Goal: Communication & Community: Ask a question

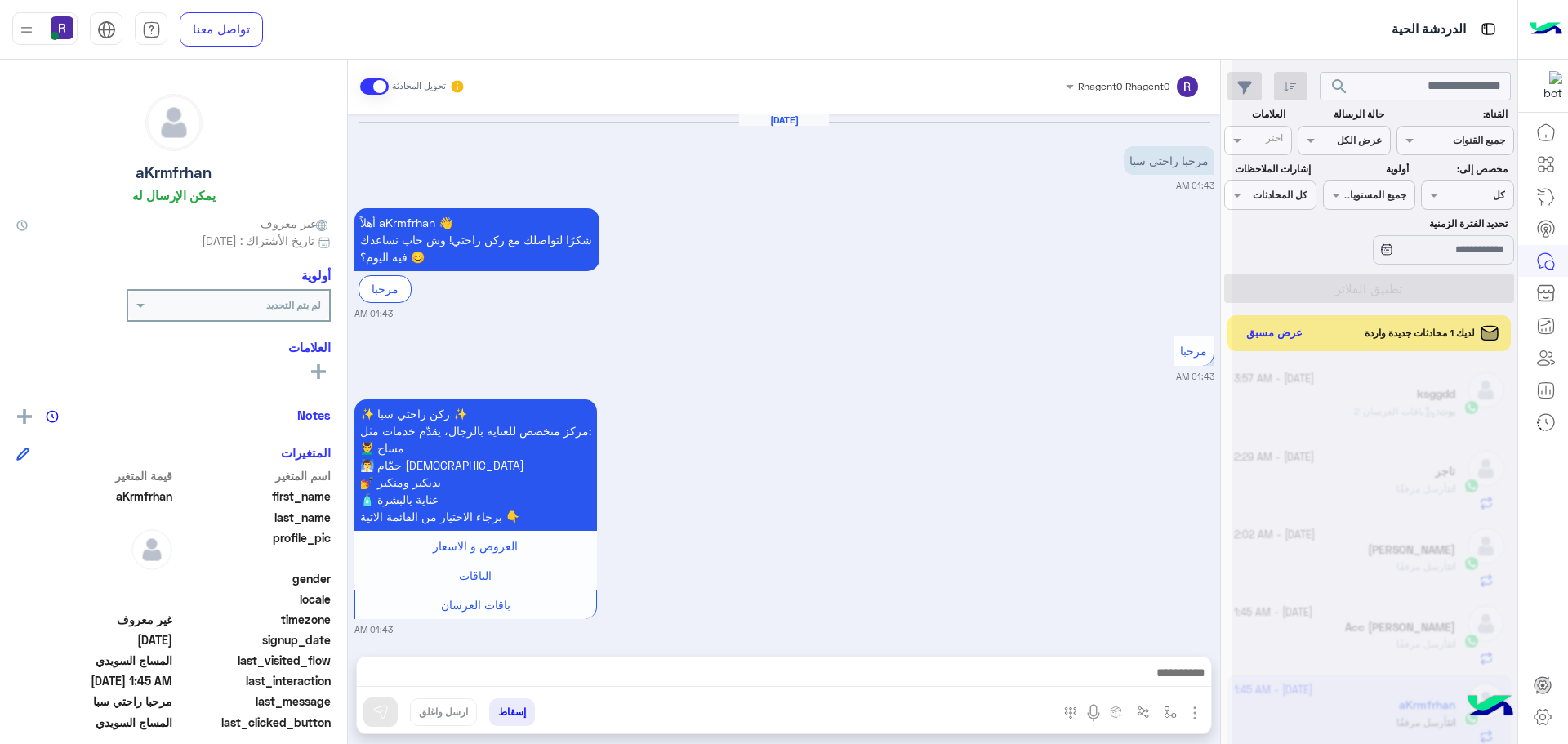
scroll to position [616, 0]
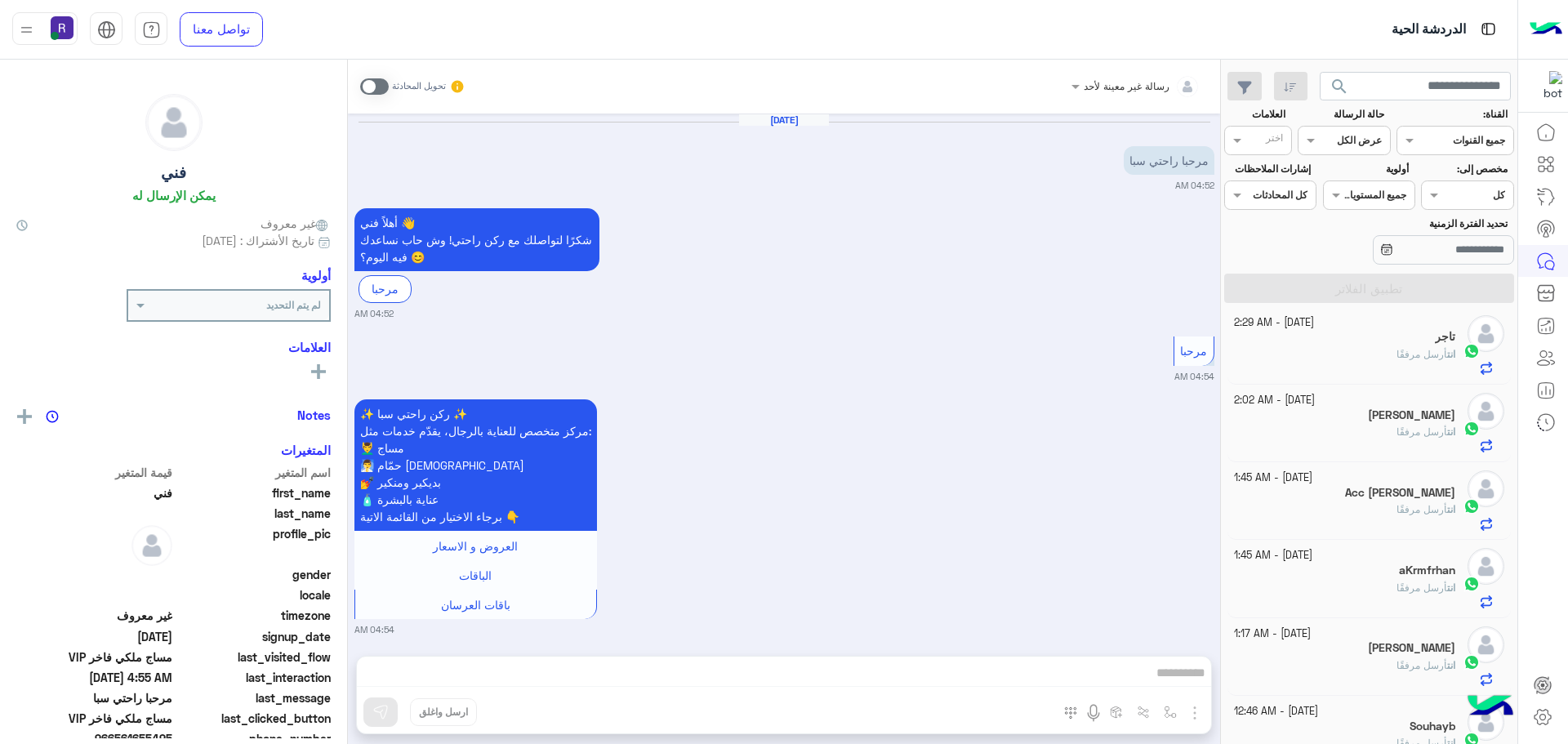
scroll to position [1656, 0]
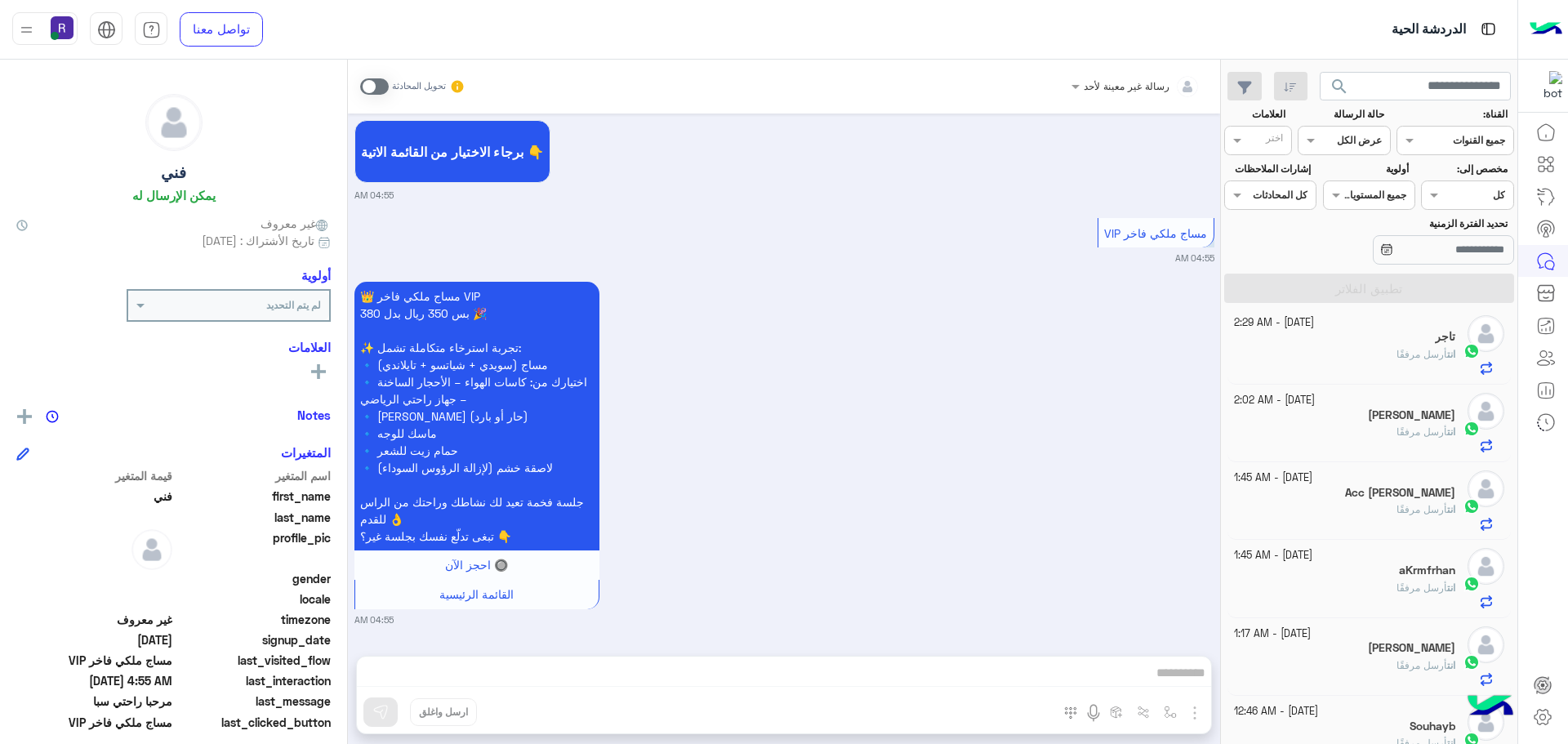
click at [1315, 380] on div "8 October - 2:29 AM تاجر انت أرسل مرفقًا" at bounding box center [1369, 346] width 284 height 78
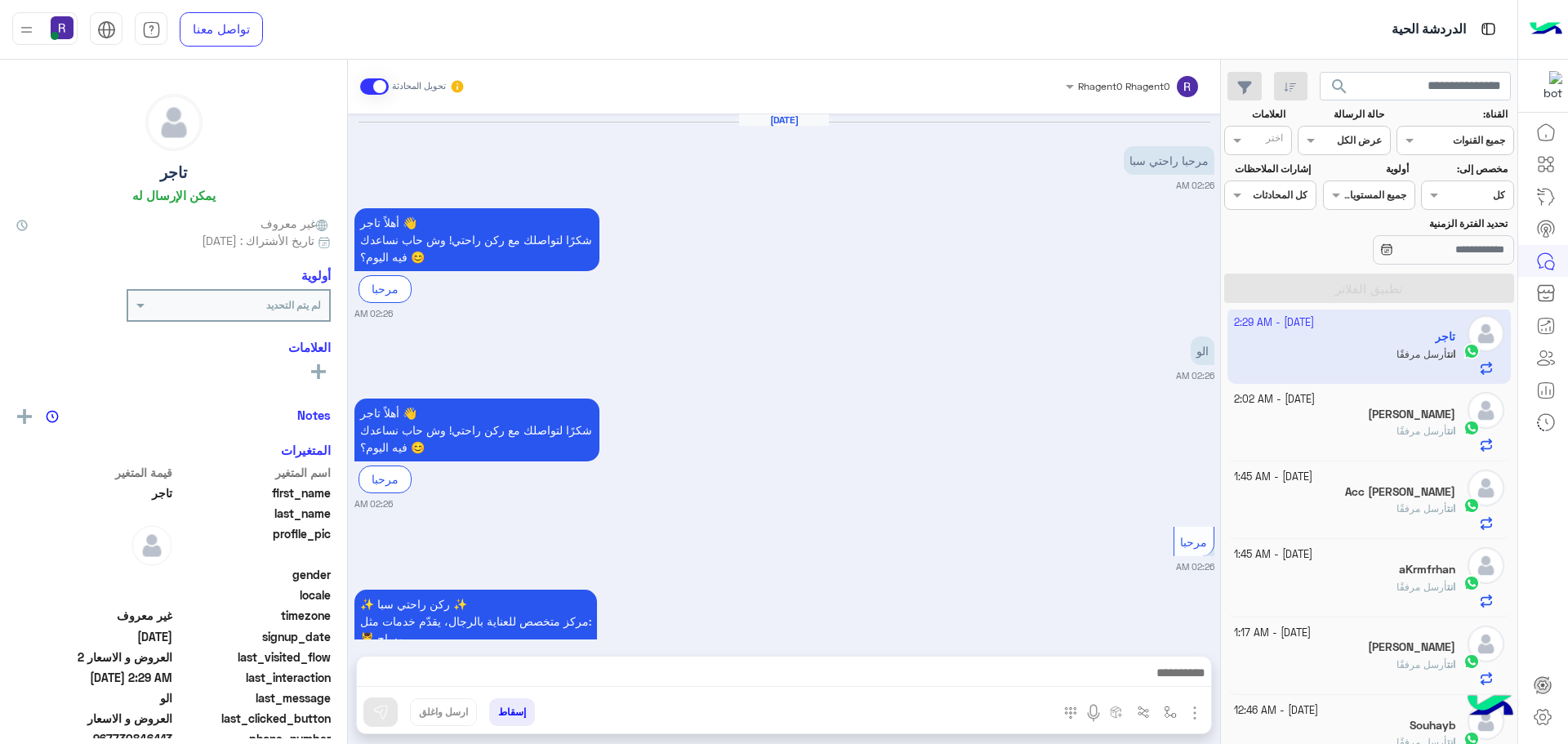
scroll to position [1243, 0]
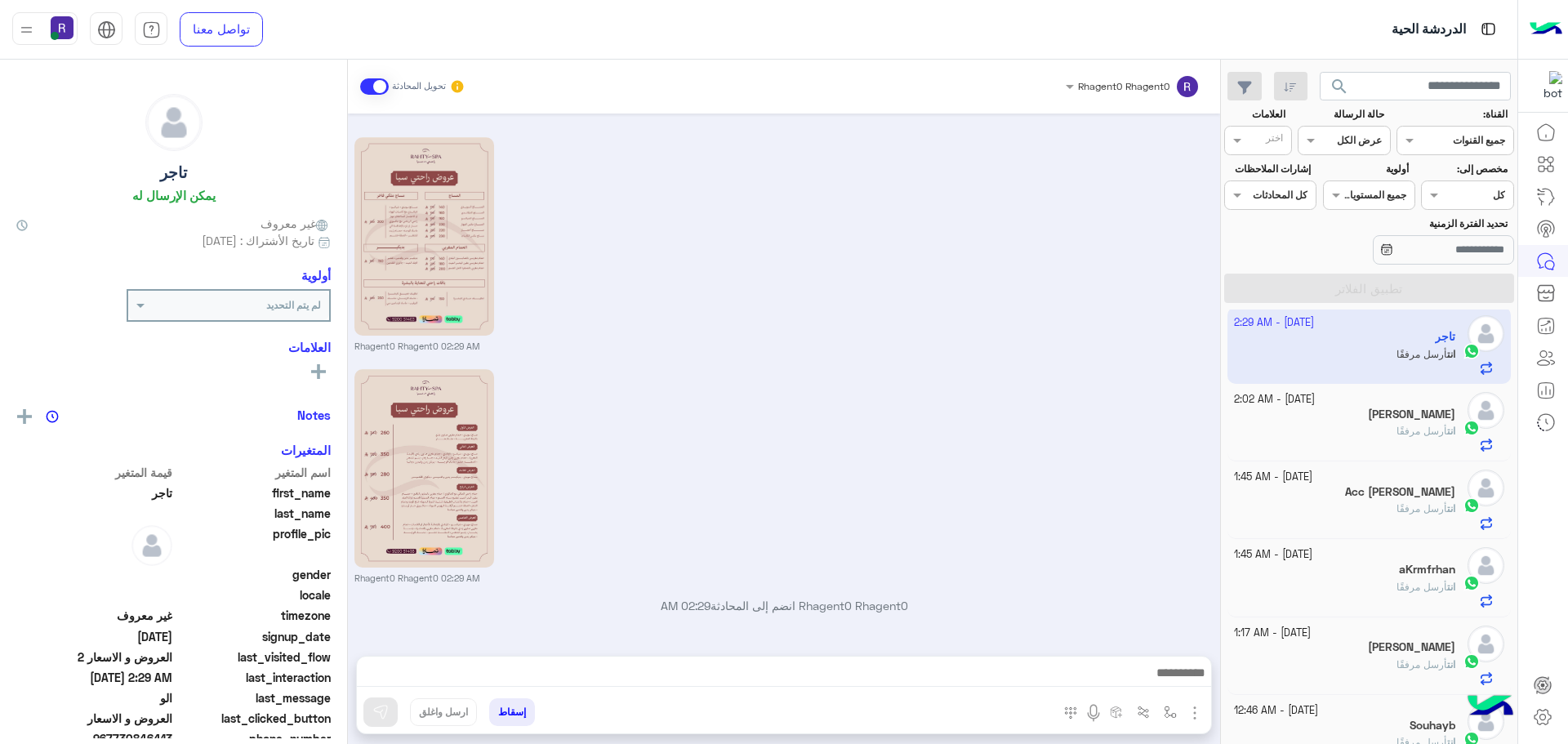
click at [1317, 417] on div "[PERSON_NAME]" at bounding box center [1345, 416] width 222 height 17
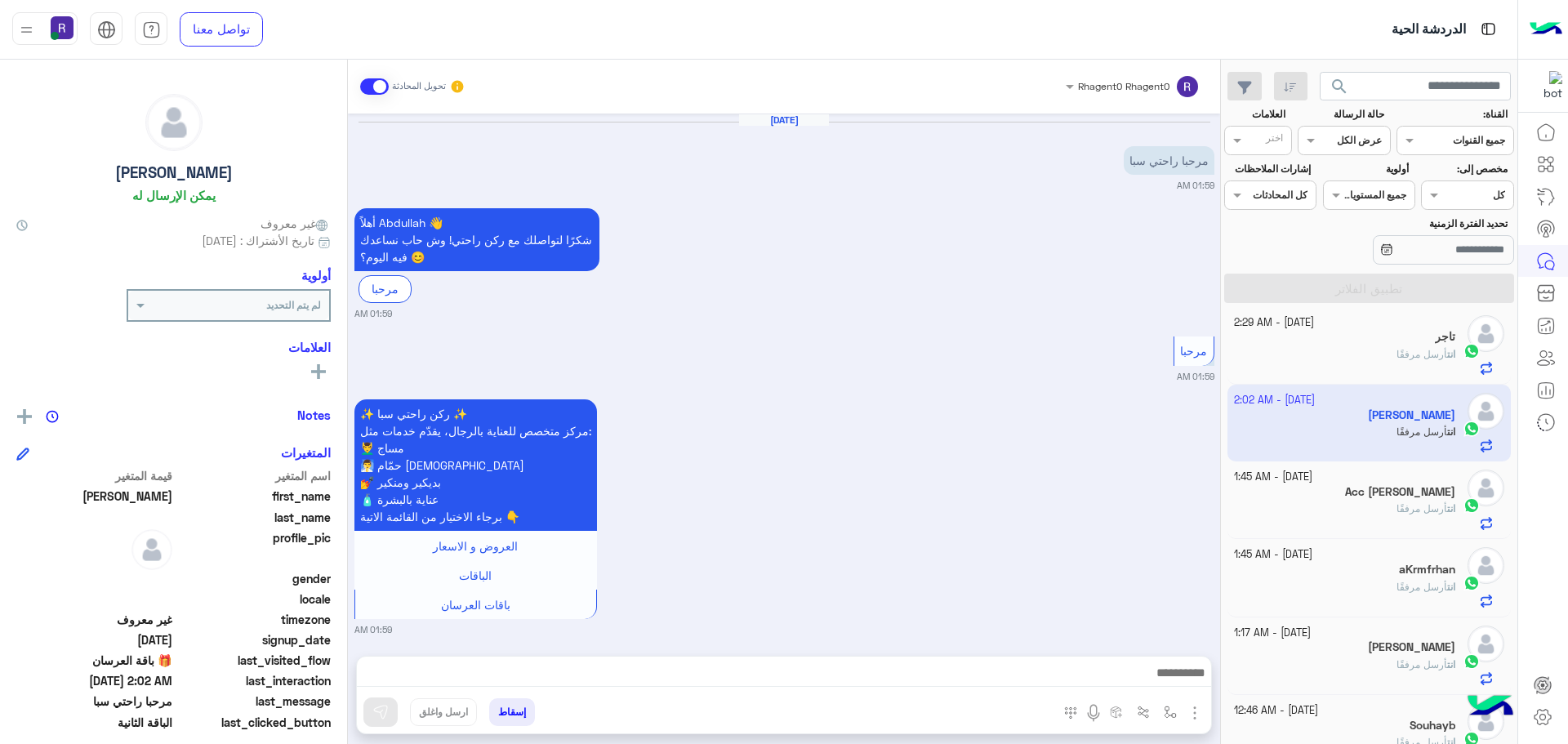
scroll to position [2274, 0]
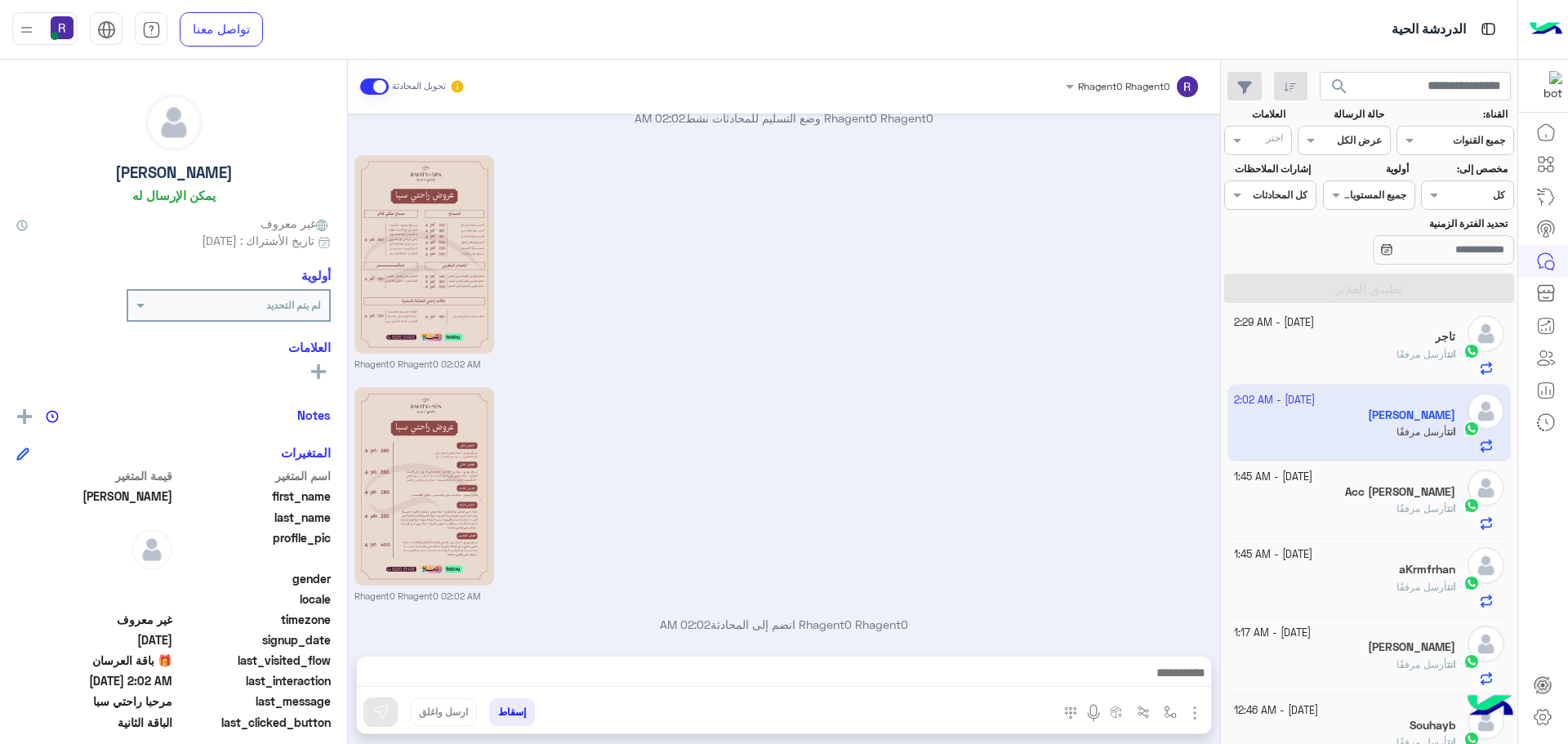
click at [1396, 506] on span "أرسل مرفقًا" at bounding box center [1421, 508] width 50 height 12
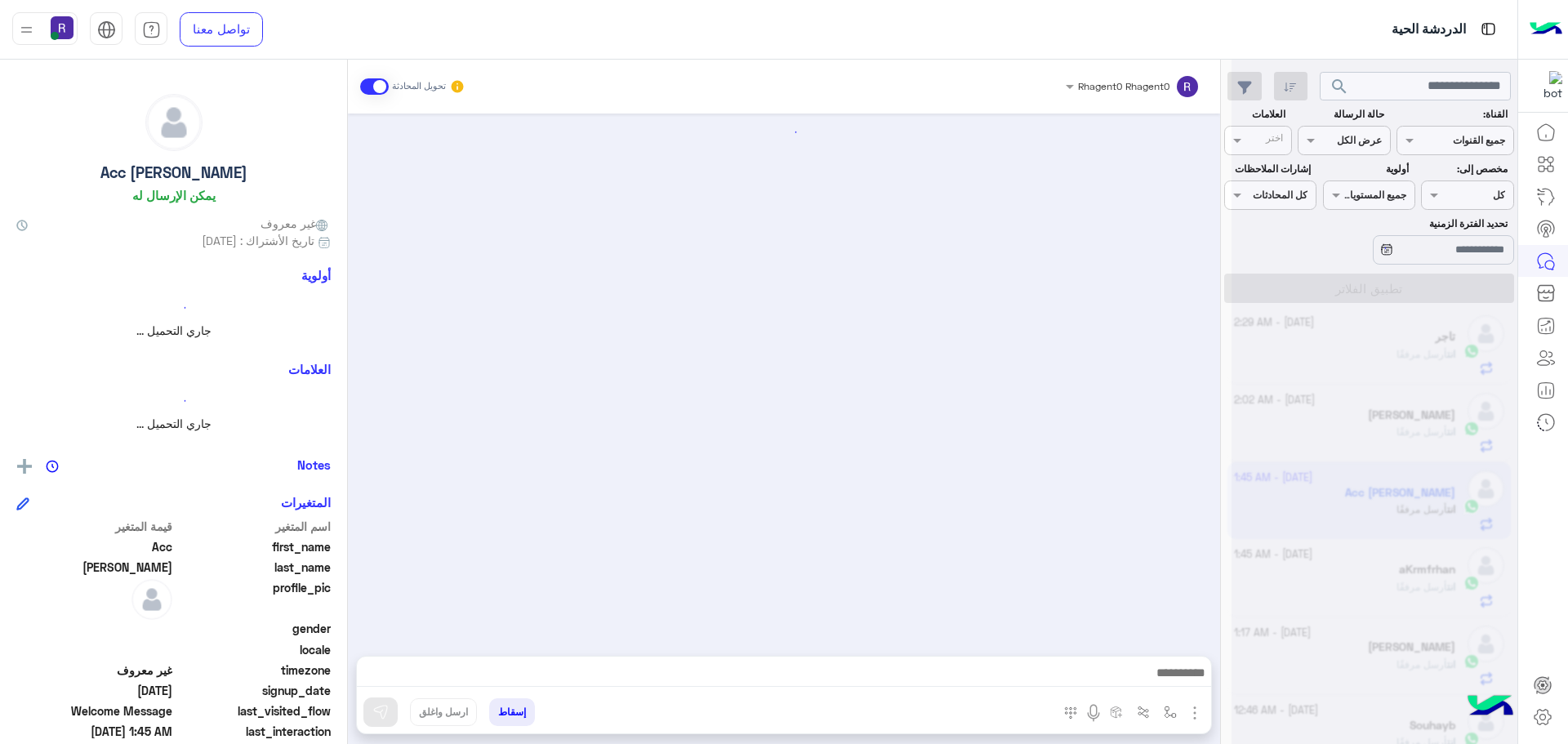
scroll to position [283, 0]
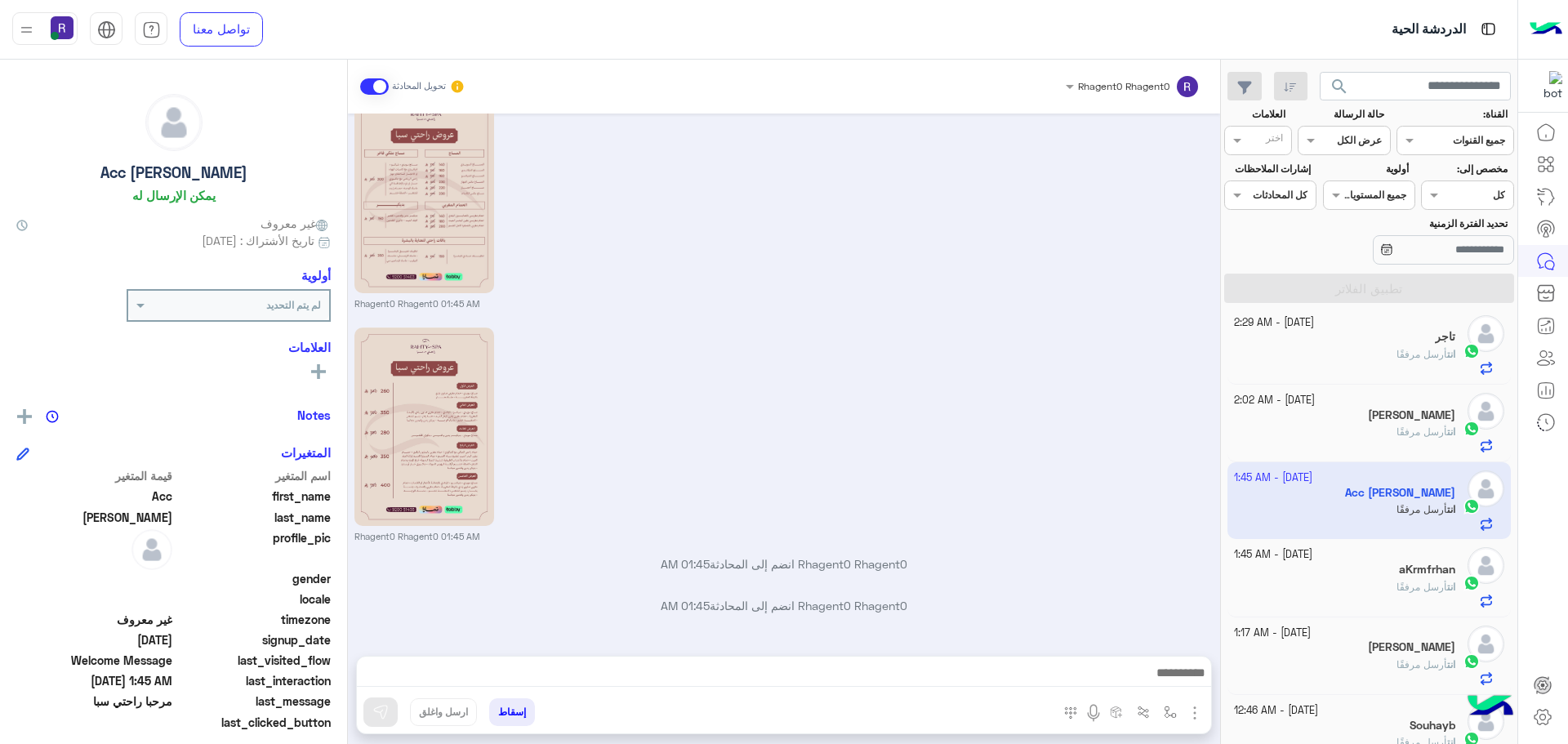
click at [1322, 577] on div "aKrmfrhan" at bounding box center [1345, 571] width 222 height 17
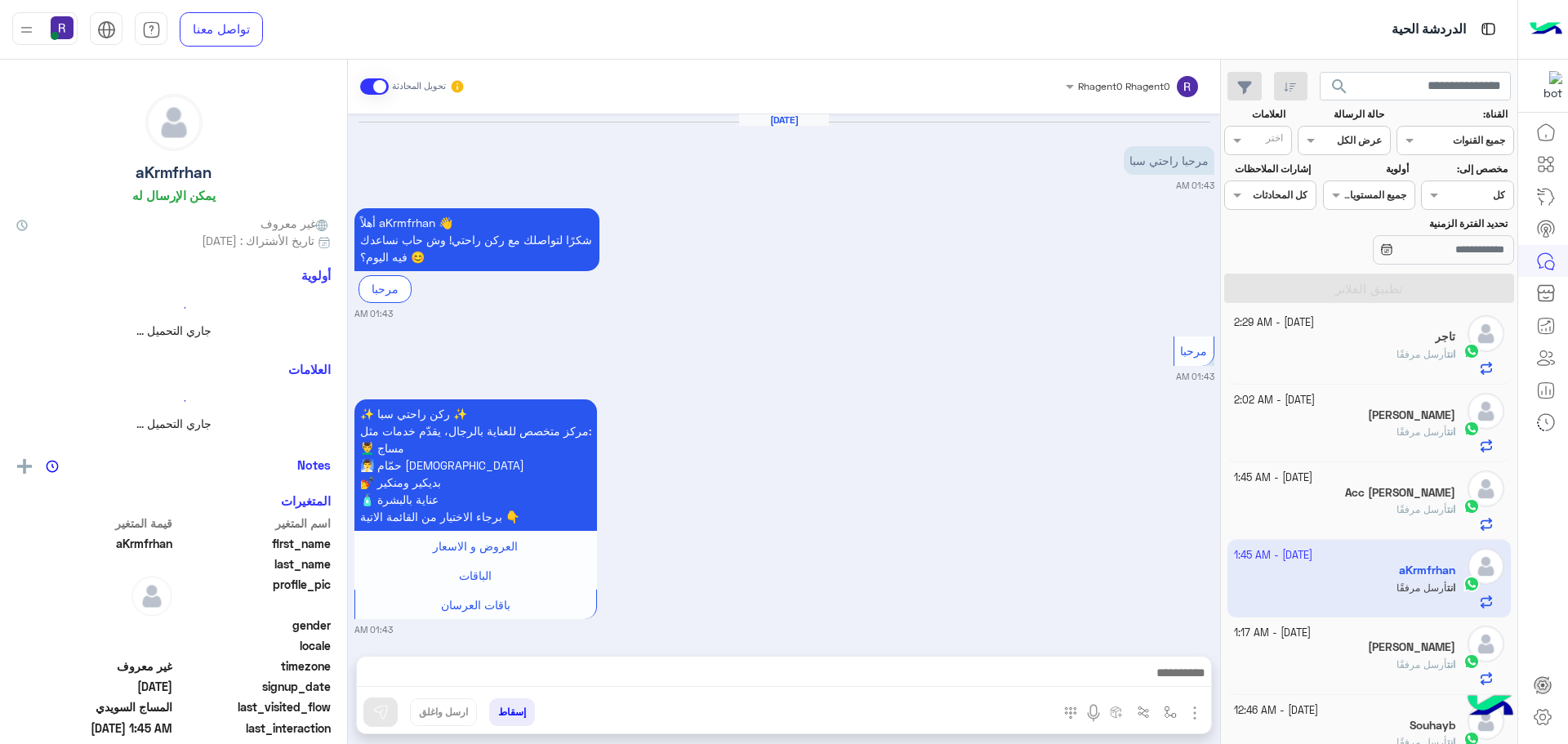
scroll to position [1482, 0]
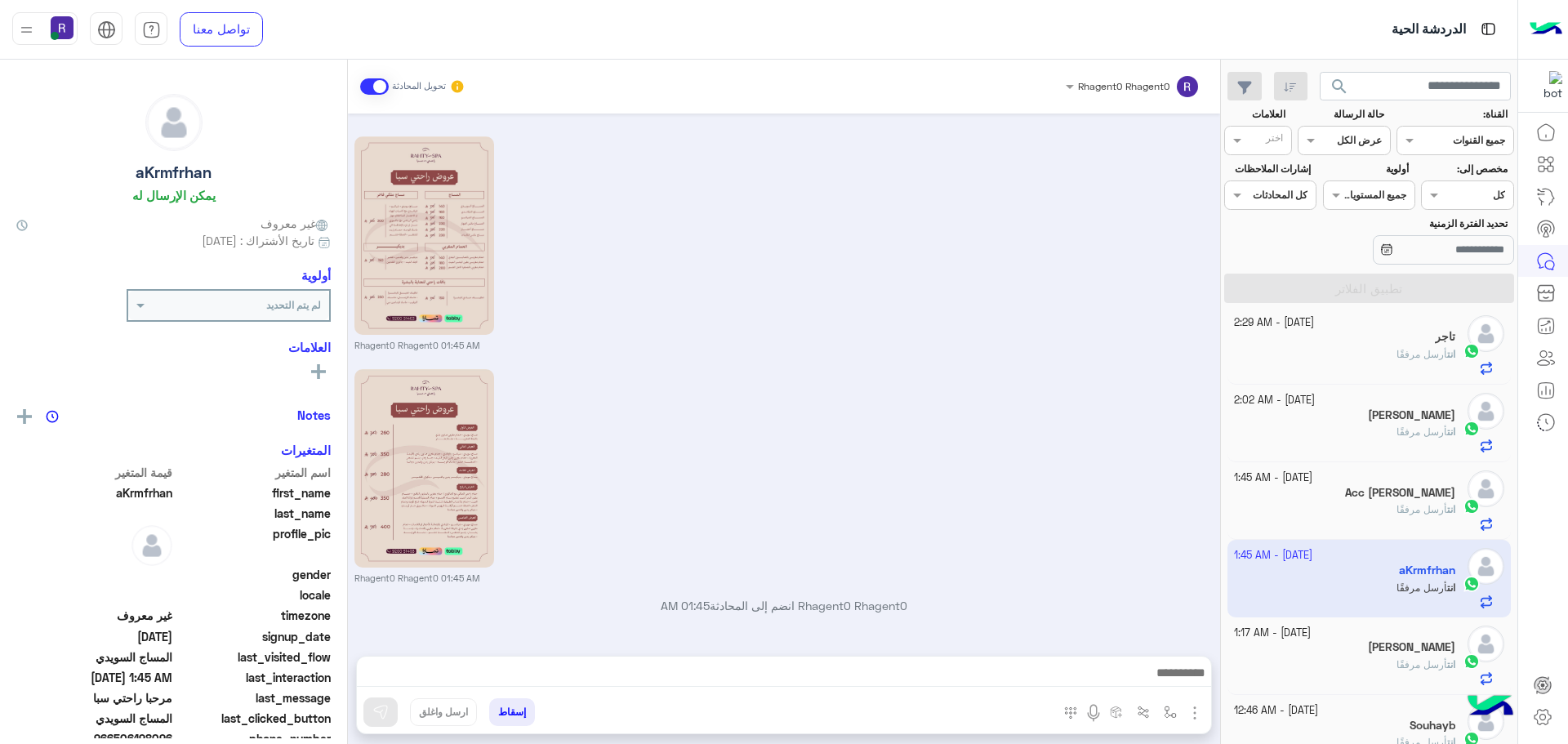
click at [1335, 637] on div "[DATE] - 1:17 AM" at bounding box center [1345, 634] width 222 height 15
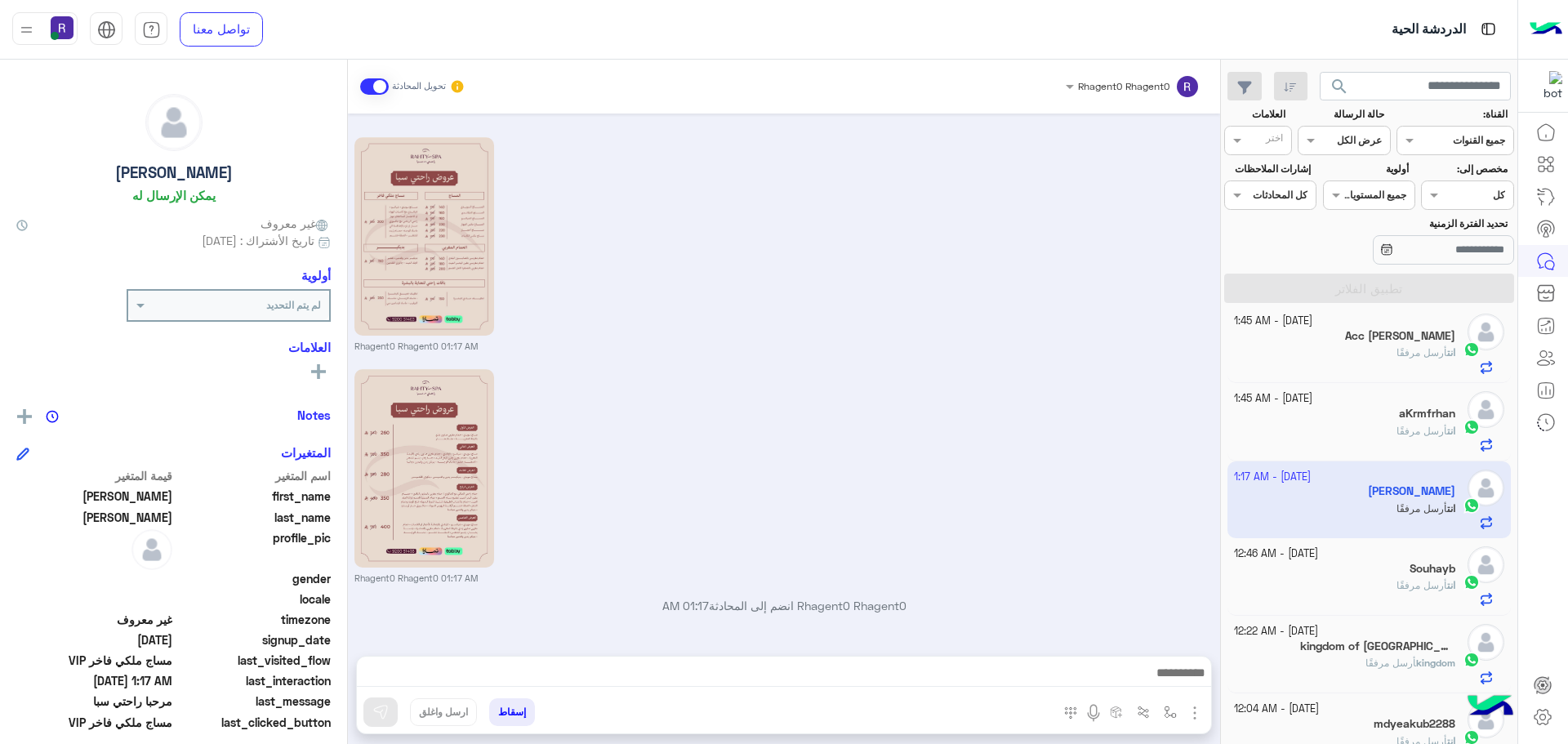
scroll to position [328, 0]
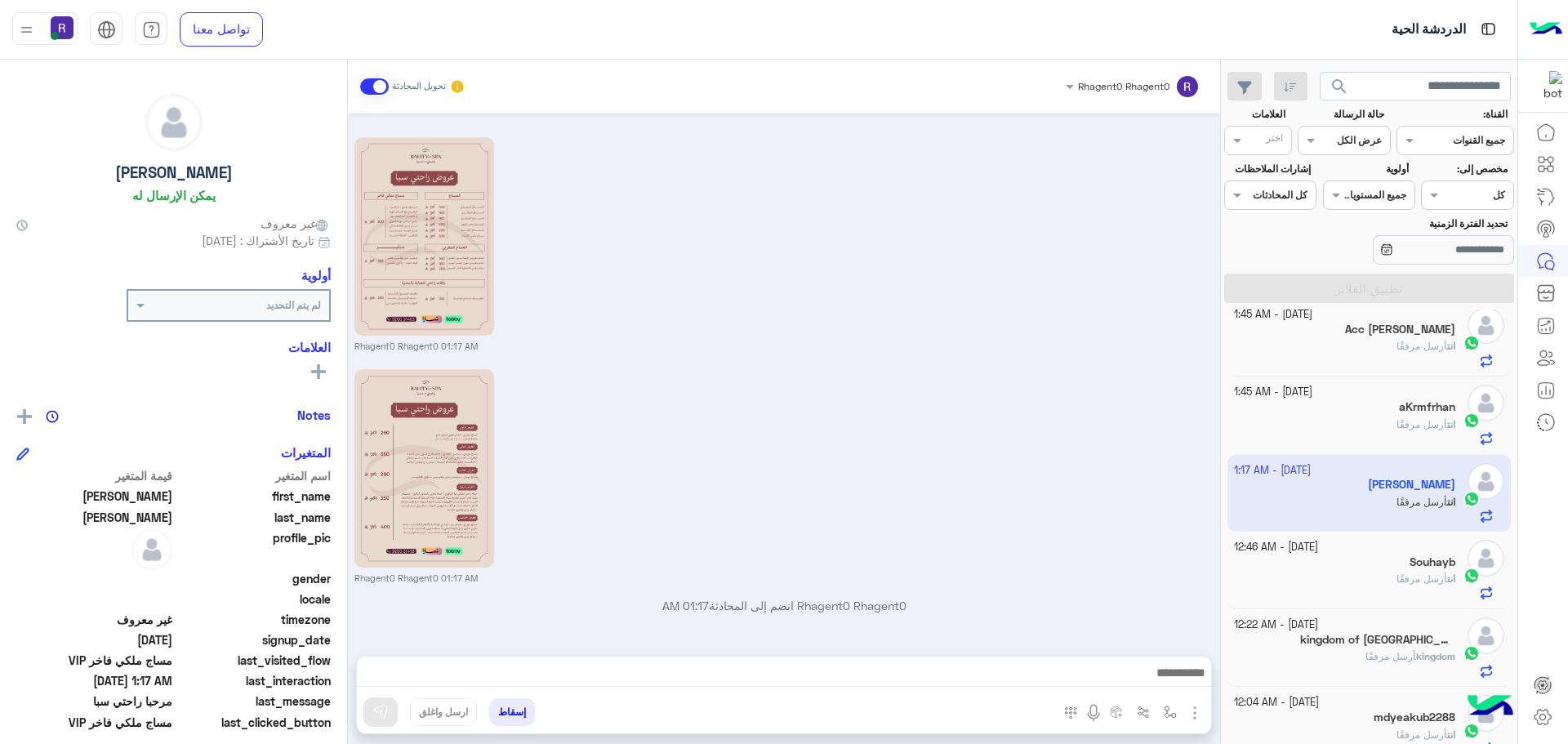
click at [1322, 563] on div "Souhayb" at bounding box center [1345, 564] width 222 height 17
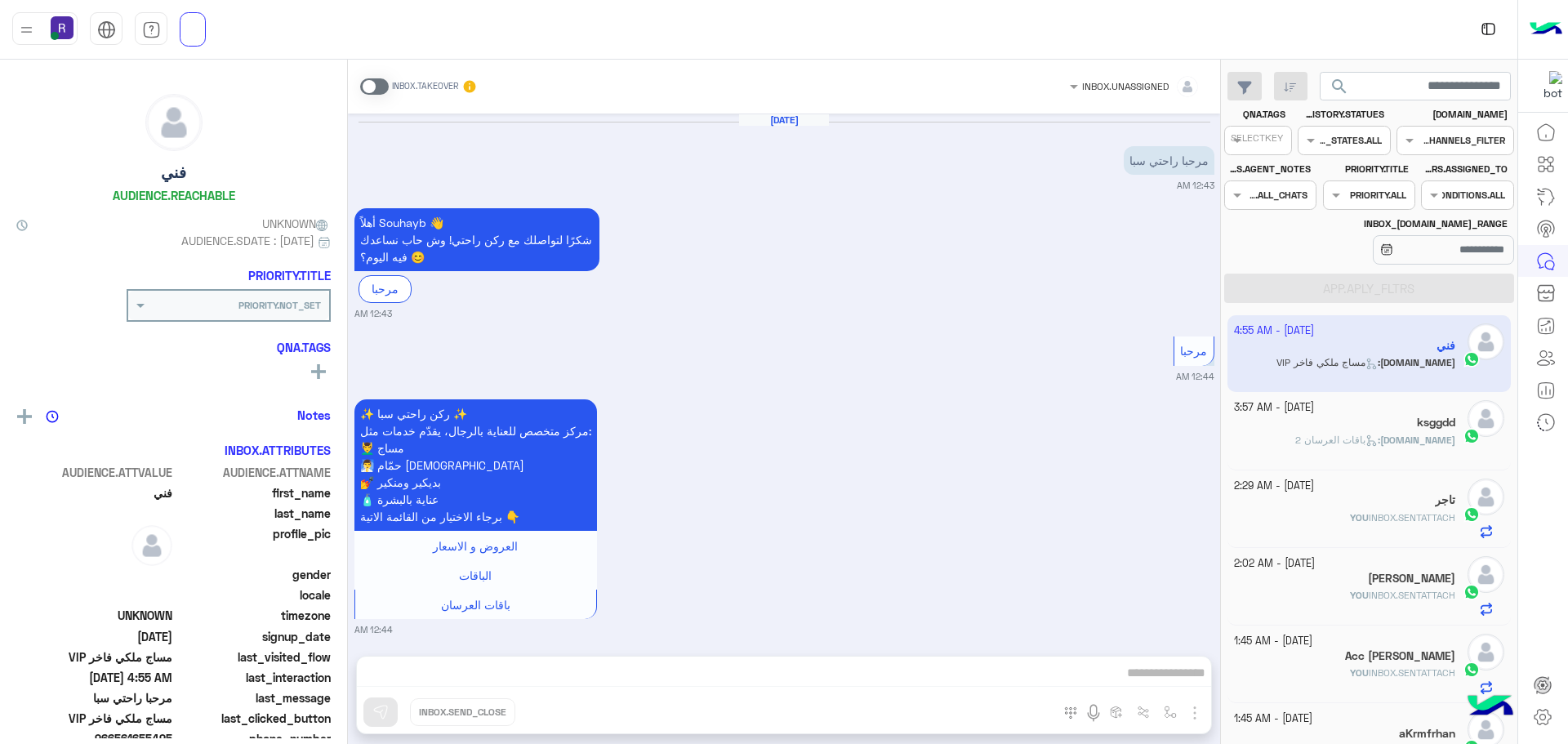
scroll to position [4073, 0]
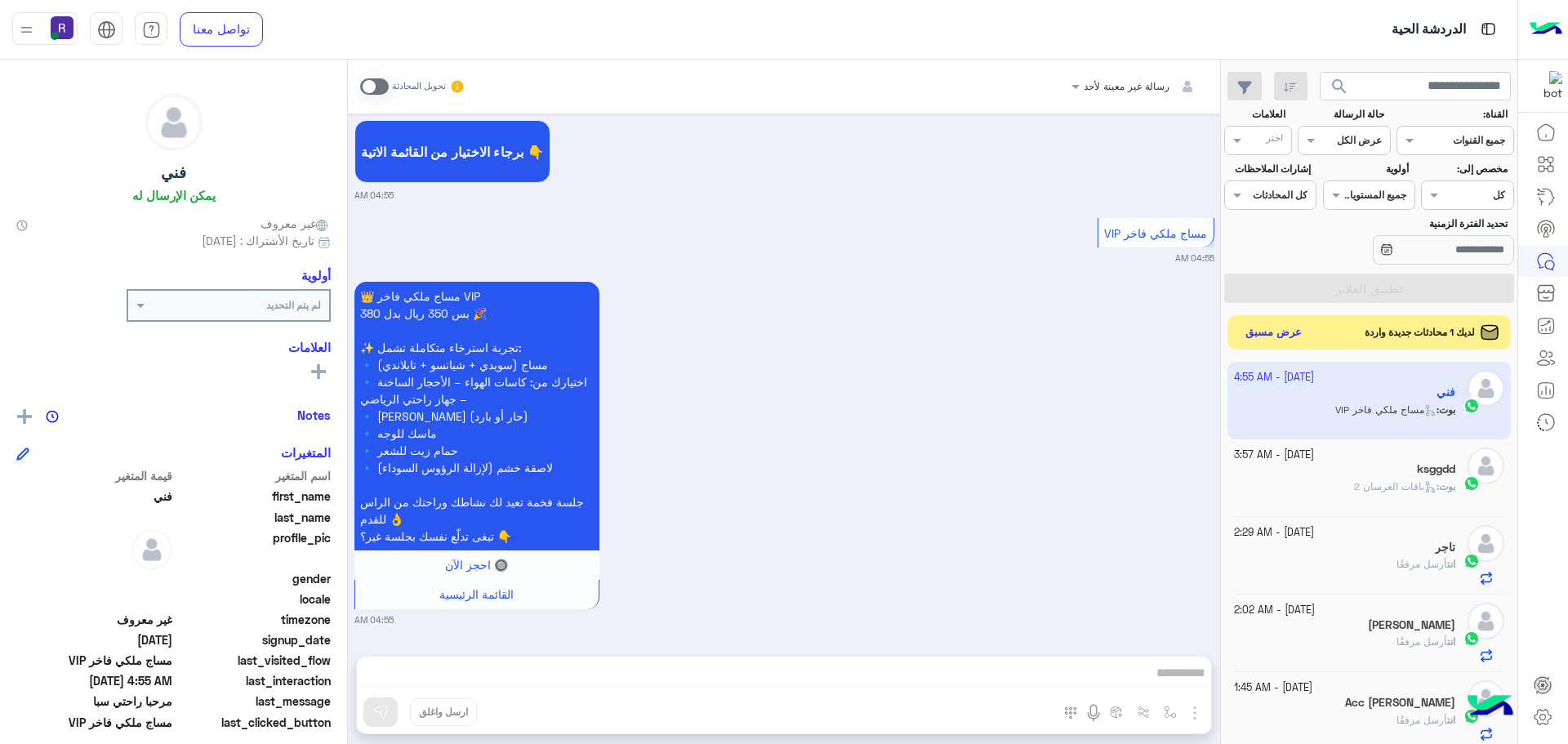
click at [1260, 325] on button "عرض مسبق" at bounding box center [1274, 333] width 68 height 22
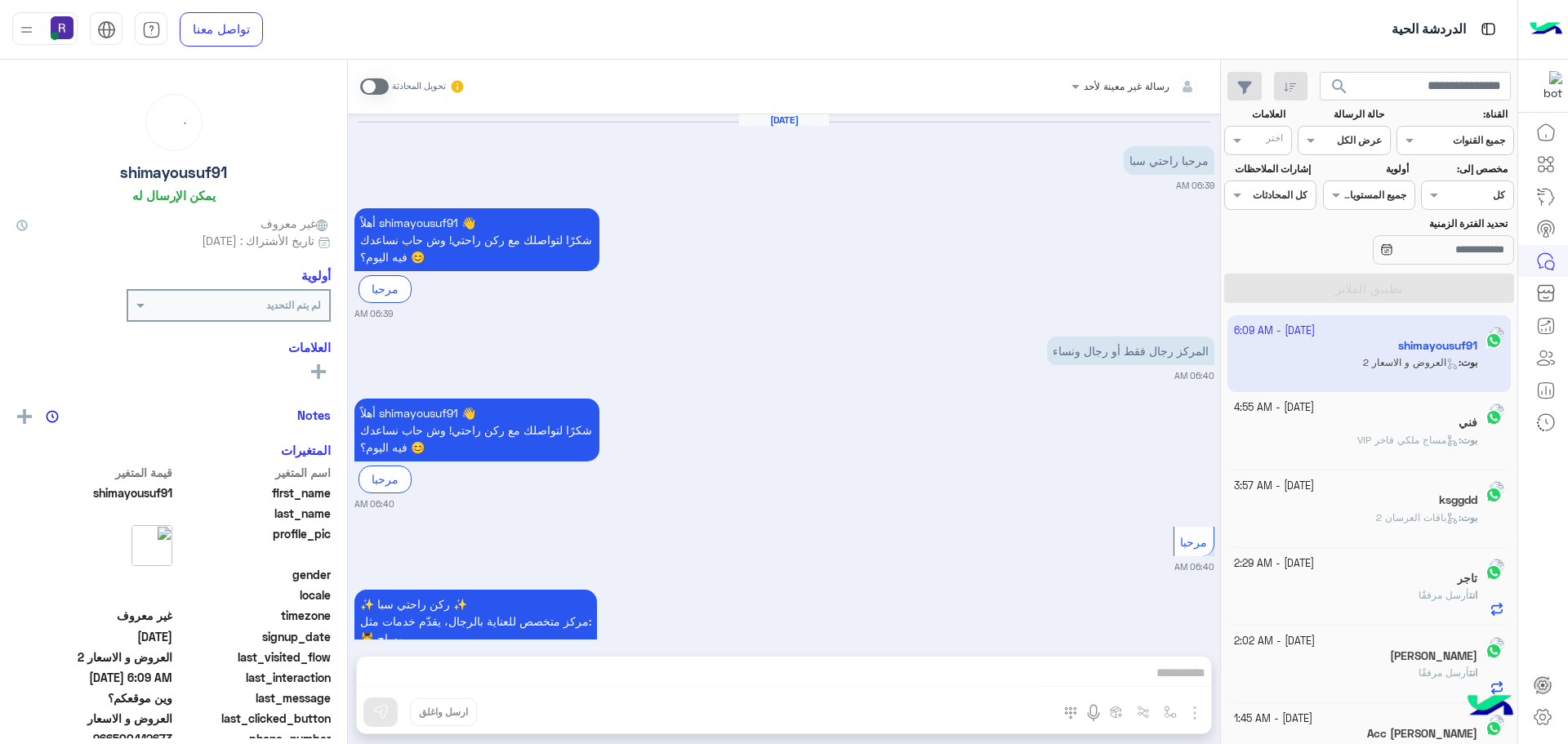
scroll to position [2440, 0]
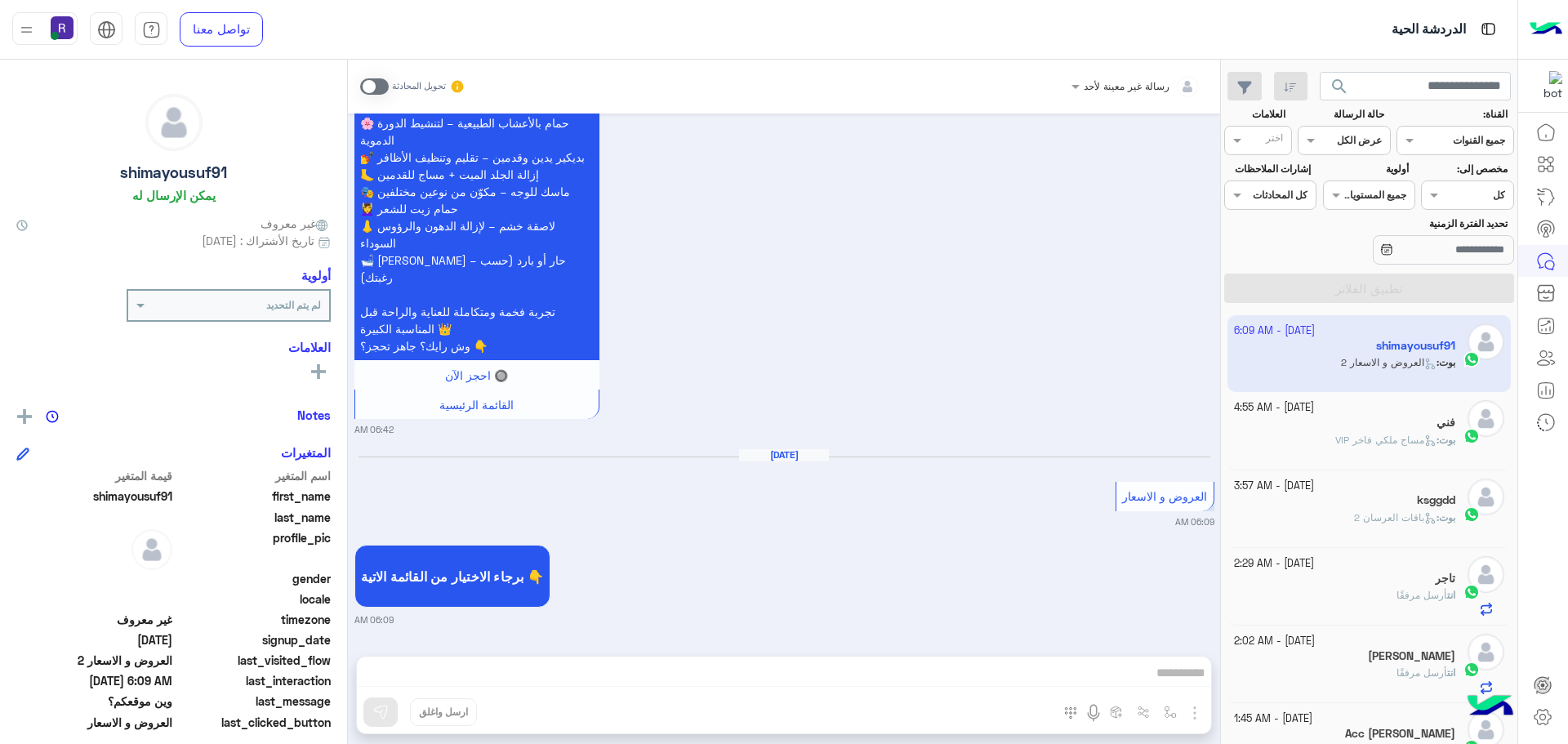
click at [1271, 422] on div "فني" at bounding box center [1345, 425] width 222 height 17
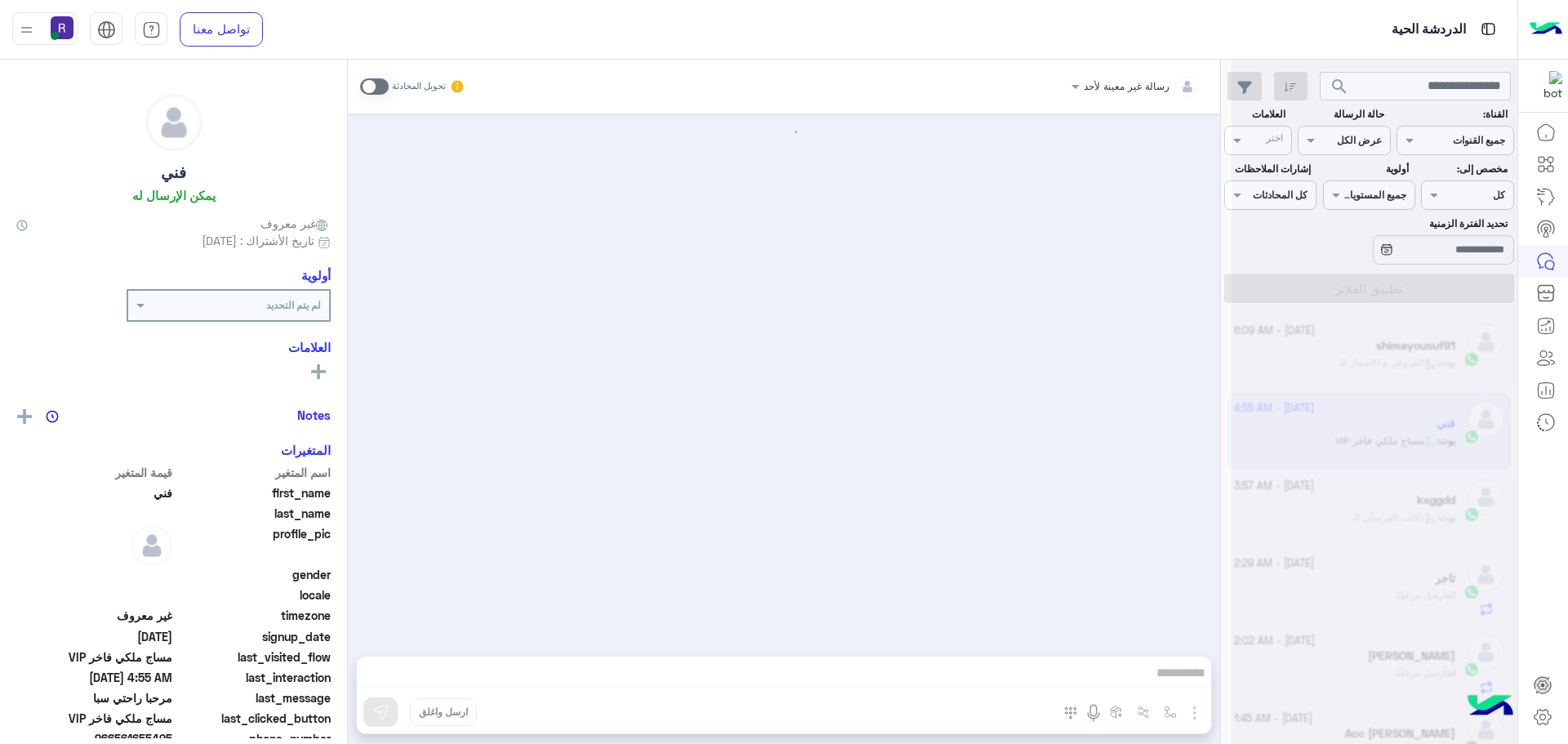
scroll to position [1656, 0]
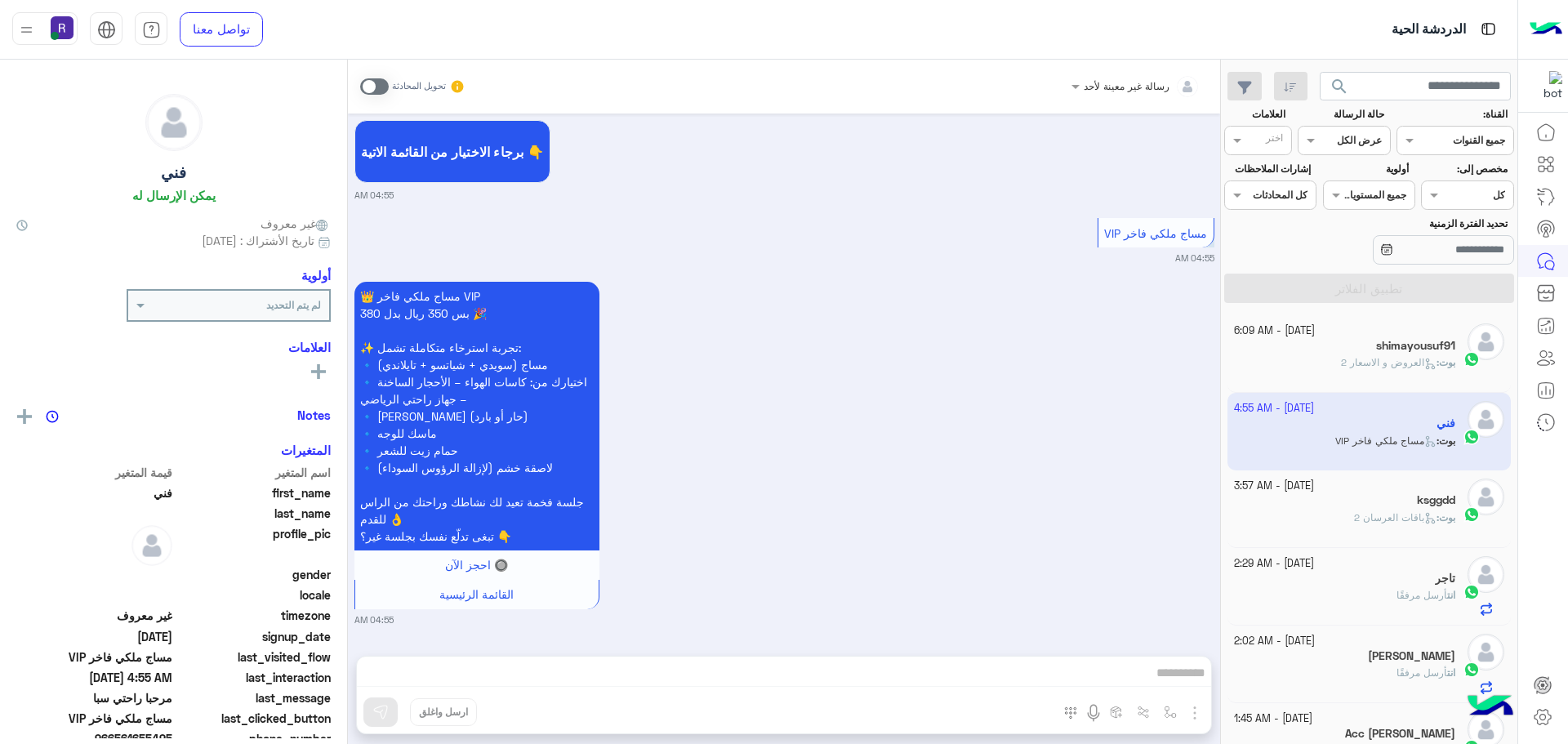
click at [1271, 362] on div "بوت : العروض و الاسعار 2" at bounding box center [1345, 370] width 222 height 29
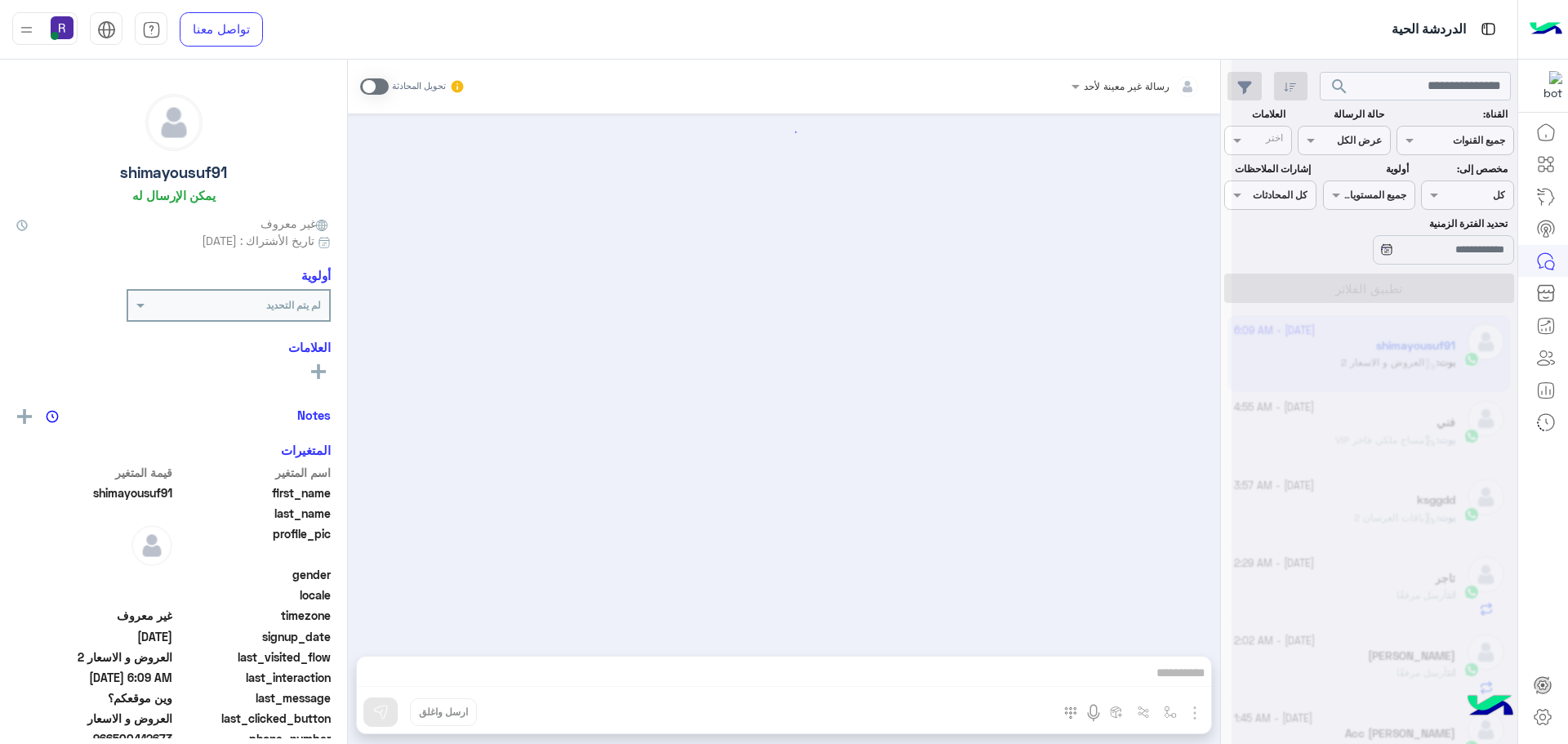
scroll to position [2440, 0]
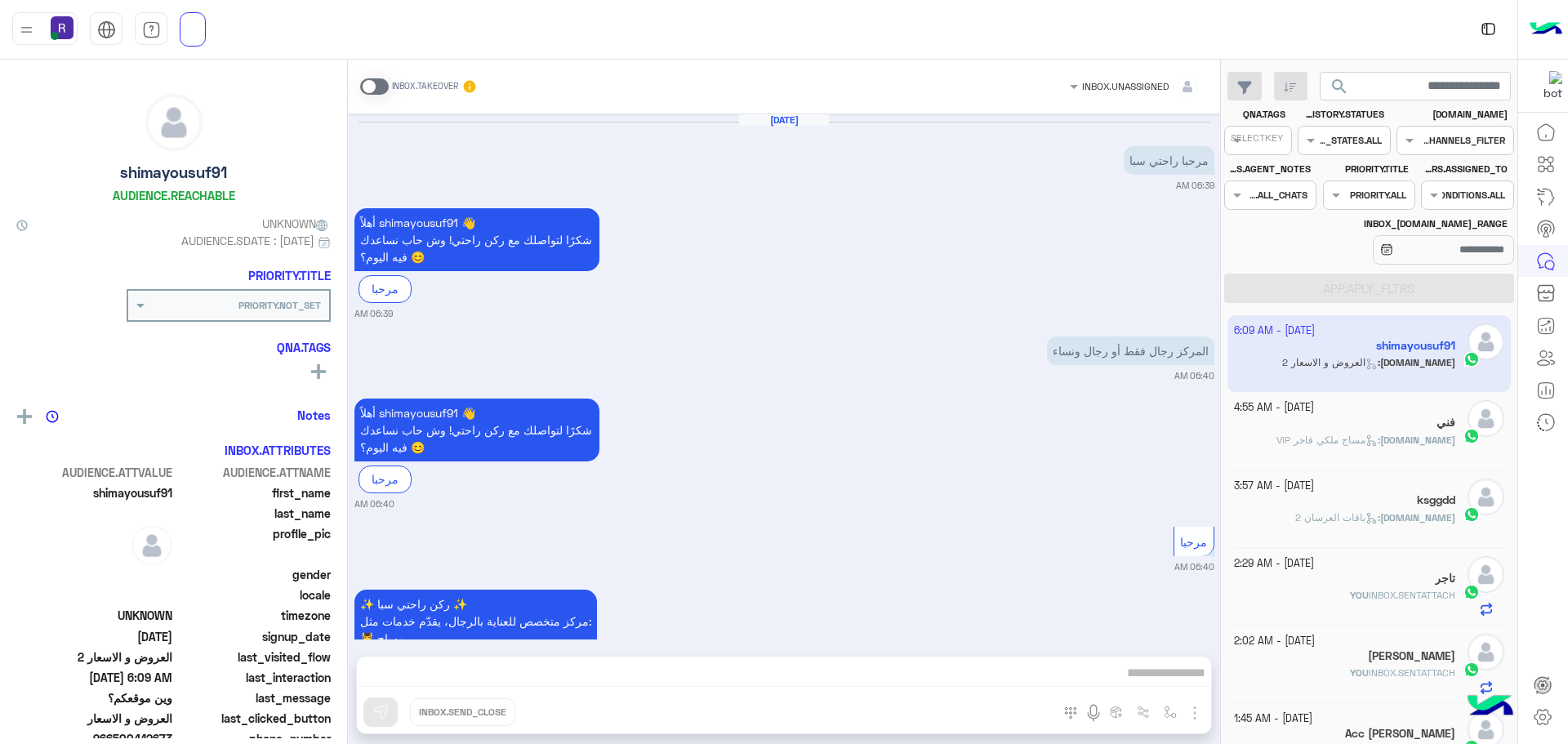
scroll to position [2440, 0]
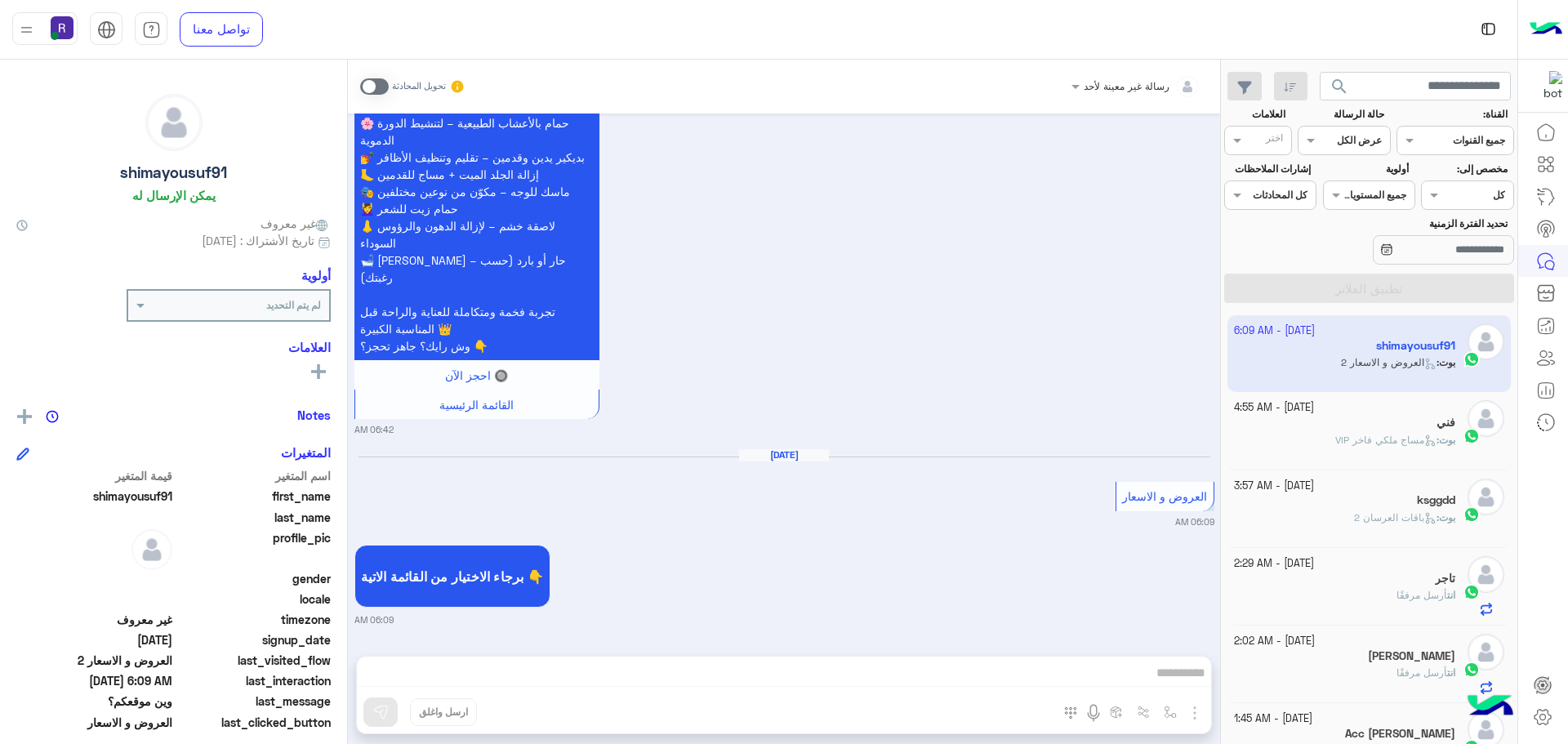
click at [1318, 434] on div "بوت : مساج ملكي فاخر VIP" at bounding box center [1345, 448] width 222 height 29
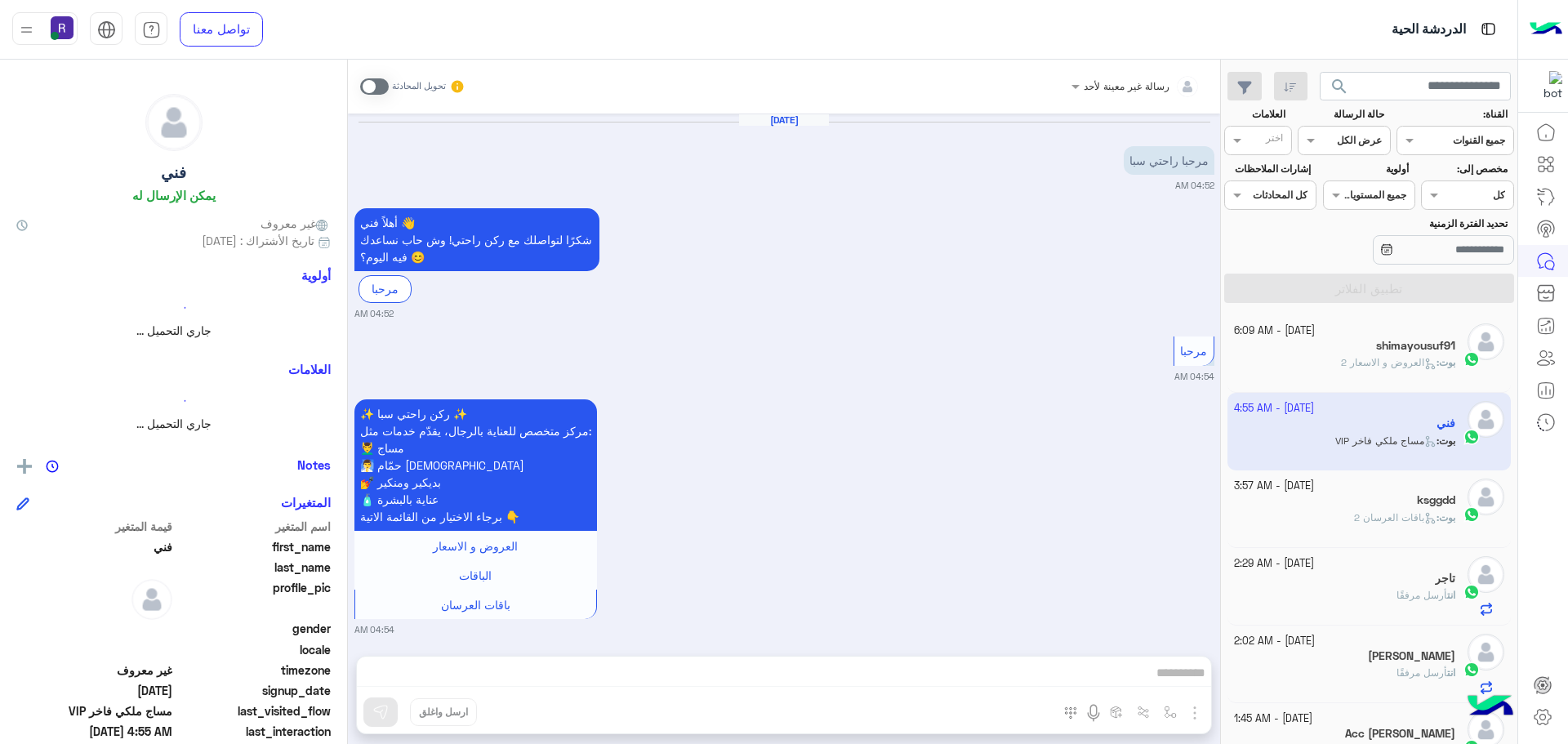
scroll to position [1656, 0]
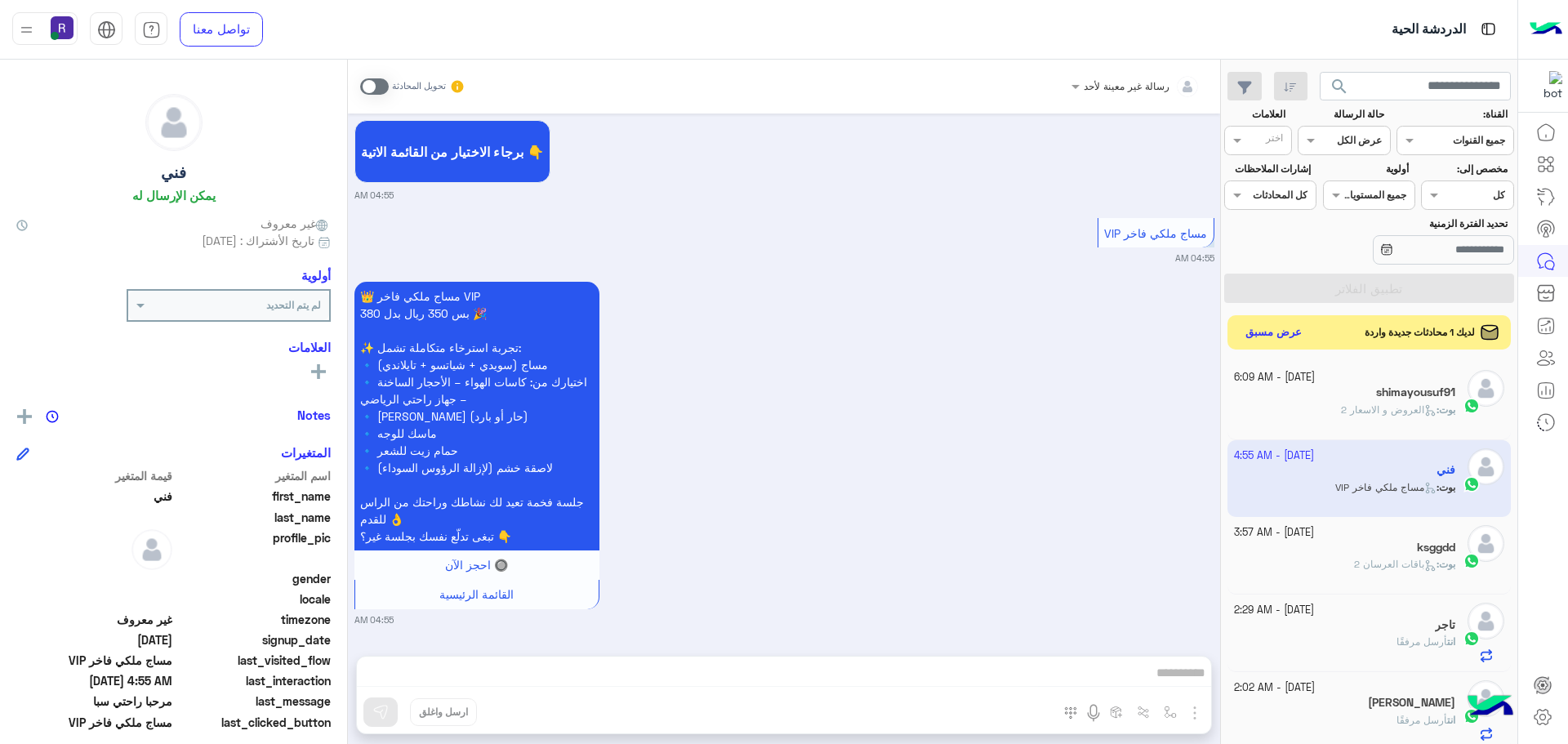
click at [1276, 330] on button "عرض مسبق" at bounding box center [1274, 333] width 68 height 22
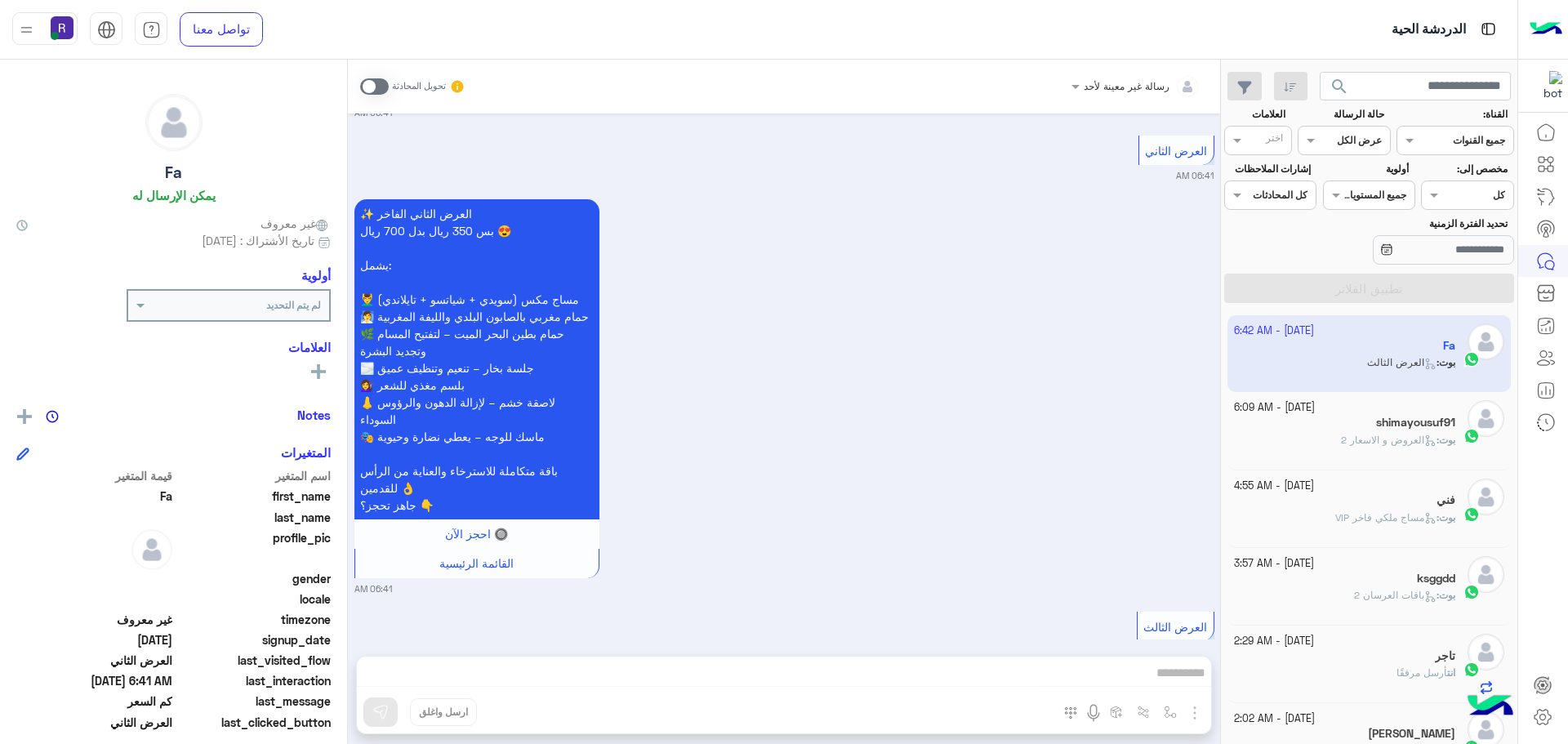
scroll to position [3321, 0]
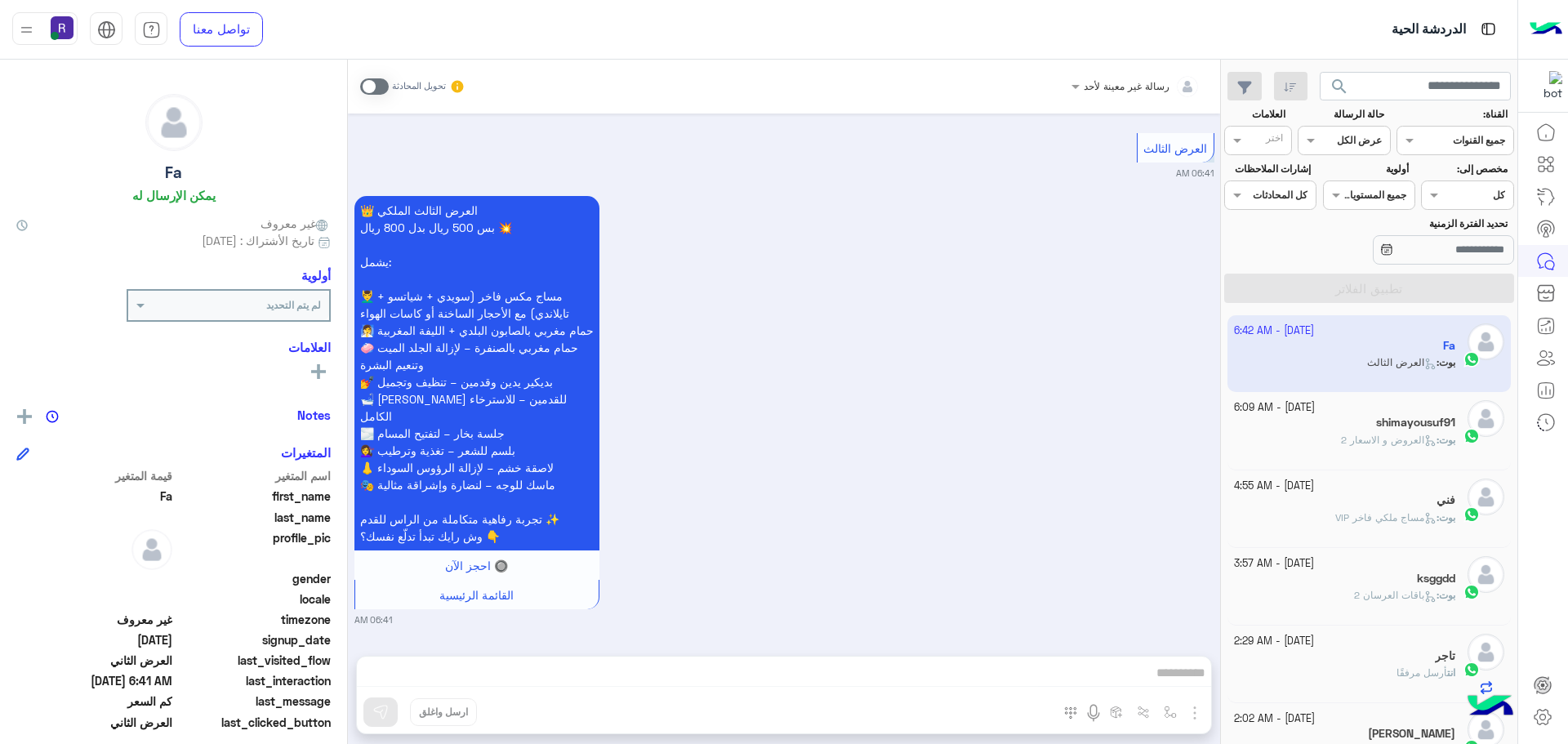
click at [1265, 417] on div "shimayousuf91" at bounding box center [1345, 425] width 222 height 17
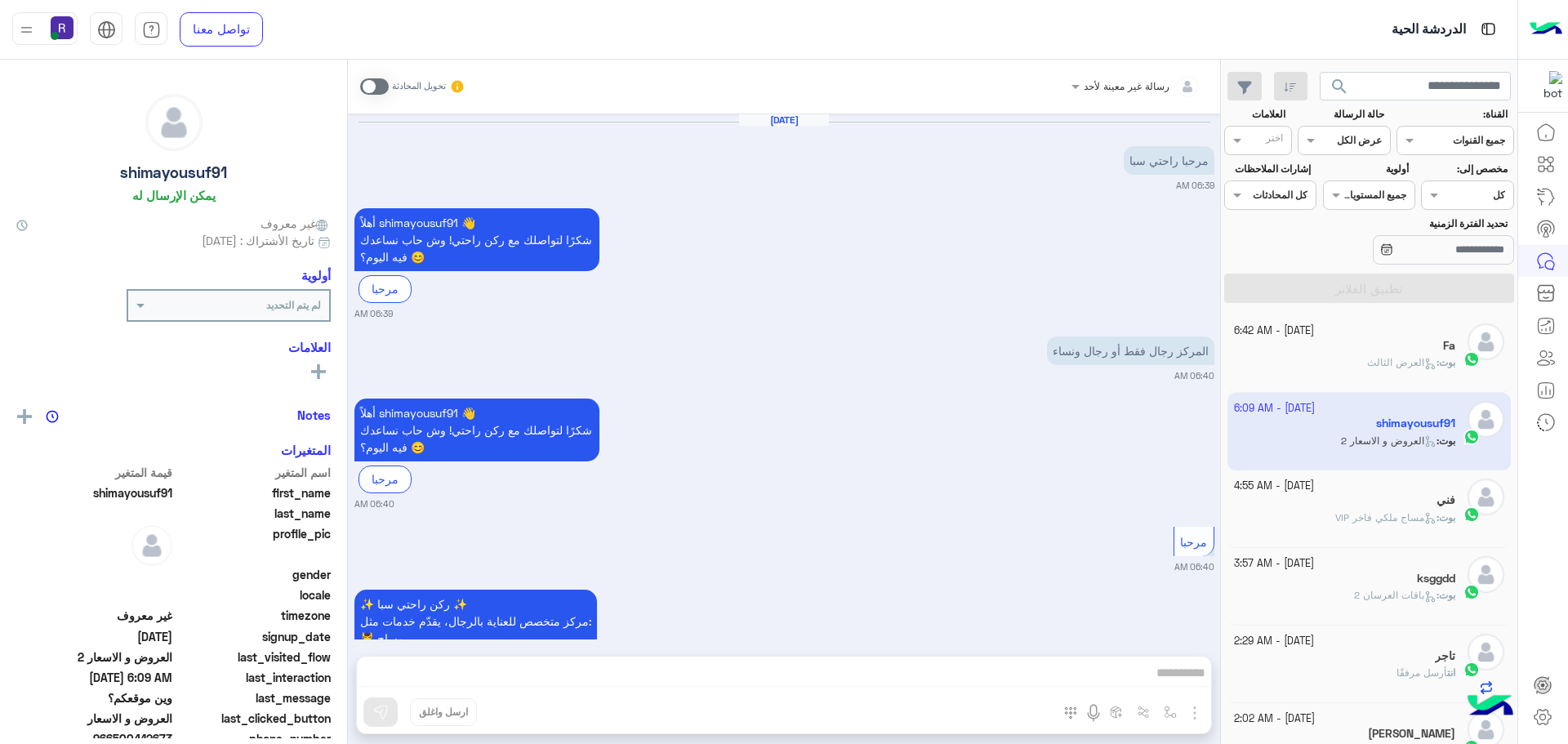
scroll to position [2440, 0]
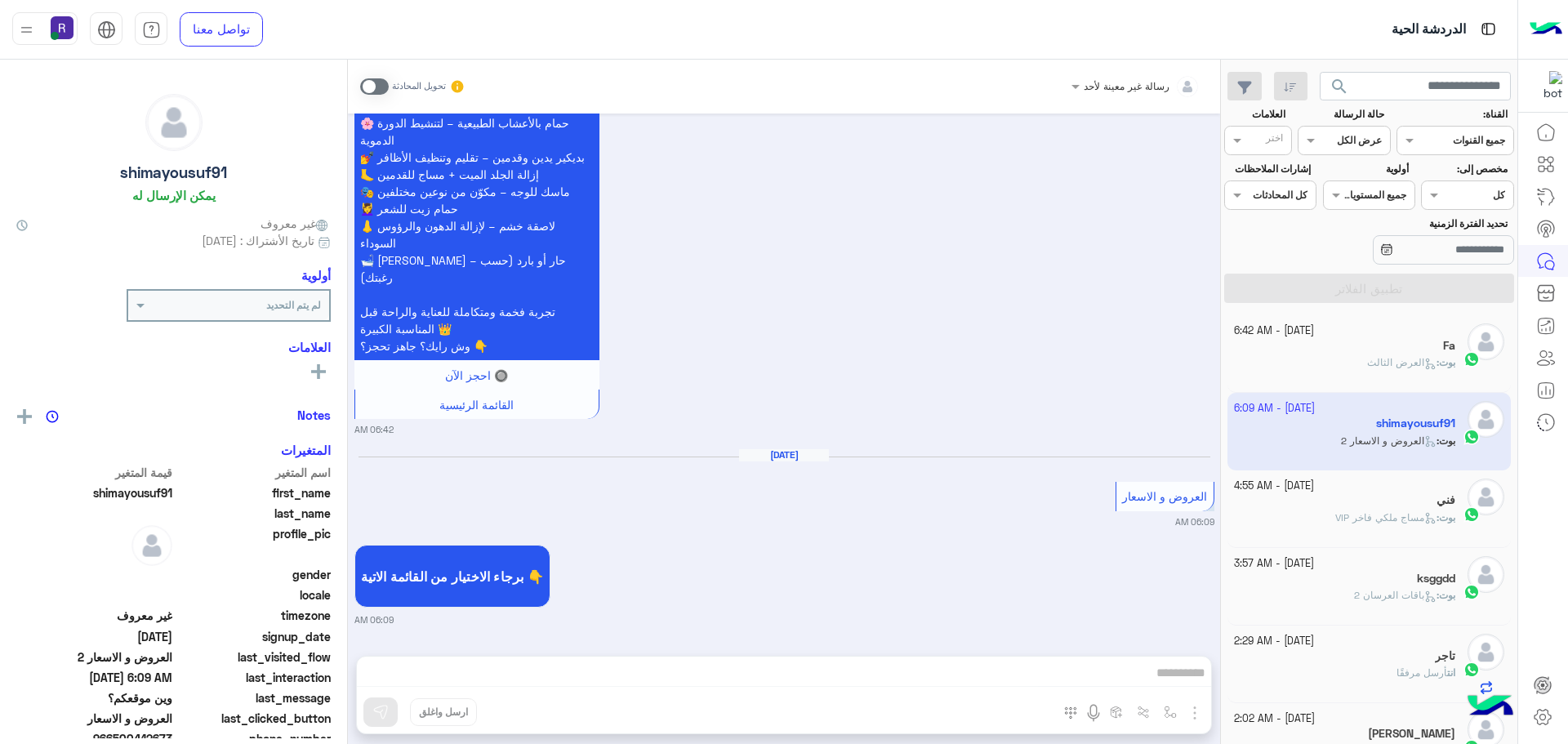
click at [1304, 366] on div "بوت : العرض الثالث" at bounding box center [1345, 370] width 222 height 29
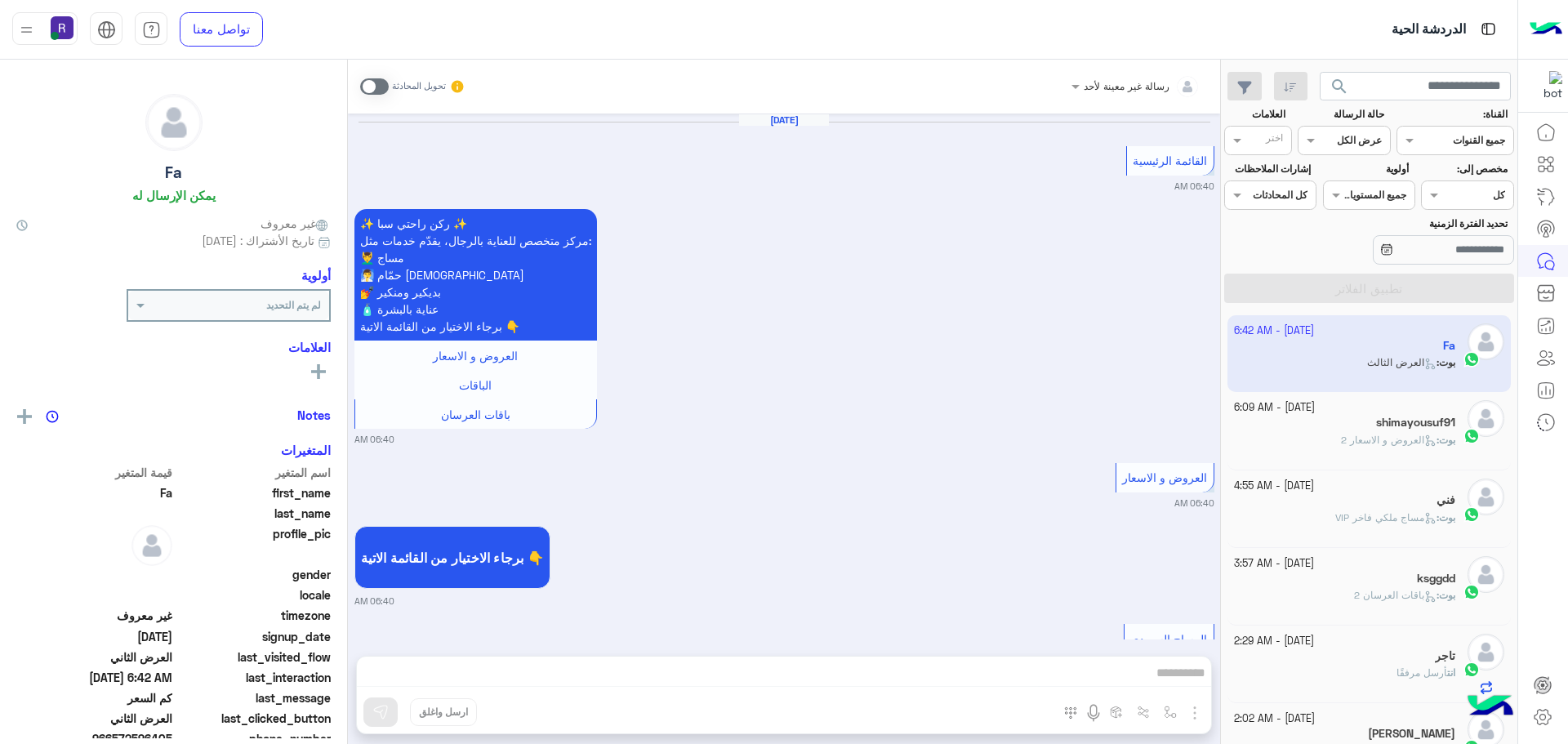
scroll to position [2897, 0]
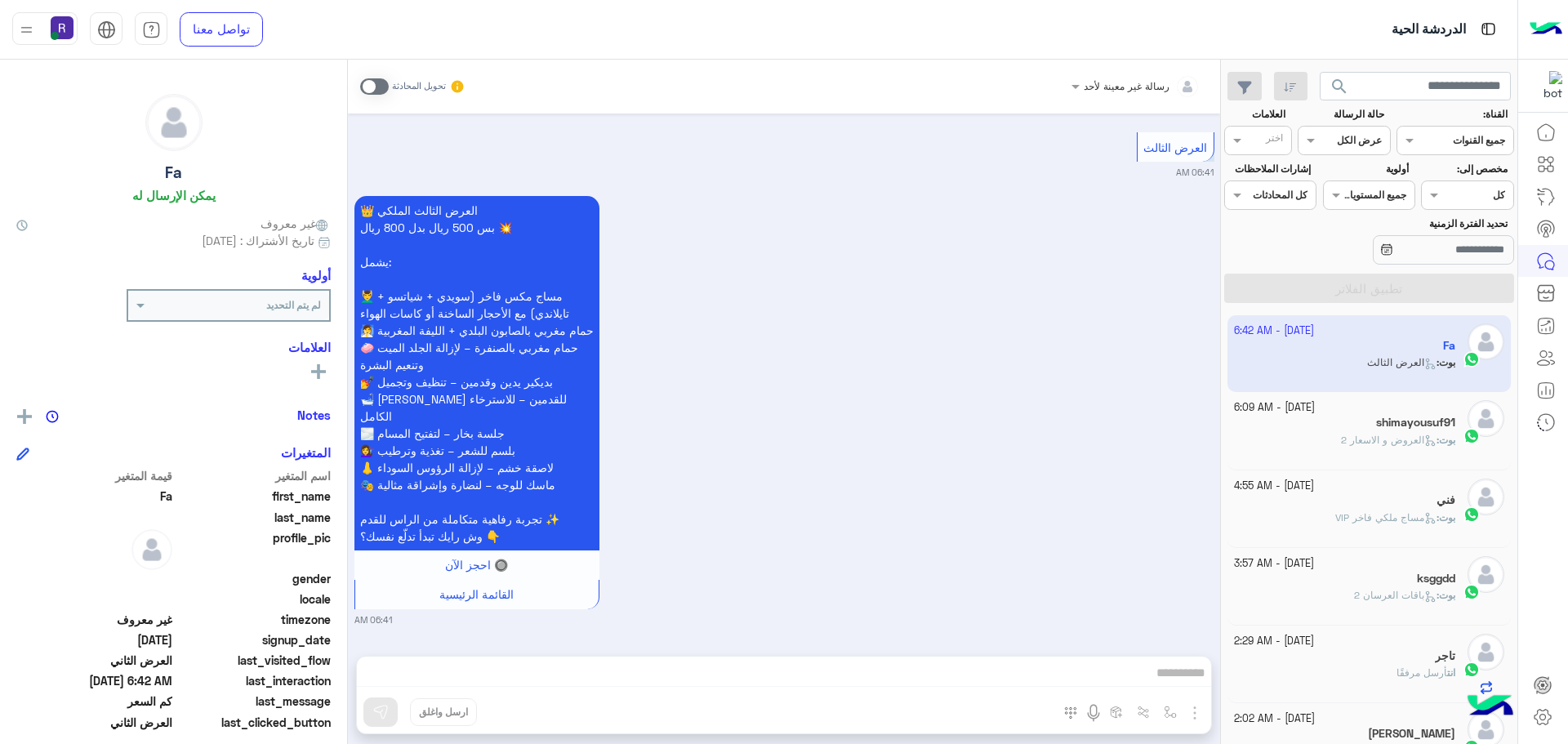
click at [1297, 537] on div "بوت : مساج ملكي فاخر VIP" at bounding box center [1345, 525] width 222 height 29
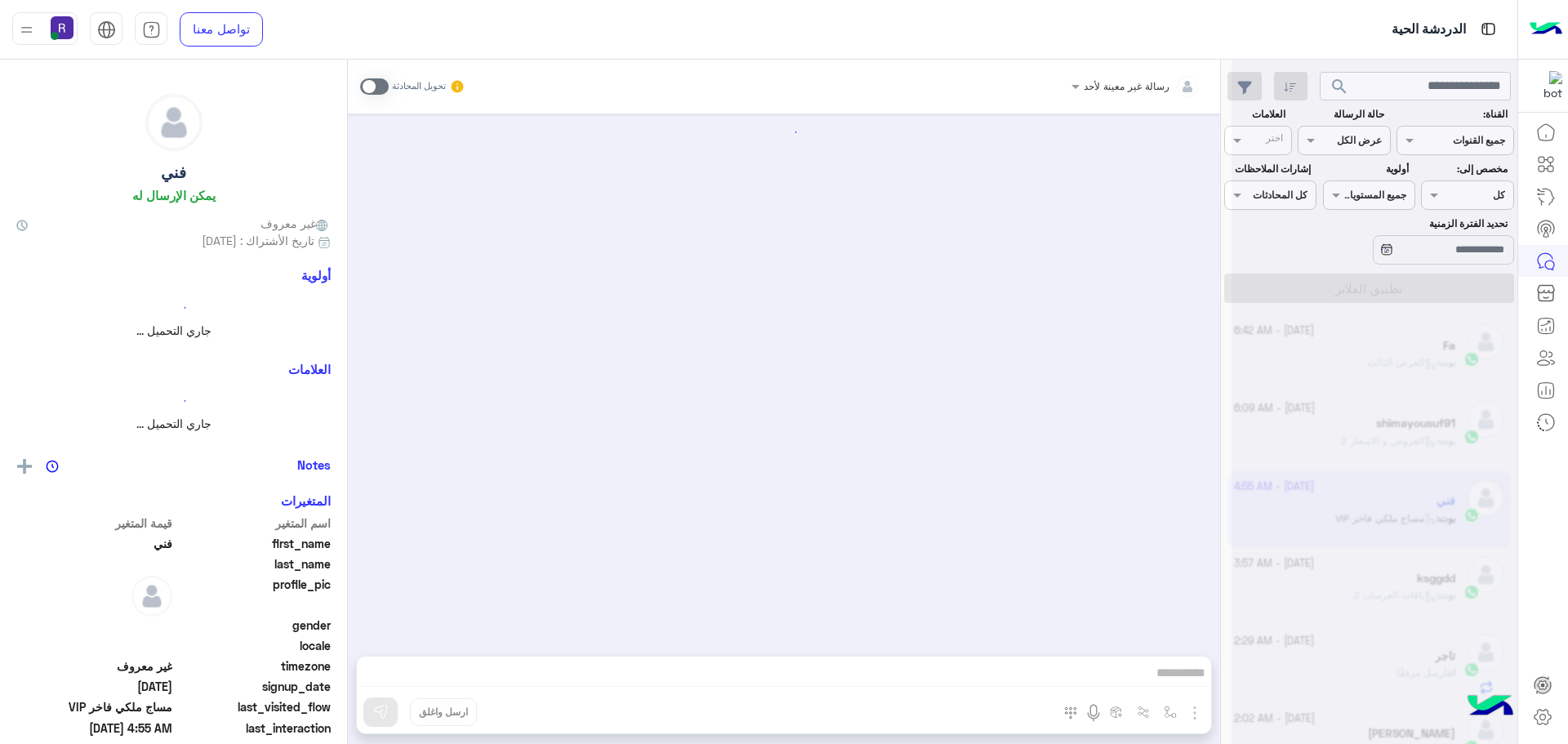
scroll to position [1656, 0]
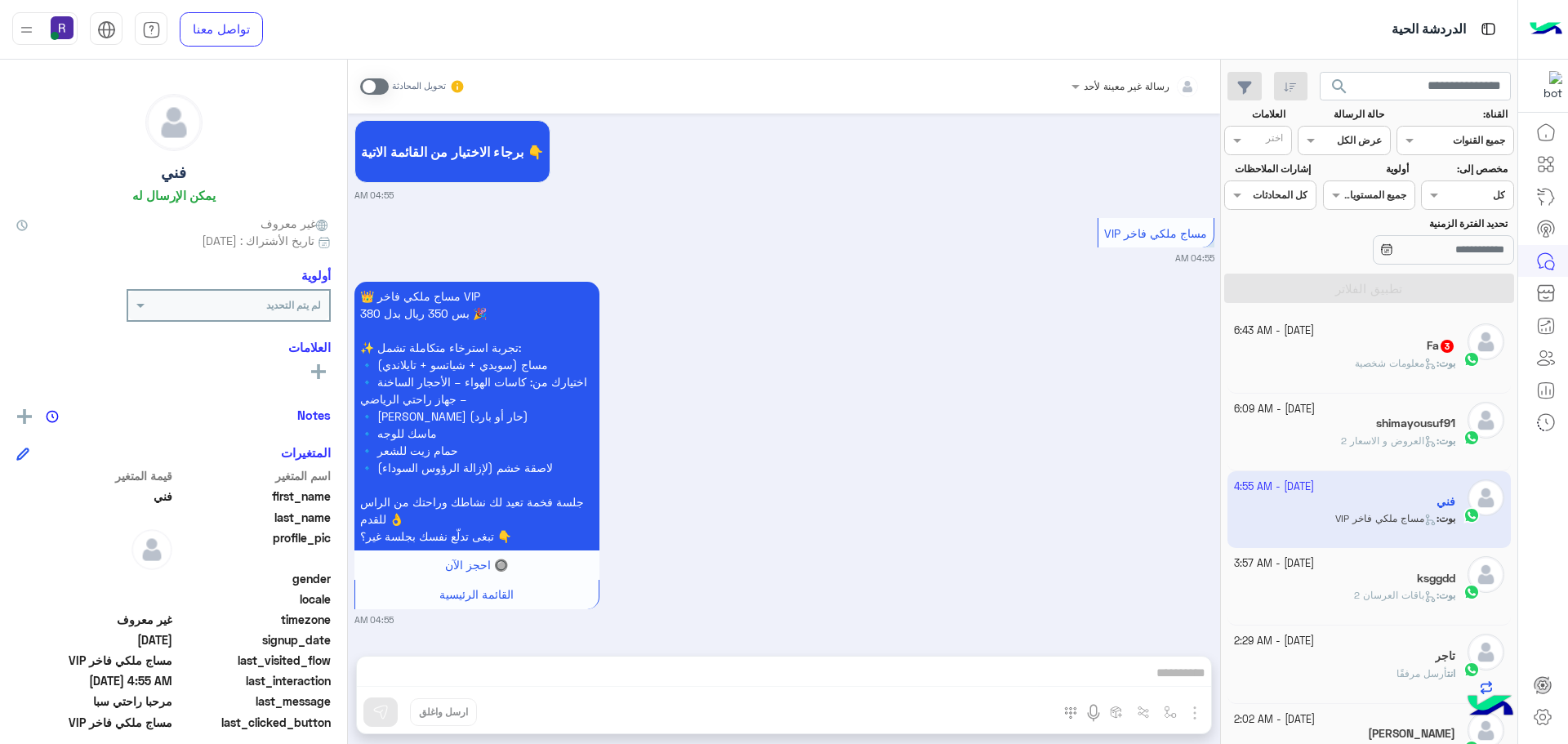
click at [1398, 372] on div "بوت : معلومات شخصية" at bounding box center [1345, 371] width 222 height 29
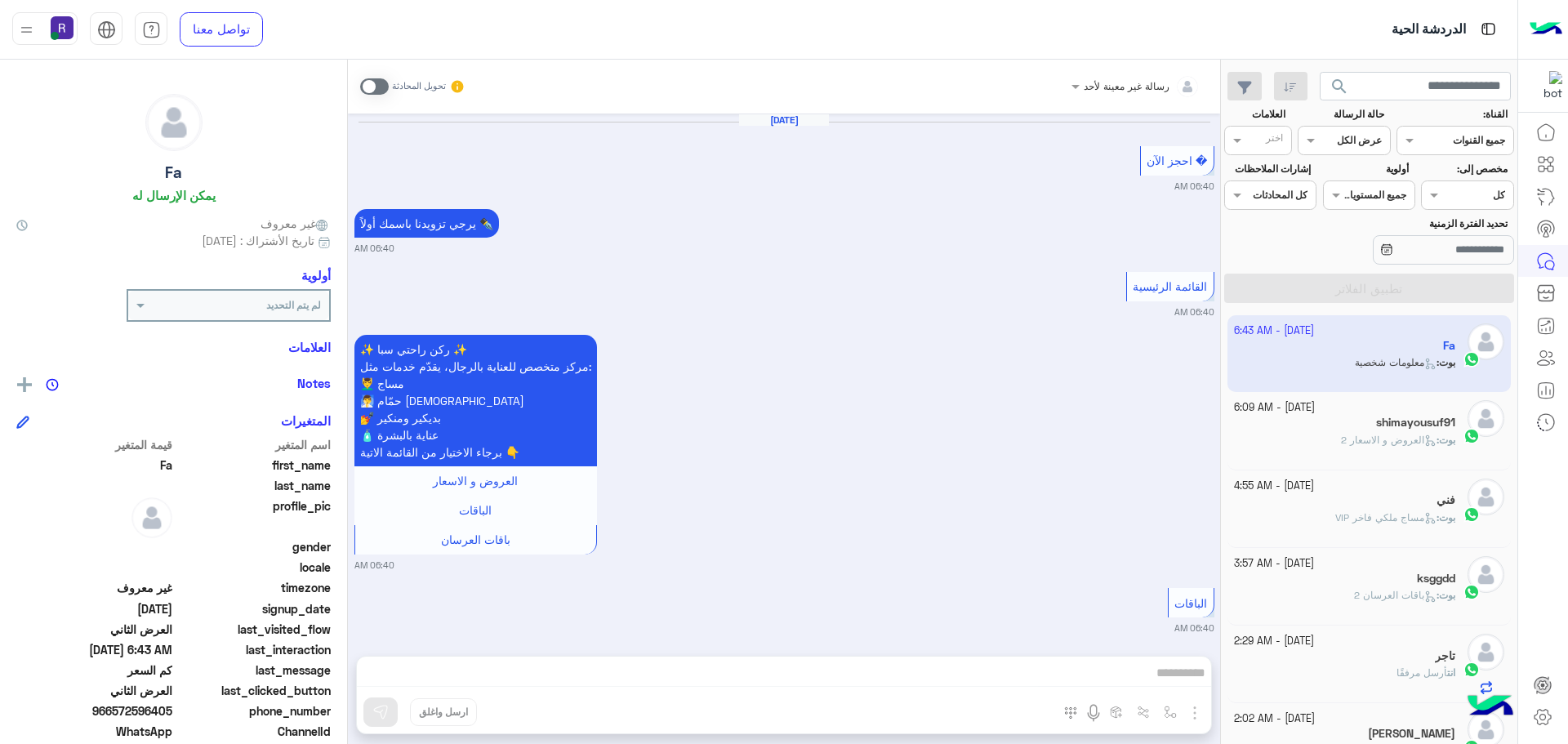
scroll to position [2791, 0]
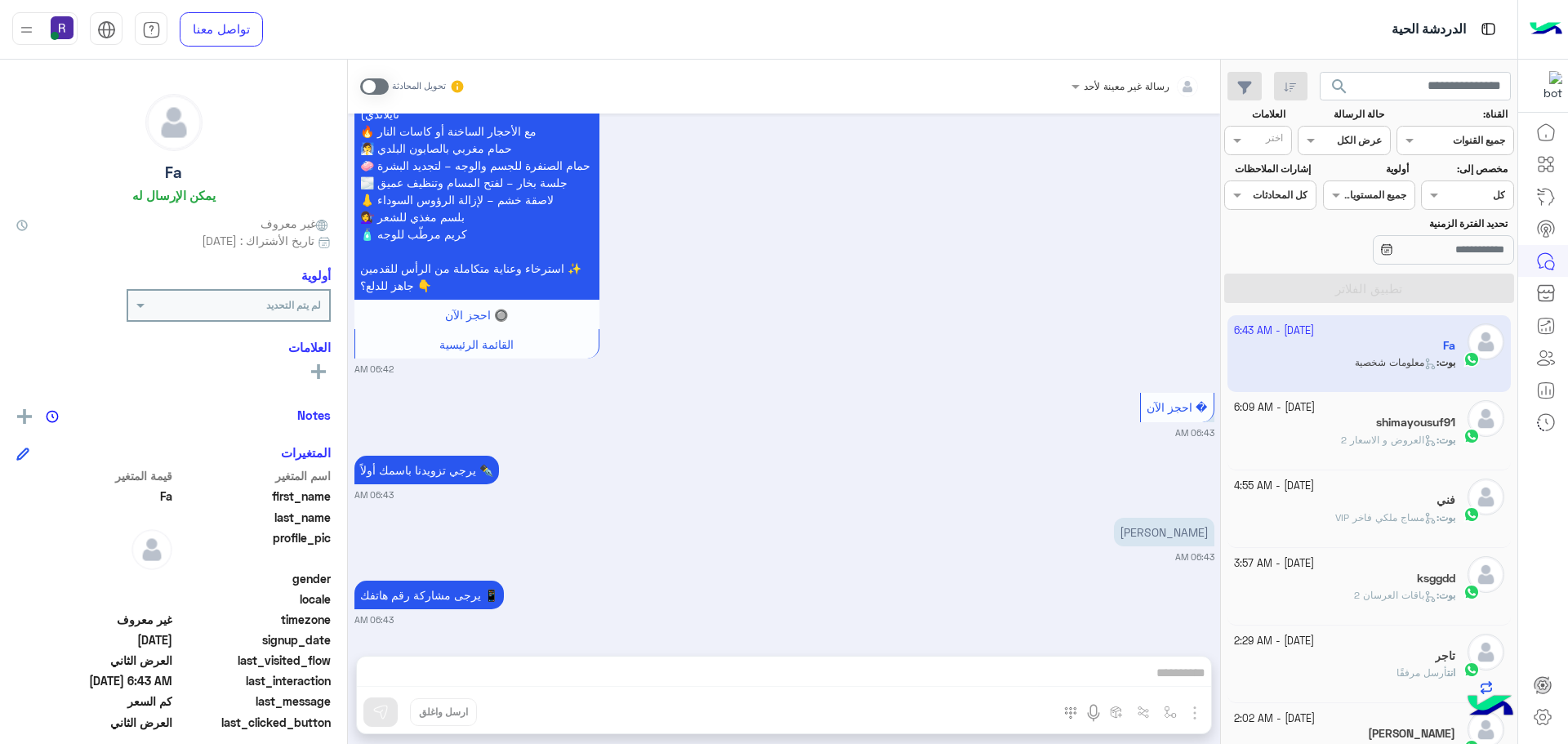
click at [1382, 451] on div "بوت : العروض و الاسعار 2" at bounding box center [1345, 448] width 222 height 29
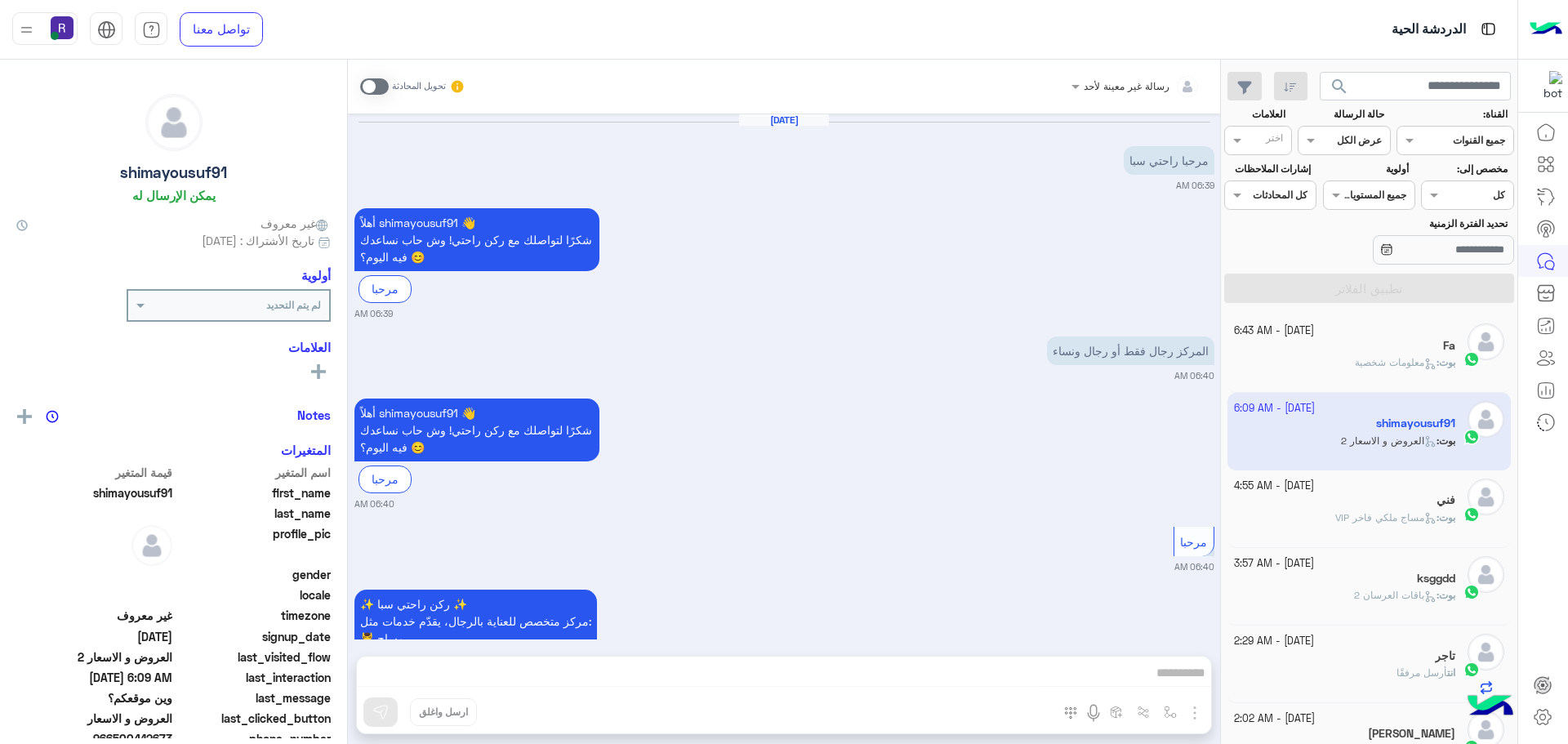
scroll to position [2440, 0]
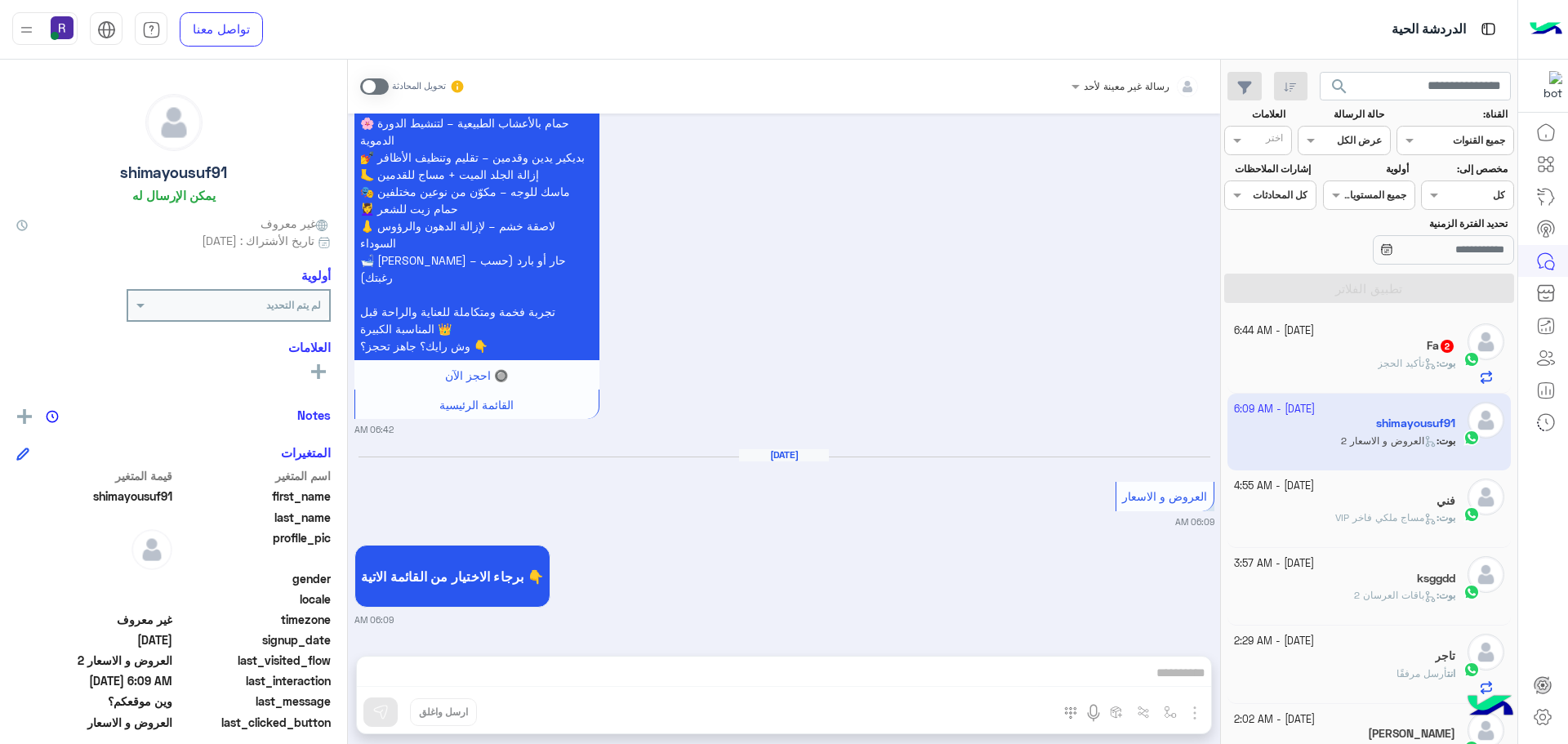
click at [1320, 357] on div "بوت : تأكيد الحجز" at bounding box center [1345, 371] width 222 height 29
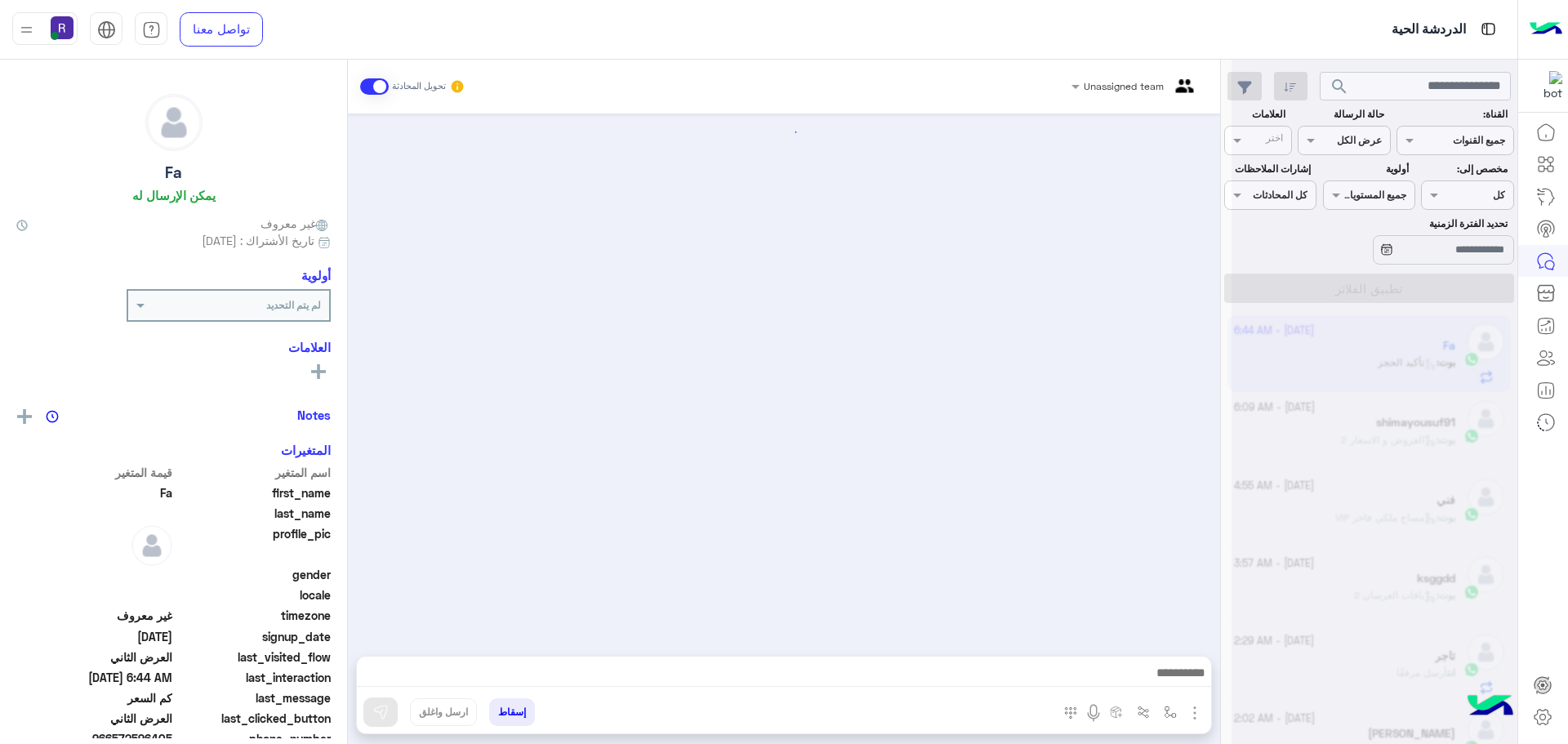
scroll to position [2415, 0]
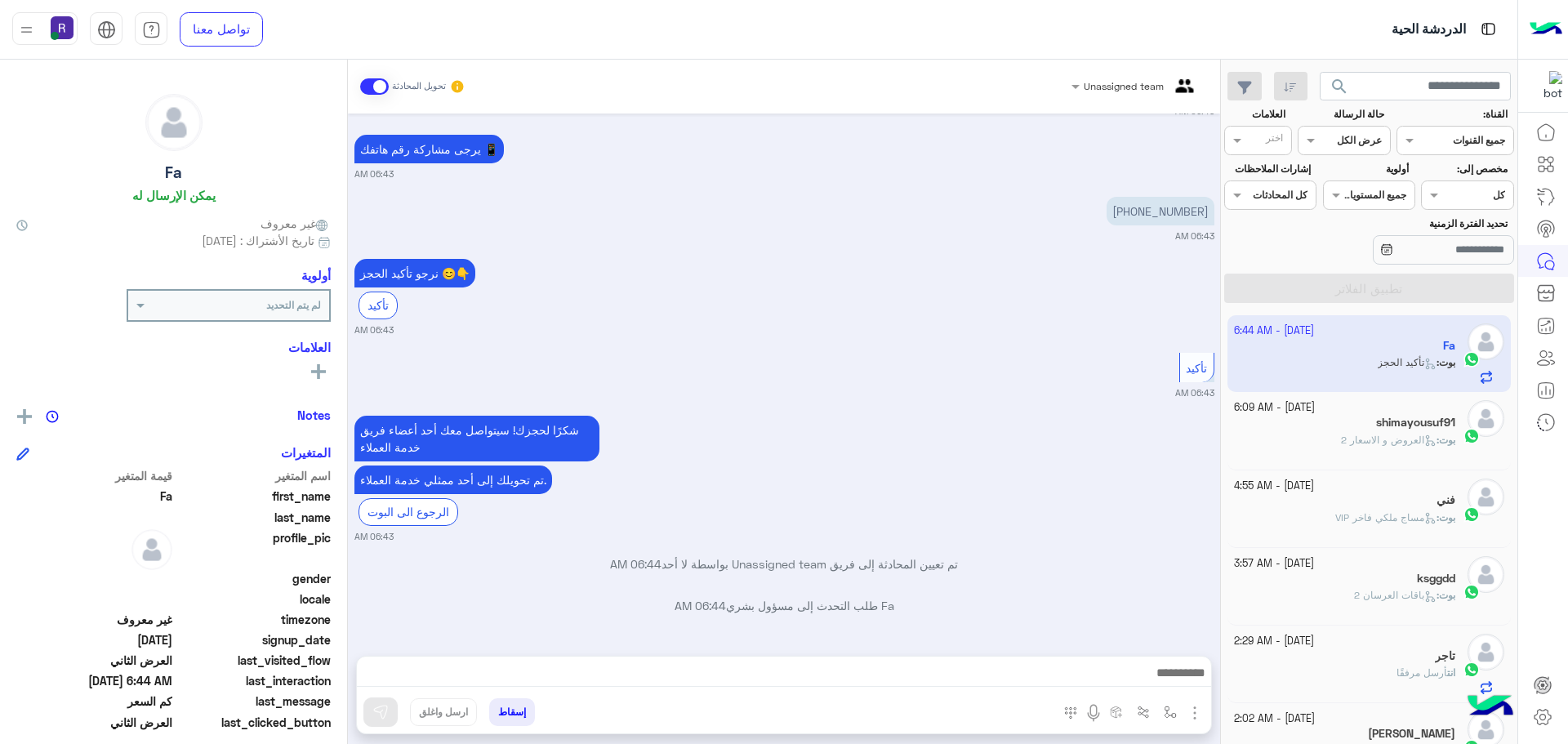
click at [914, 658] on div at bounding box center [784, 677] width 854 height 41
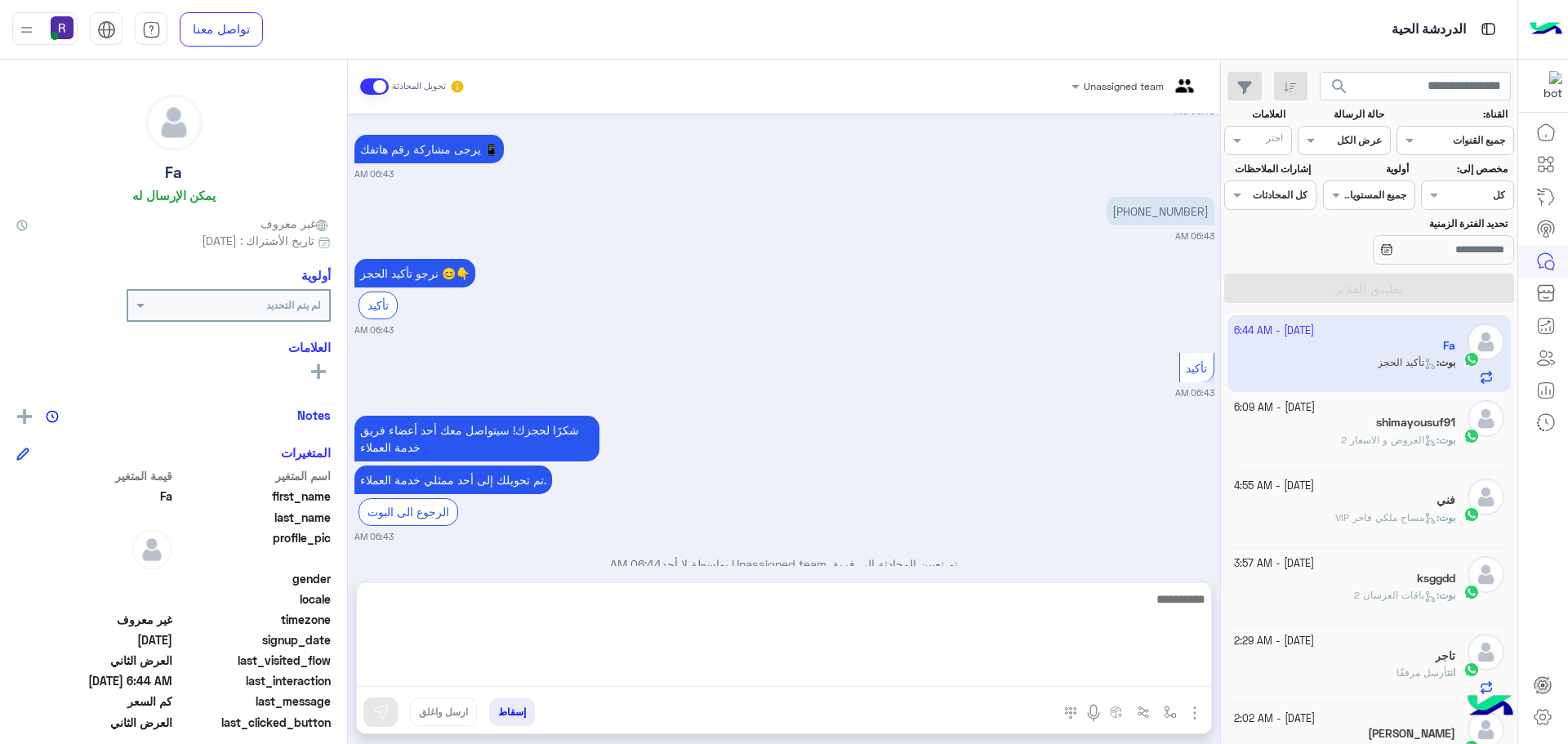
click at [917, 676] on textarea at bounding box center [784, 638] width 854 height 98
type textarea "**********"
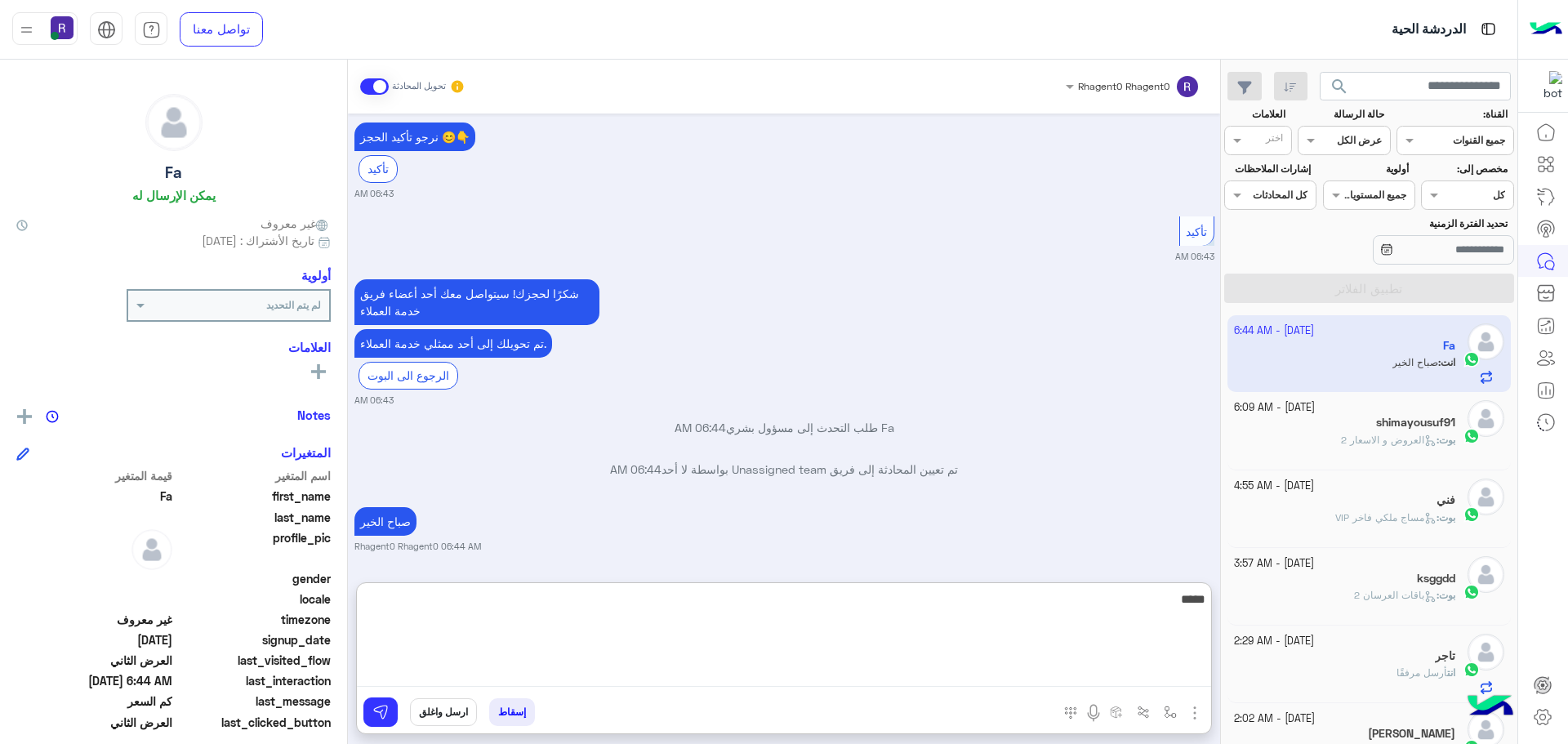
scroll to position [2593, 0]
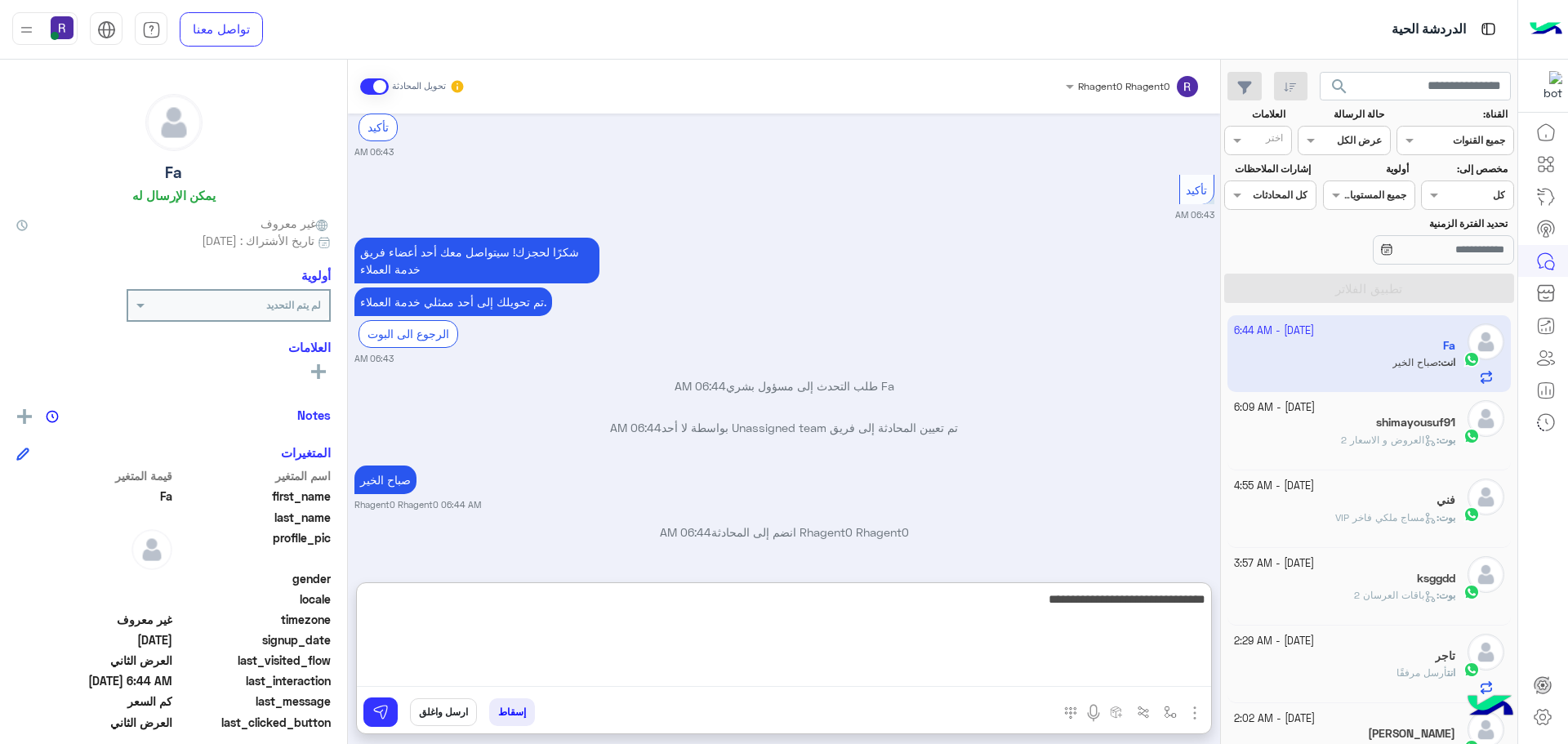
type textarea "**********"
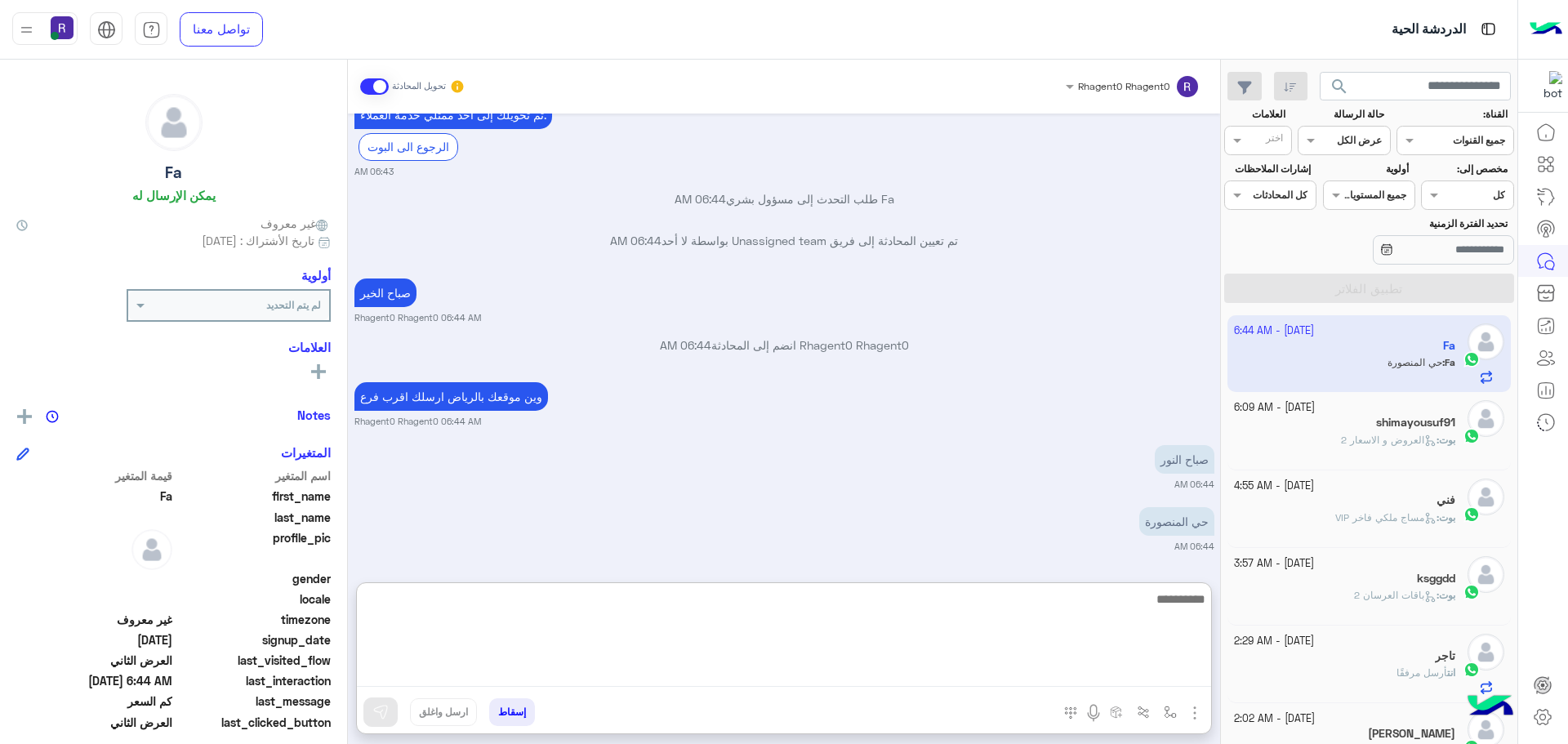
scroll to position [5221, 0]
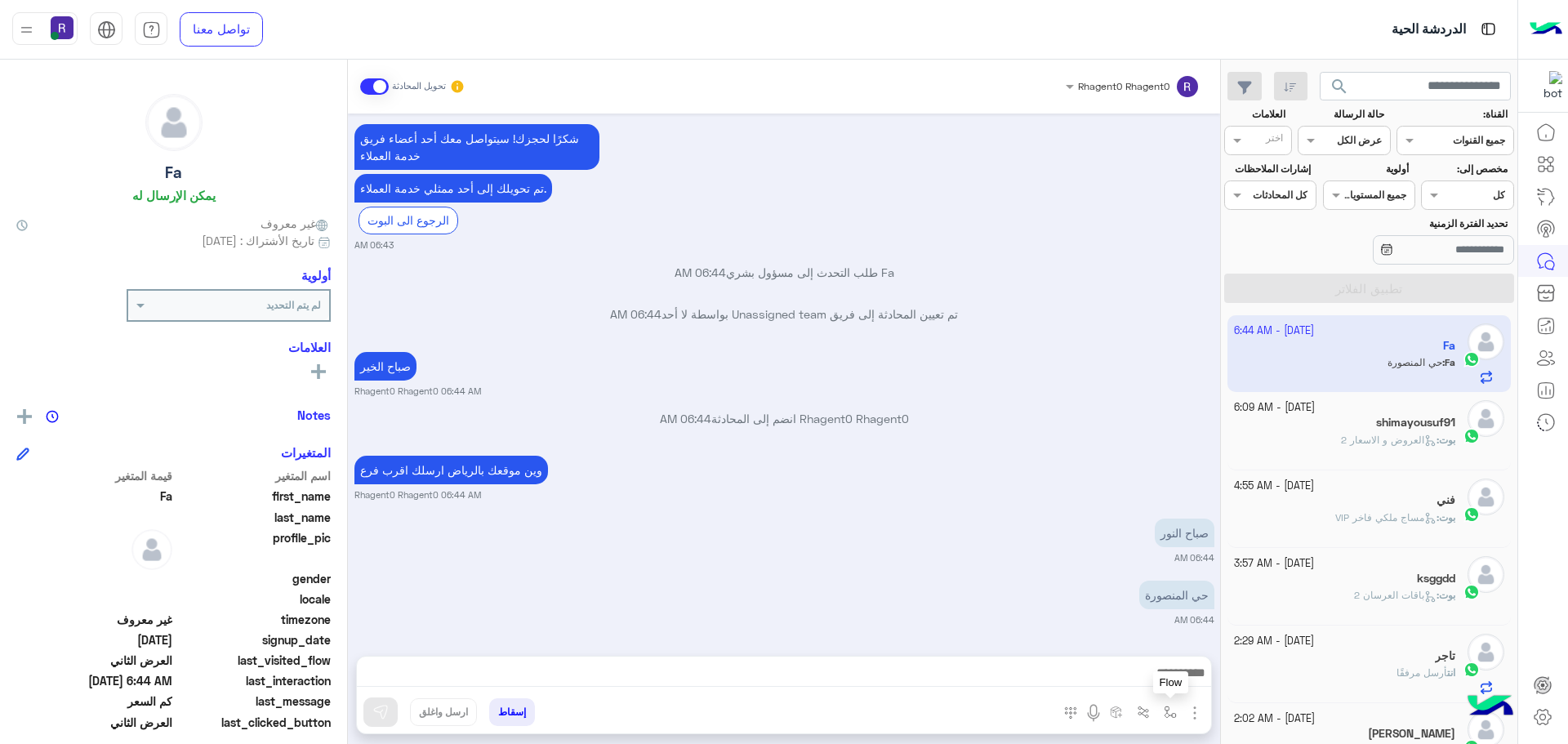
click at [1162, 717] on button "button" at bounding box center [1170, 712] width 27 height 27
click at [1105, 670] on input "text" at bounding box center [1134, 674] width 83 height 14
type input "***"
click at [1122, 641] on div "لبن" at bounding box center [1123, 648] width 121 height 32
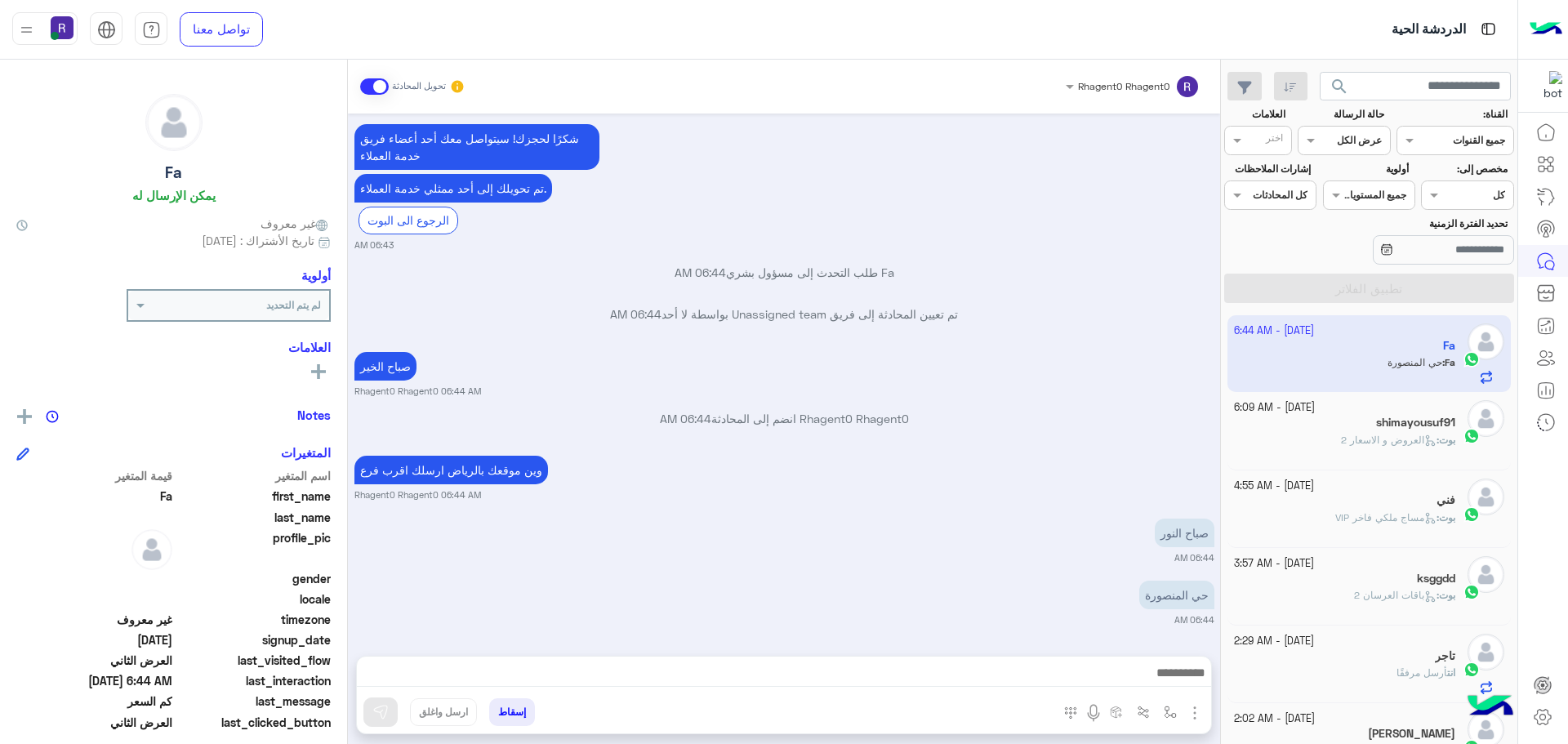
type textarea "***"
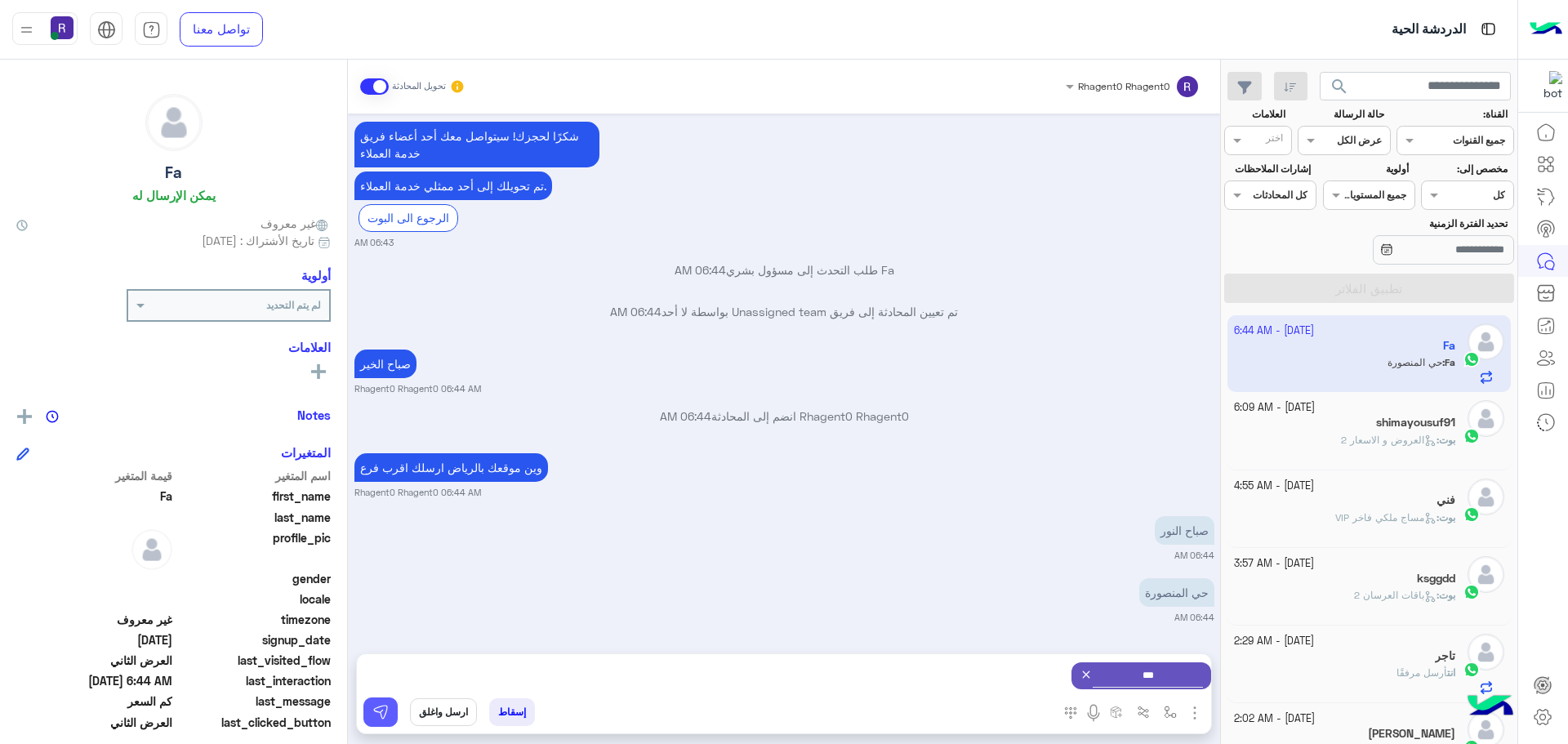
click at [387, 718] on img at bounding box center [380, 712] width 16 height 16
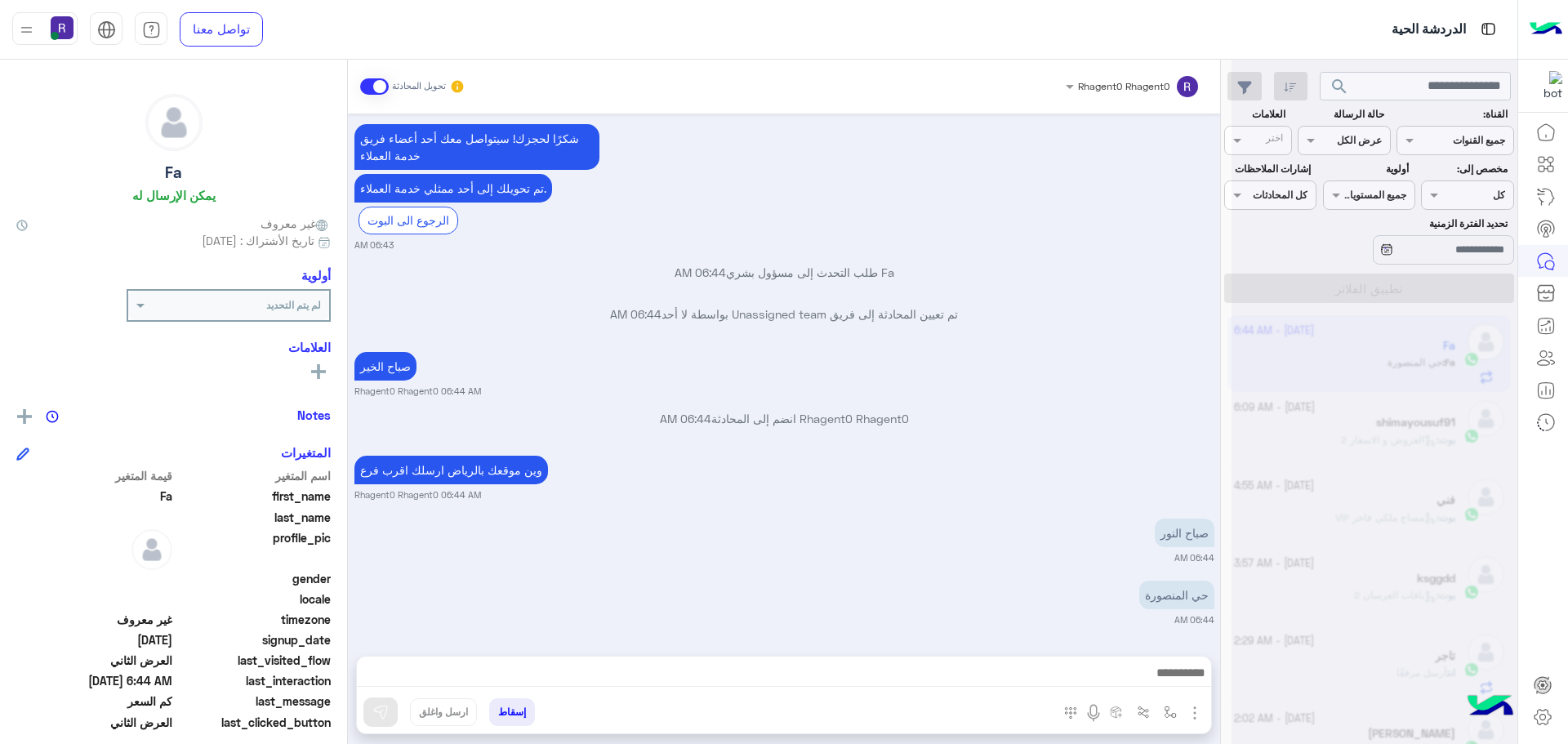
scroll to position [5315, 0]
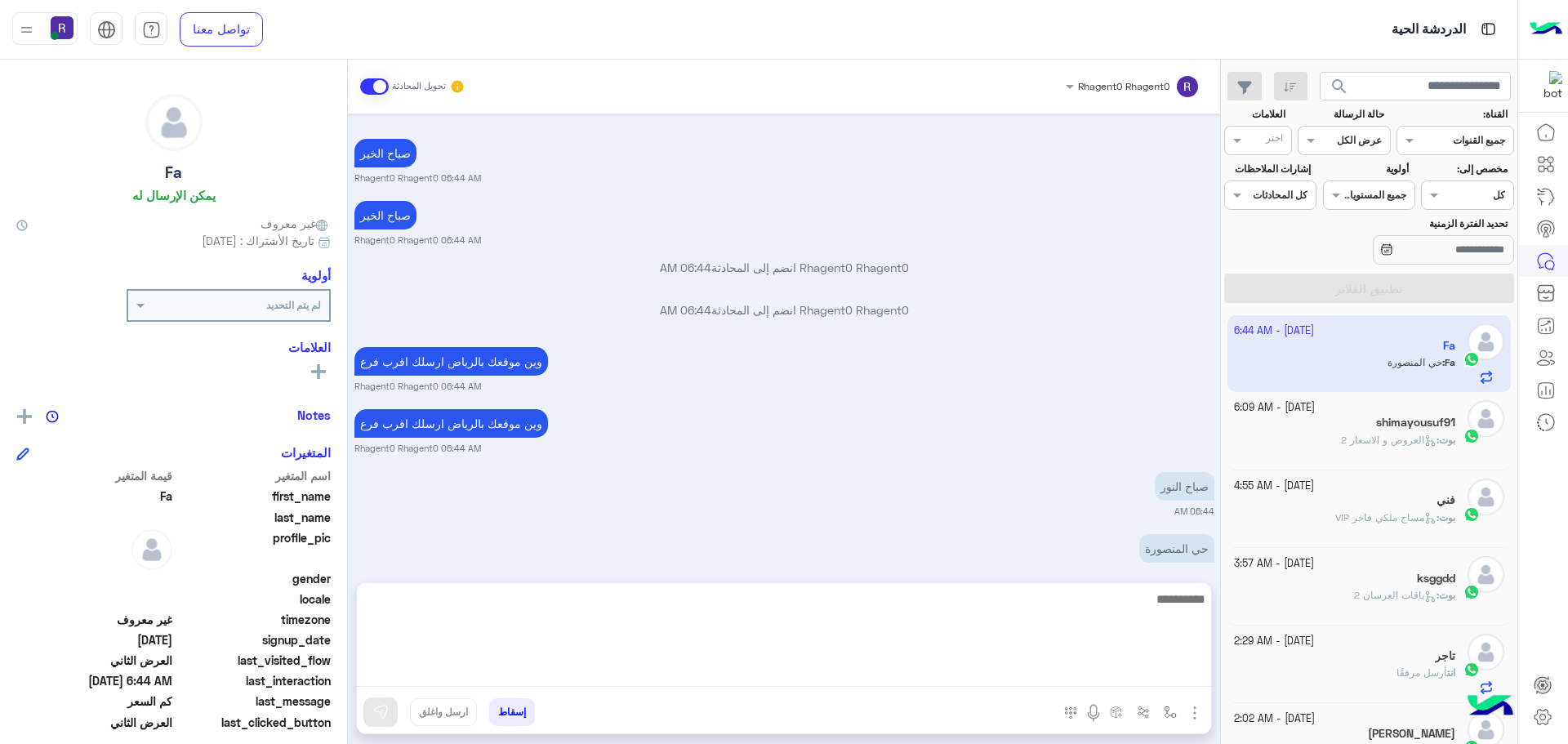
click at [1035, 670] on textarea at bounding box center [784, 638] width 854 height 98
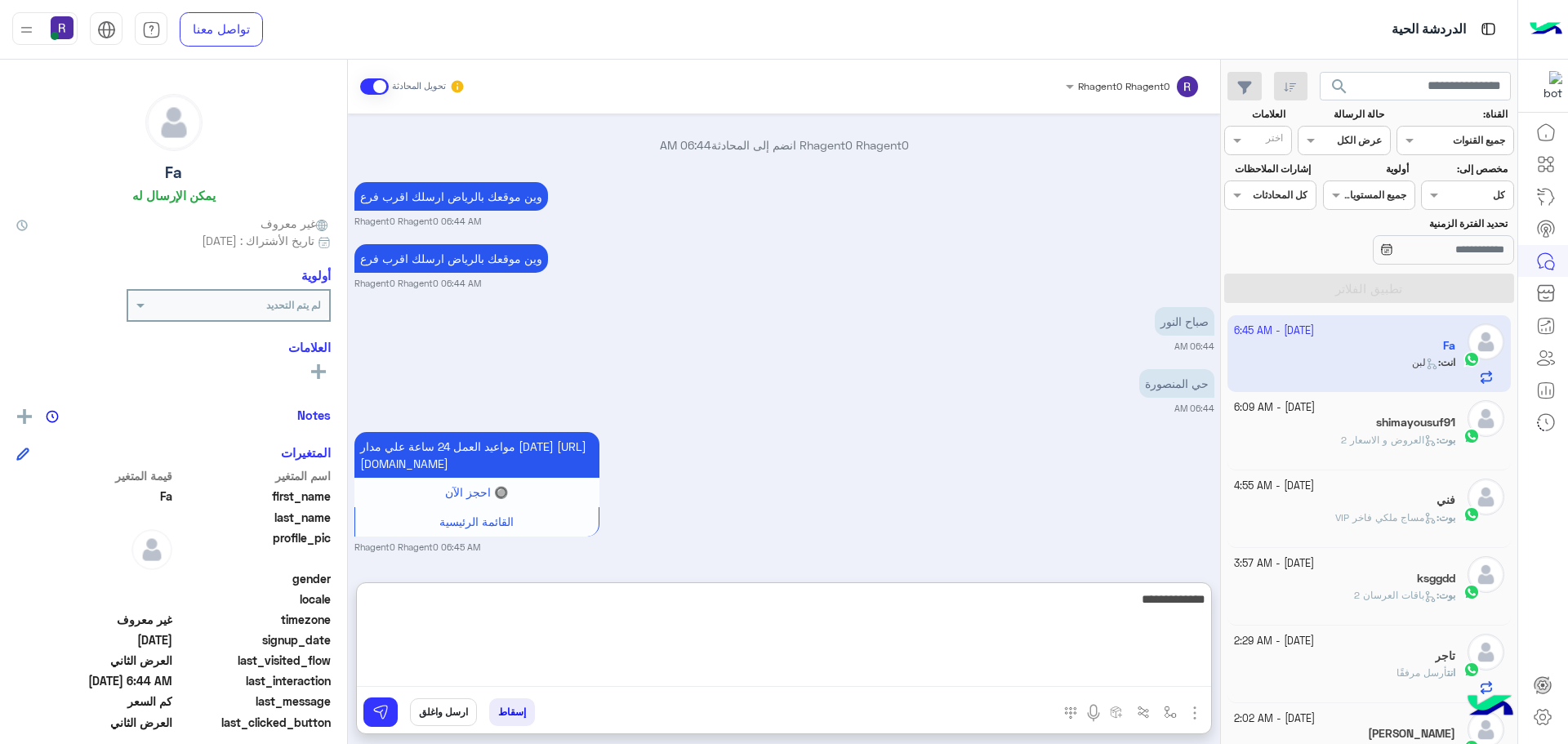
type textarea "**********"
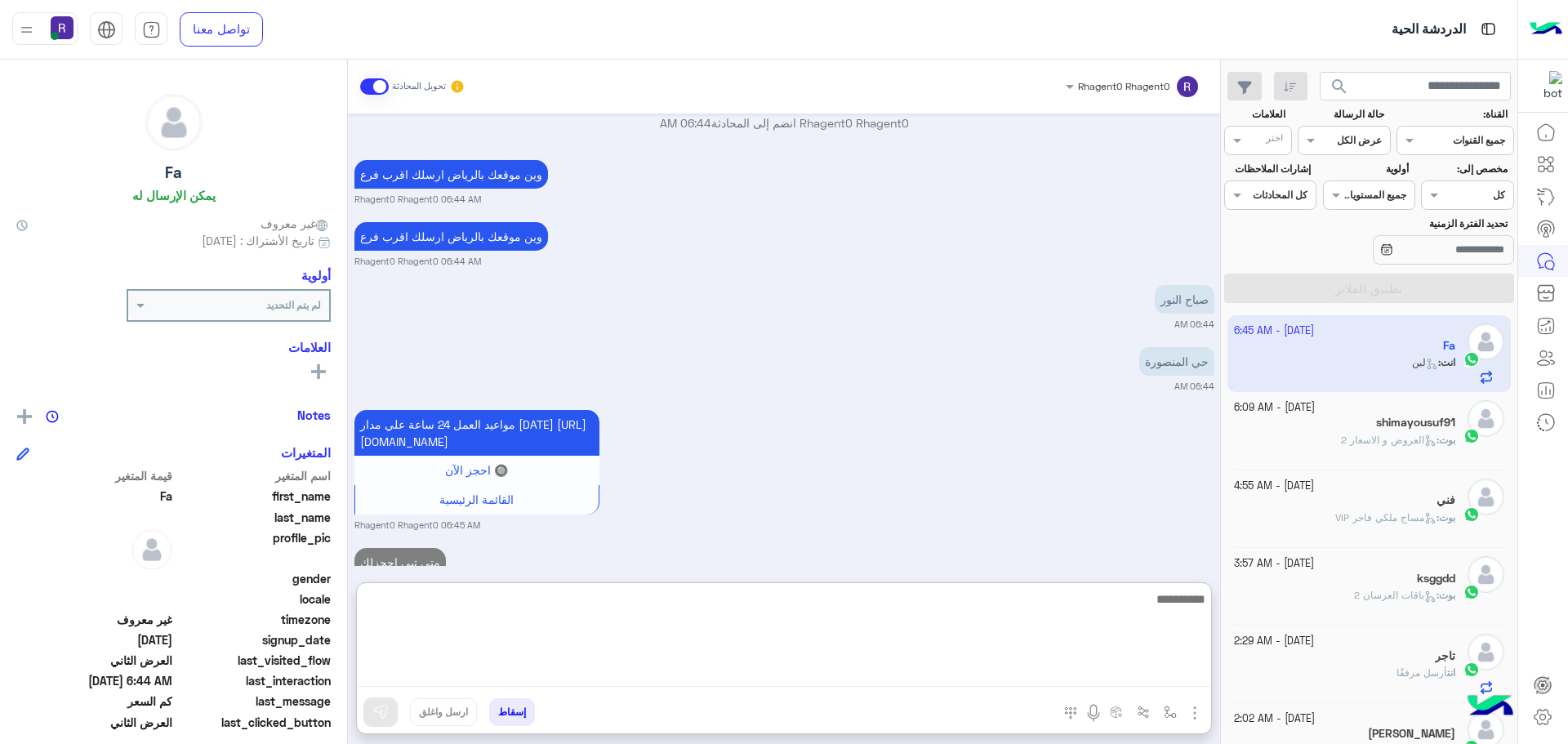
scroll to position [5607, 0]
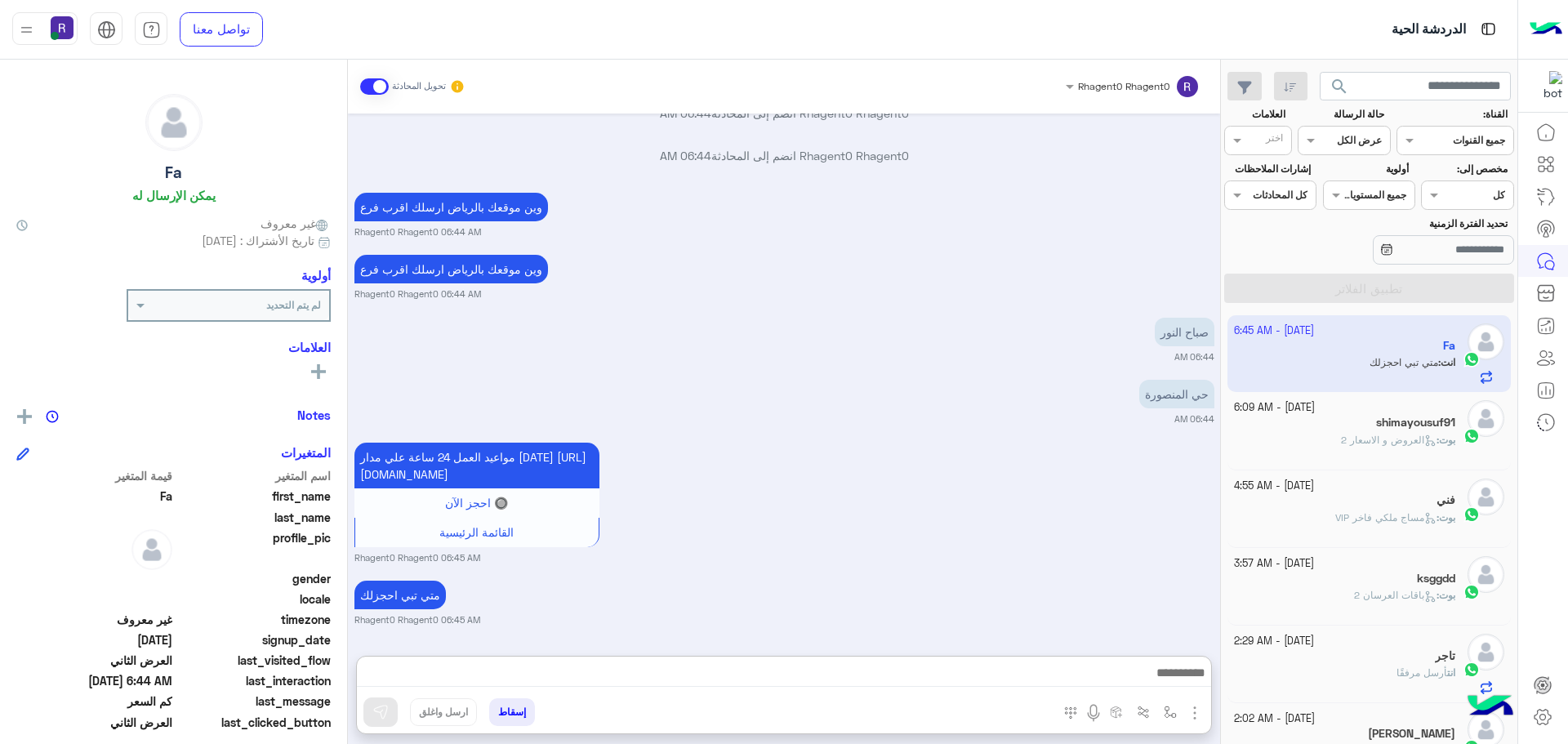
click at [1352, 452] on div "بوت : العروض و الاسعار 2" at bounding box center [1345, 448] width 222 height 29
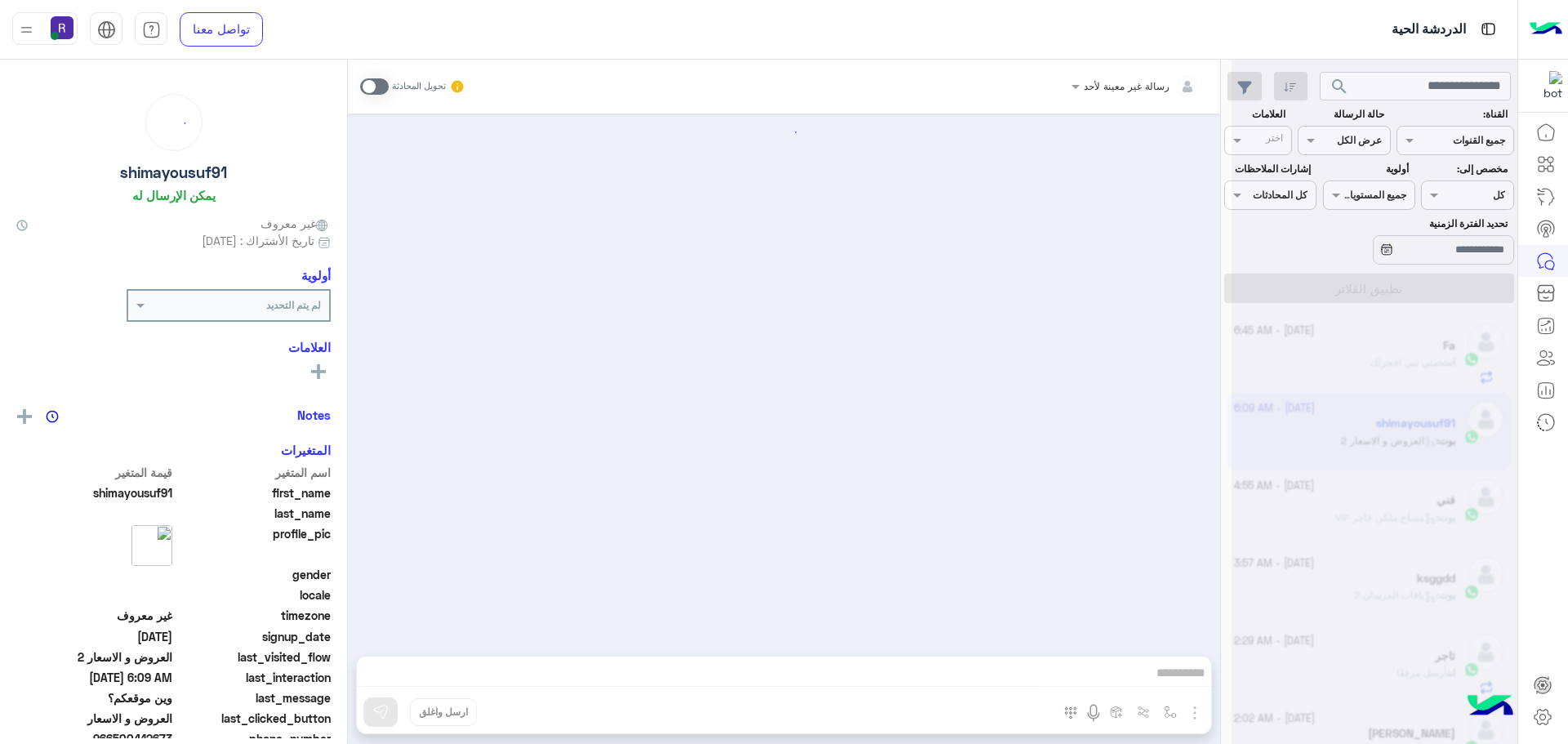
scroll to position [2440, 0]
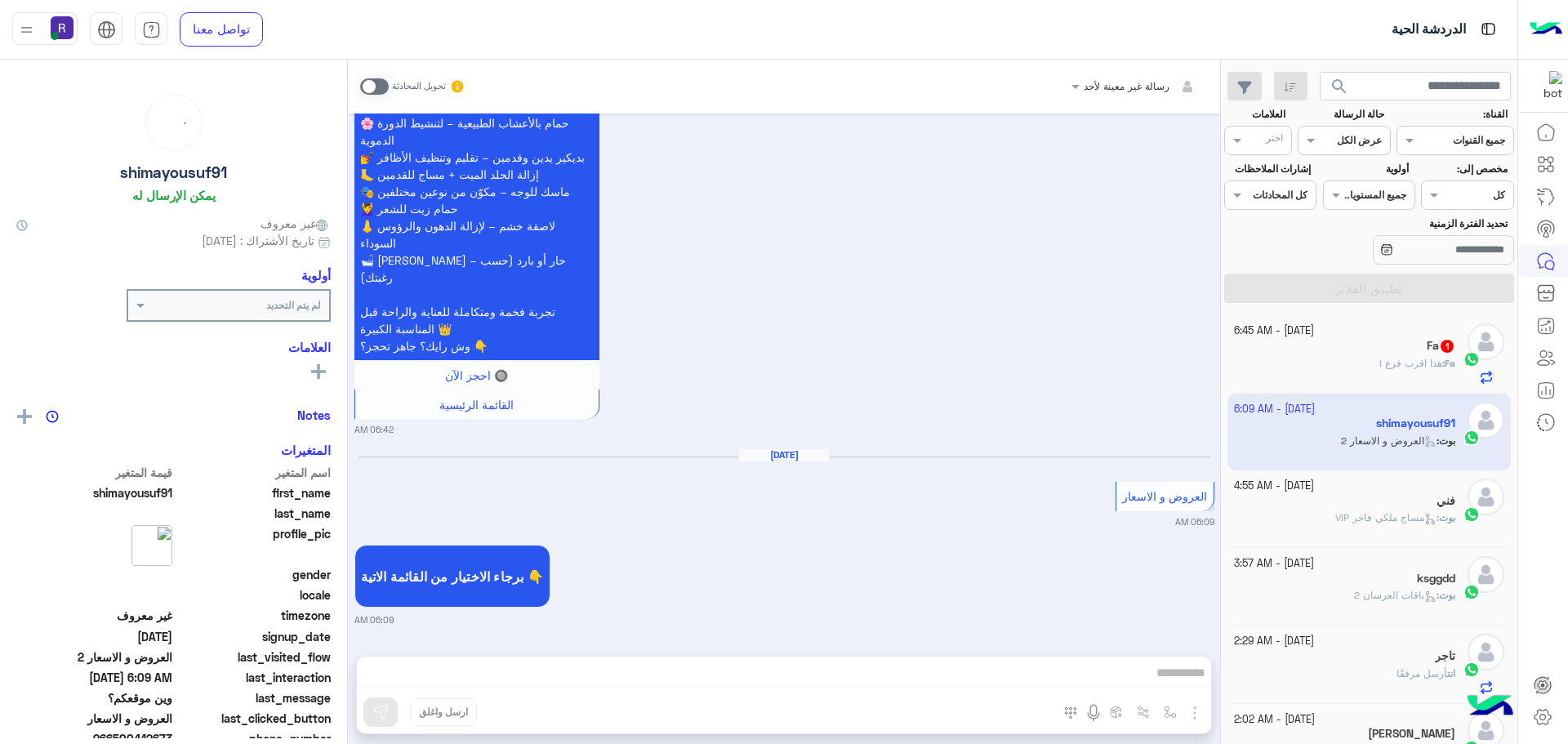
click at [1358, 515] on span "مساج ملكي فاخر VIP" at bounding box center [1386, 517] width 102 height 12
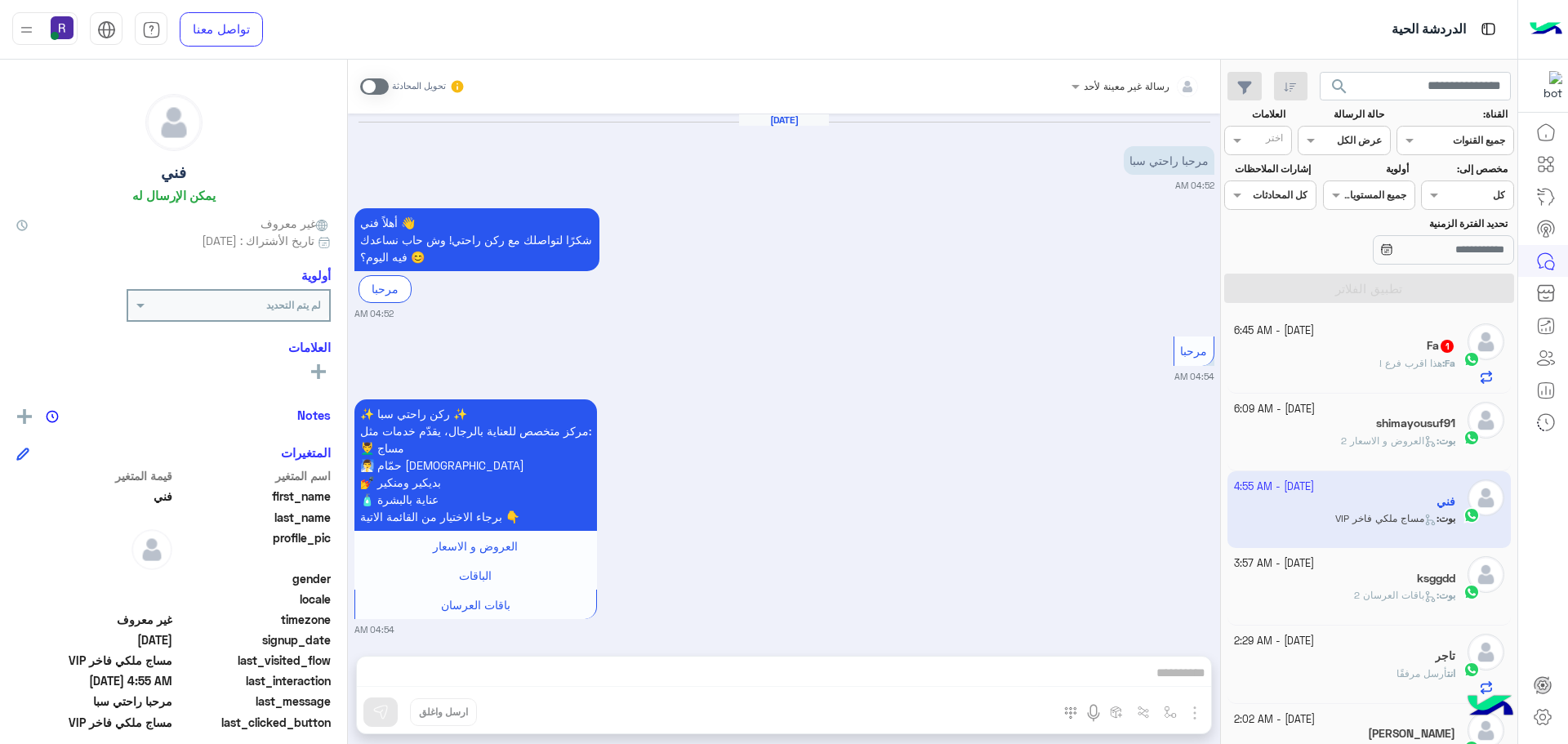
scroll to position [1656, 0]
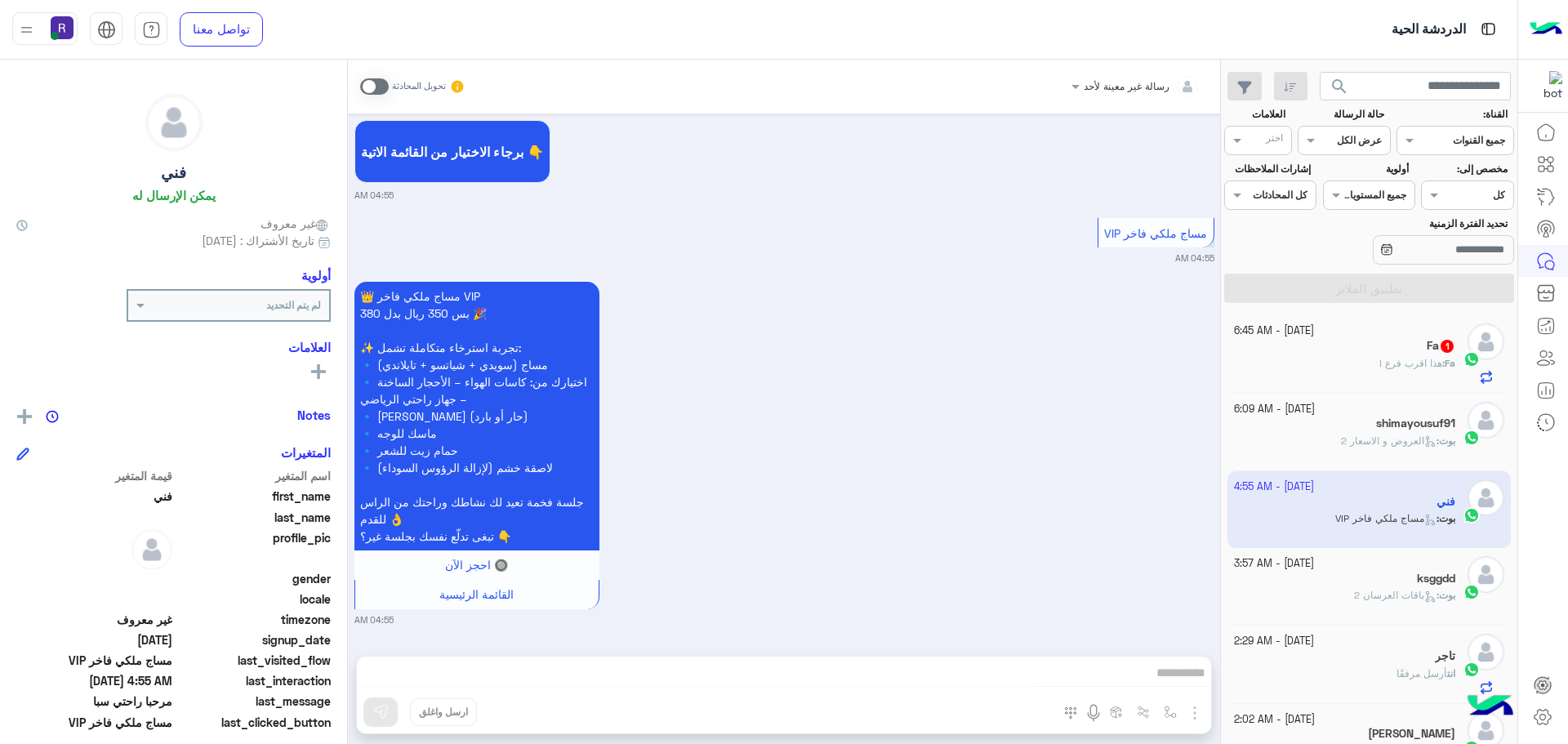
click at [1356, 360] on div "Fa : هذا اقرب فرع !" at bounding box center [1345, 371] width 222 height 29
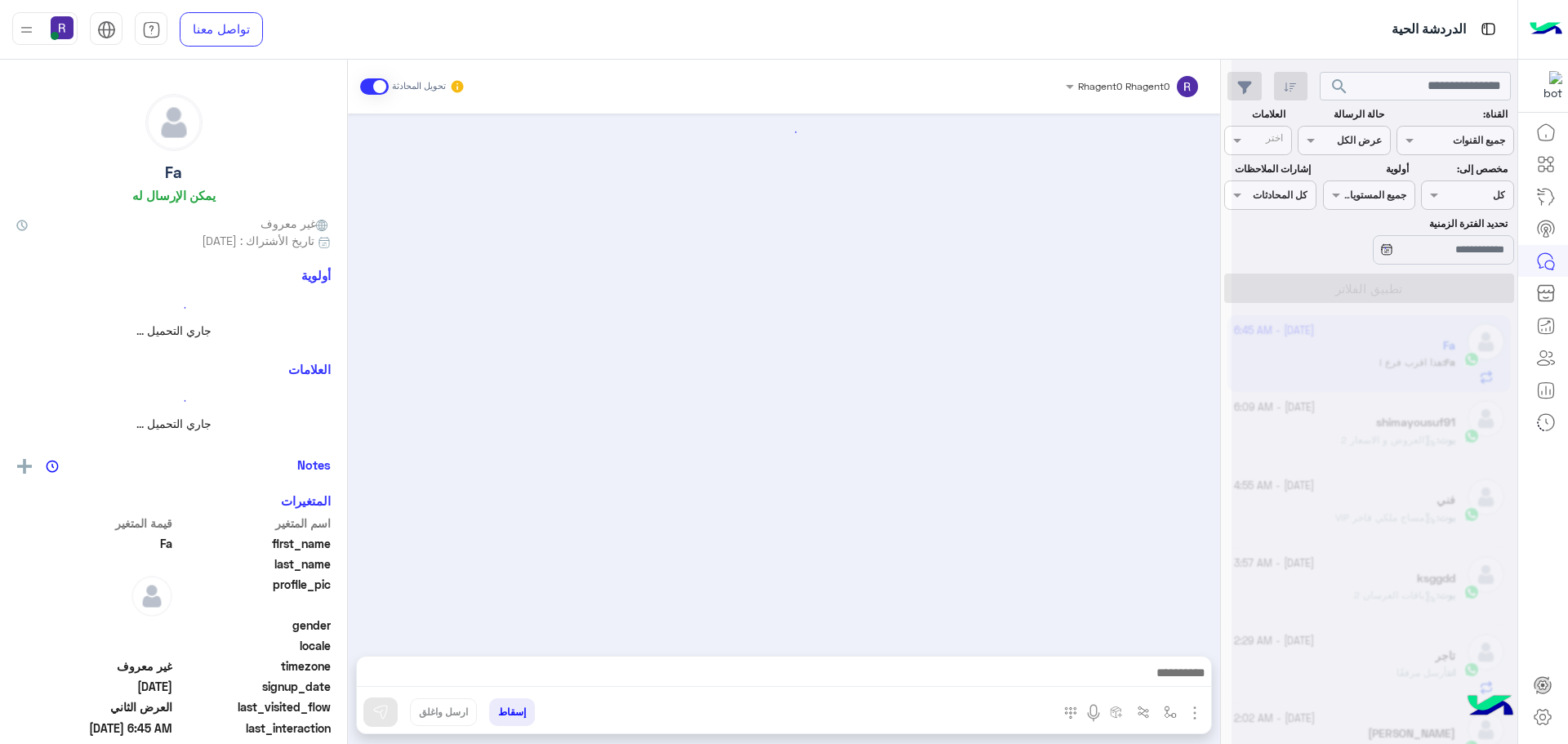
scroll to position [1230, 0]
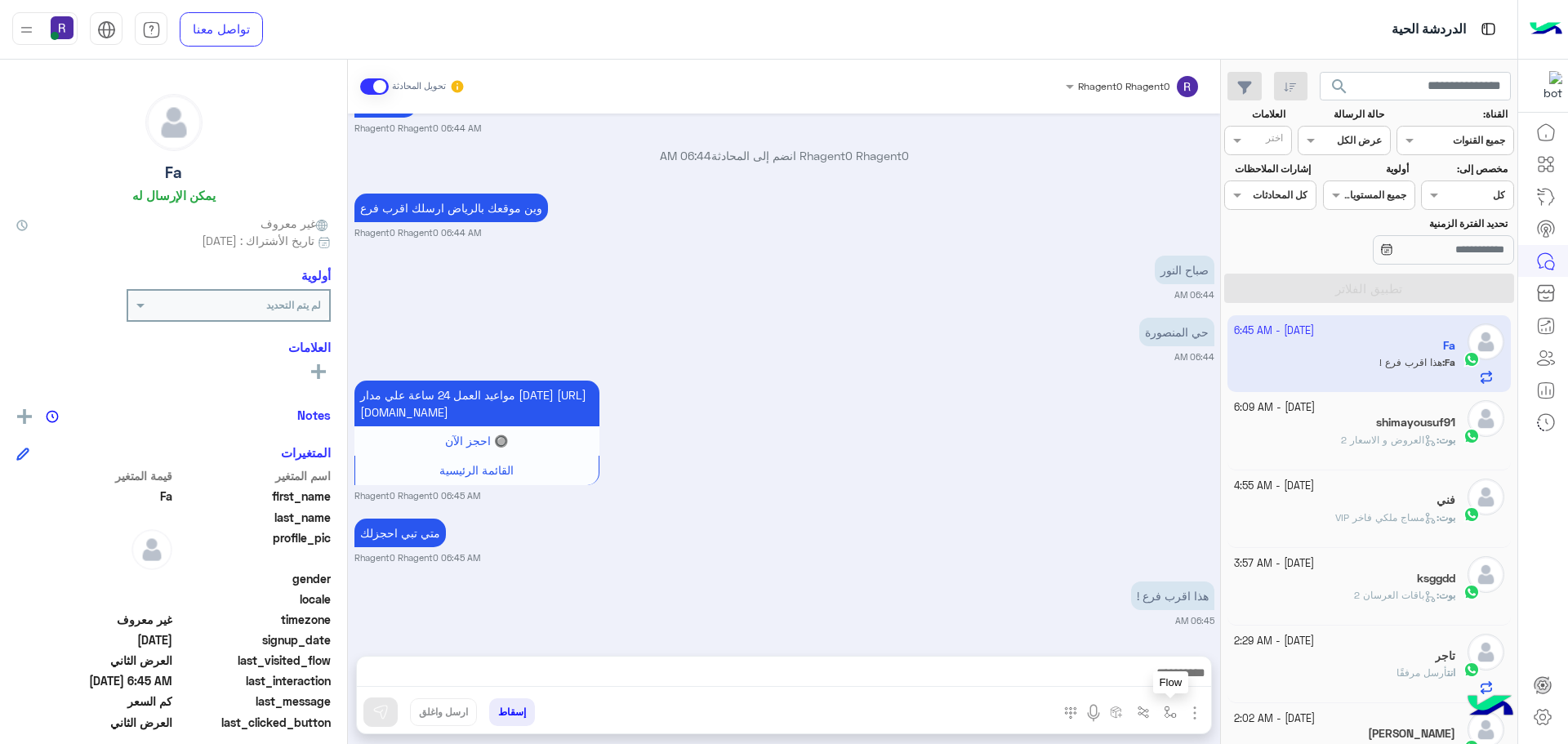
click at [1172, 720] on button "button" at bounding box center [1170, 712] width 27 height 27
click at [1148, 674] on input "text" at bounding box center [1134, 674] width 83 height 14
type input "****"
click at [1132, 647] on div "الشفا" at bounding box center [1123, 648] width 121 height 32
type textarea "*****"
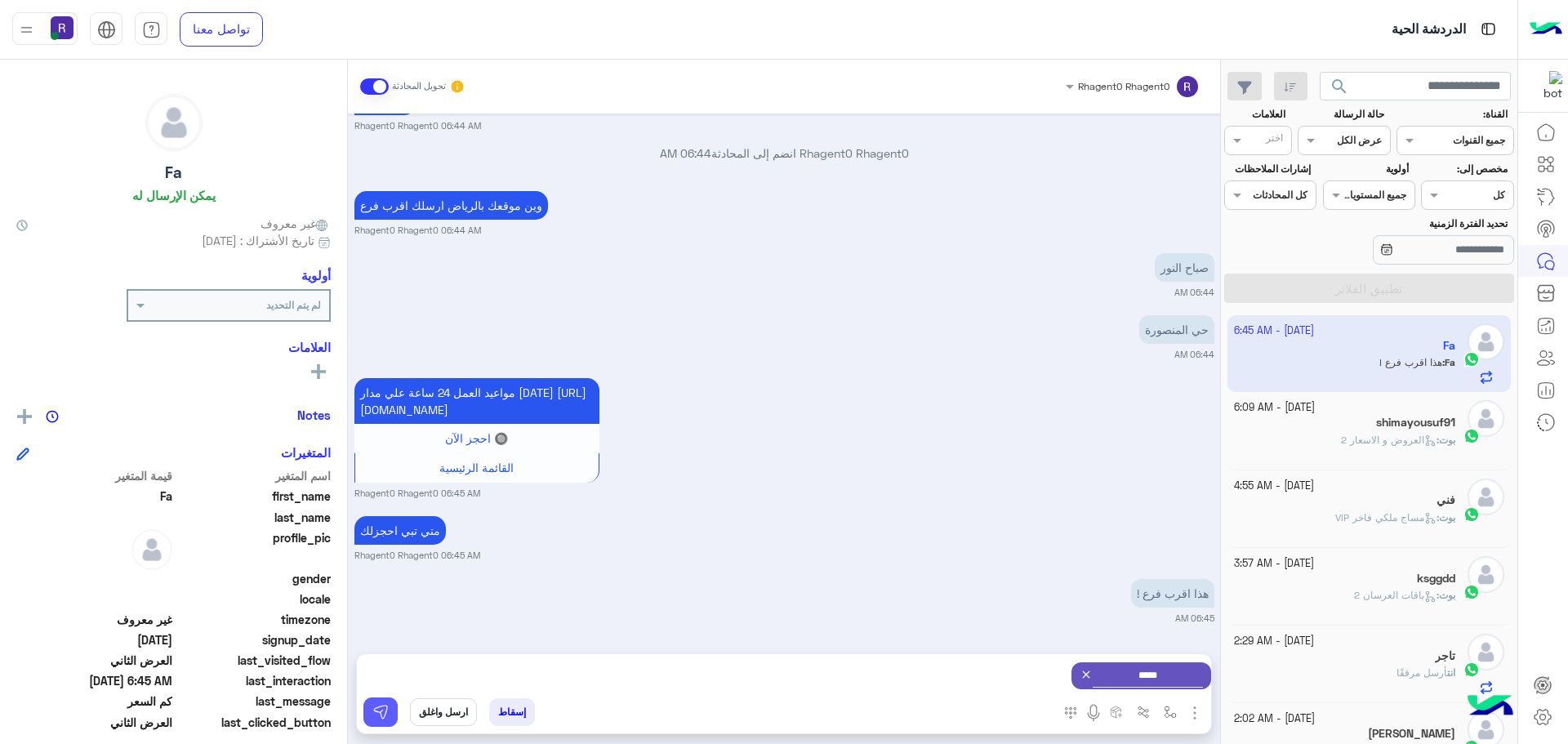
click at [369, 714] on button at bounding box center [381, 712] width 34 height 29
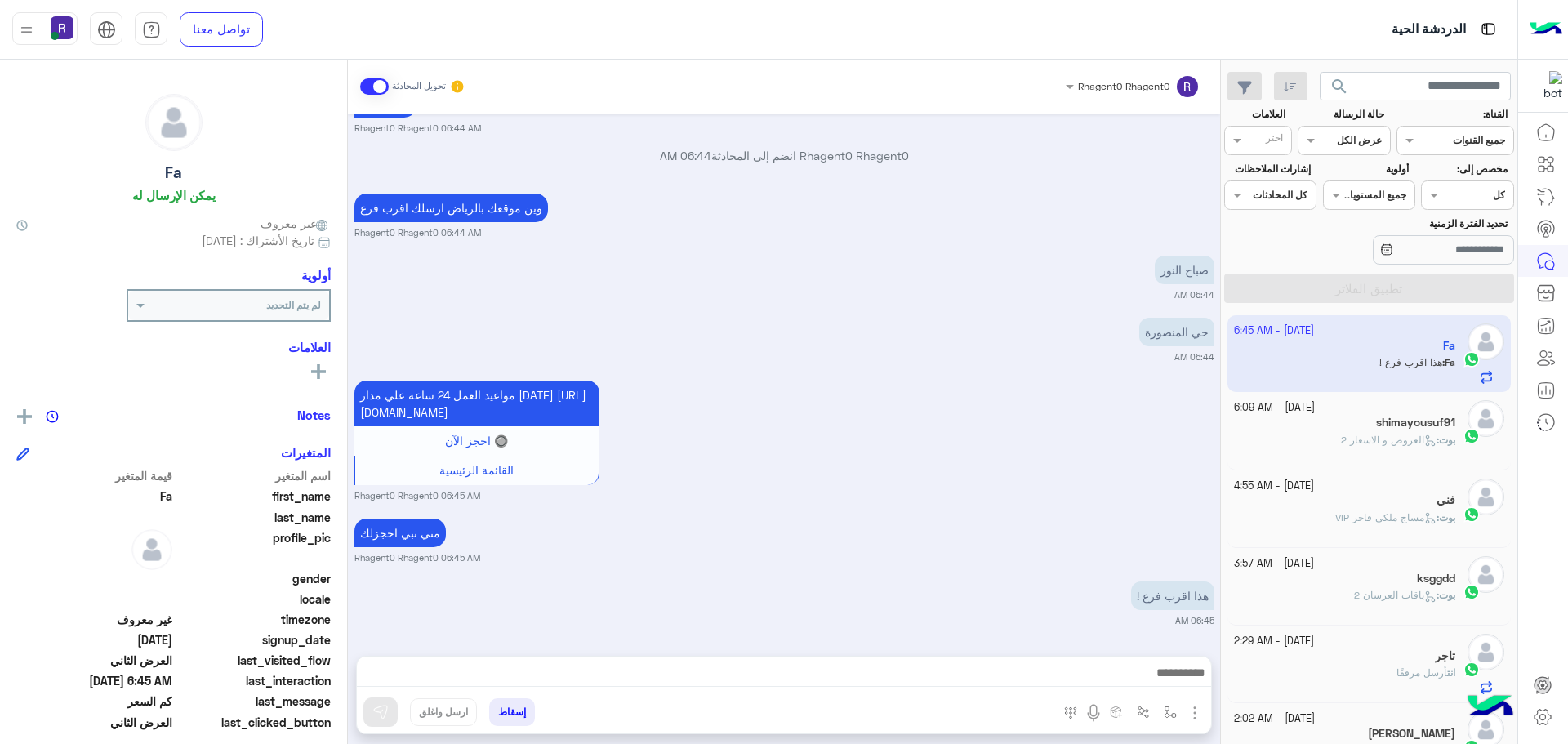
scroll to position [1386, 0]
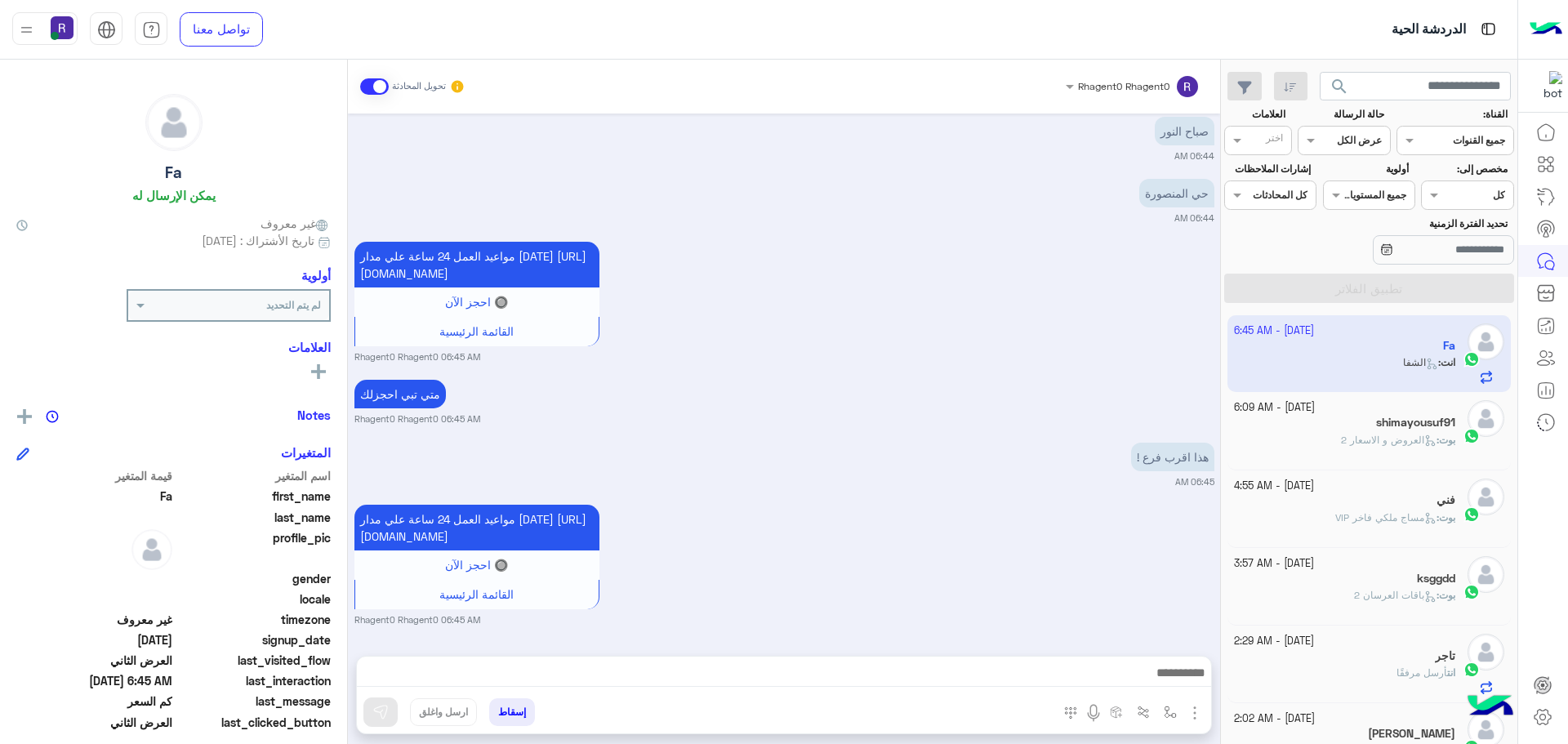
click at [1330, 420] on div "shimayousuf91" at bounding box center [1345, 425] width 222 height 17
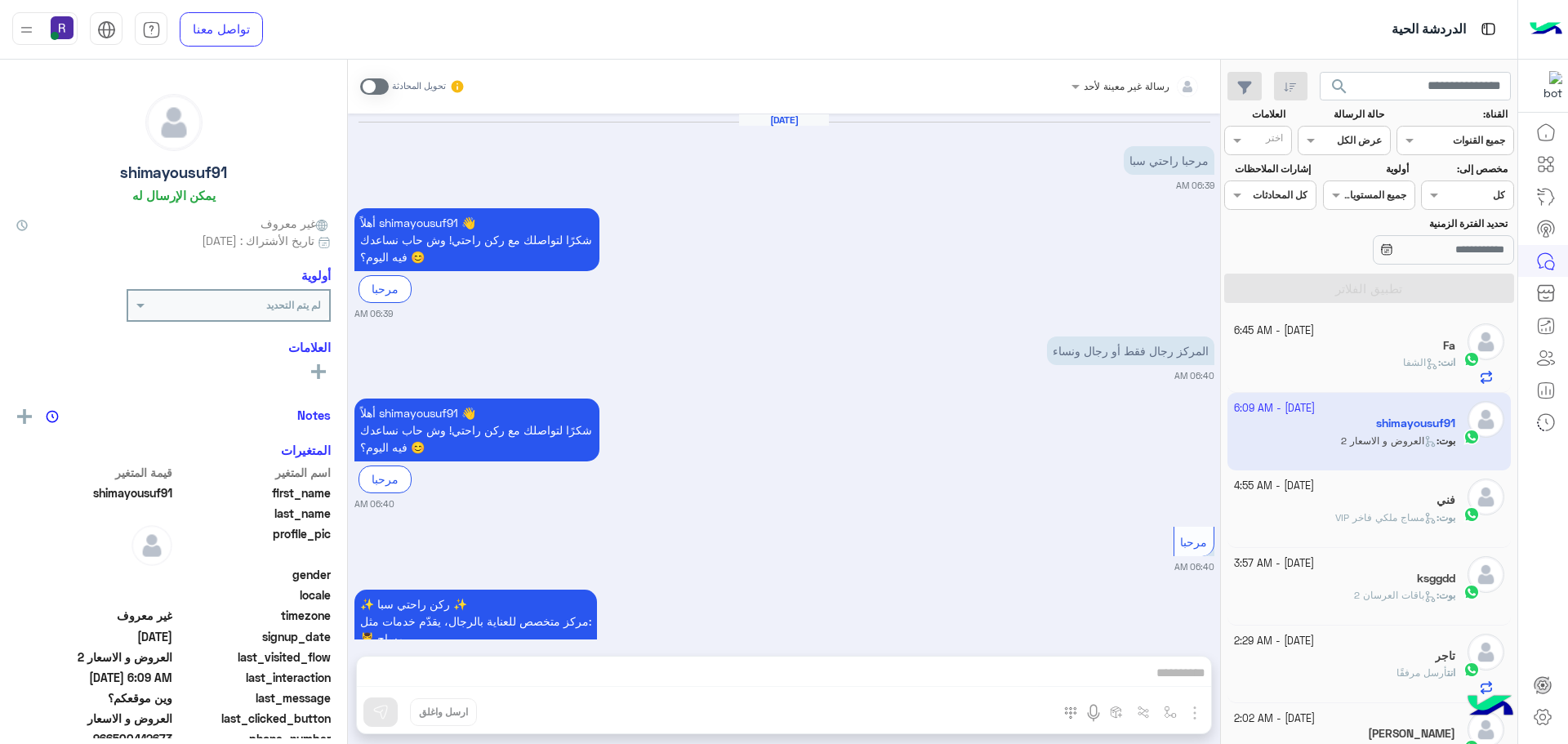
scroll to position [2440, 0]
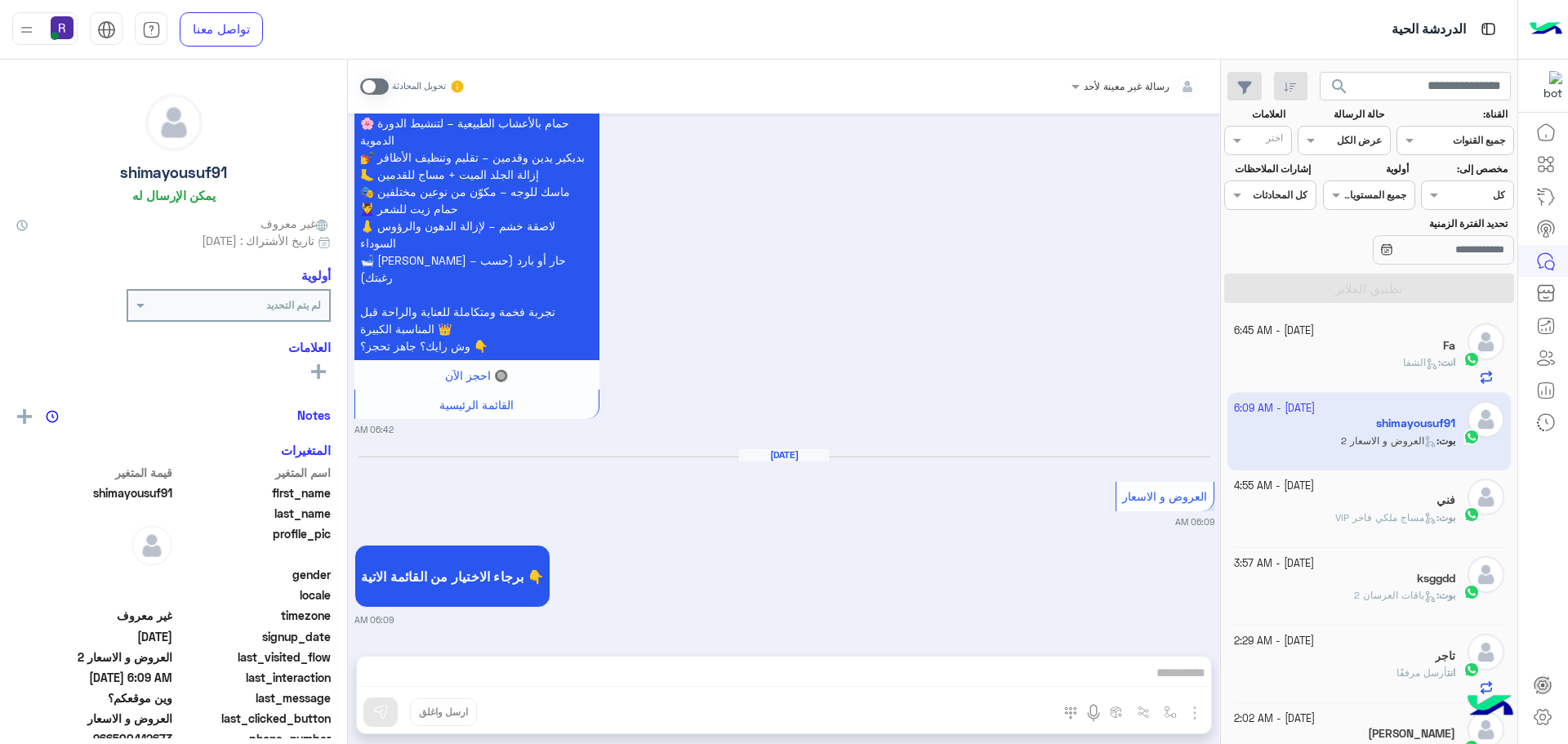
click at [1338, 356] on div "انت : الشفا" at bounding box center [1345, 370] width 222 height 29
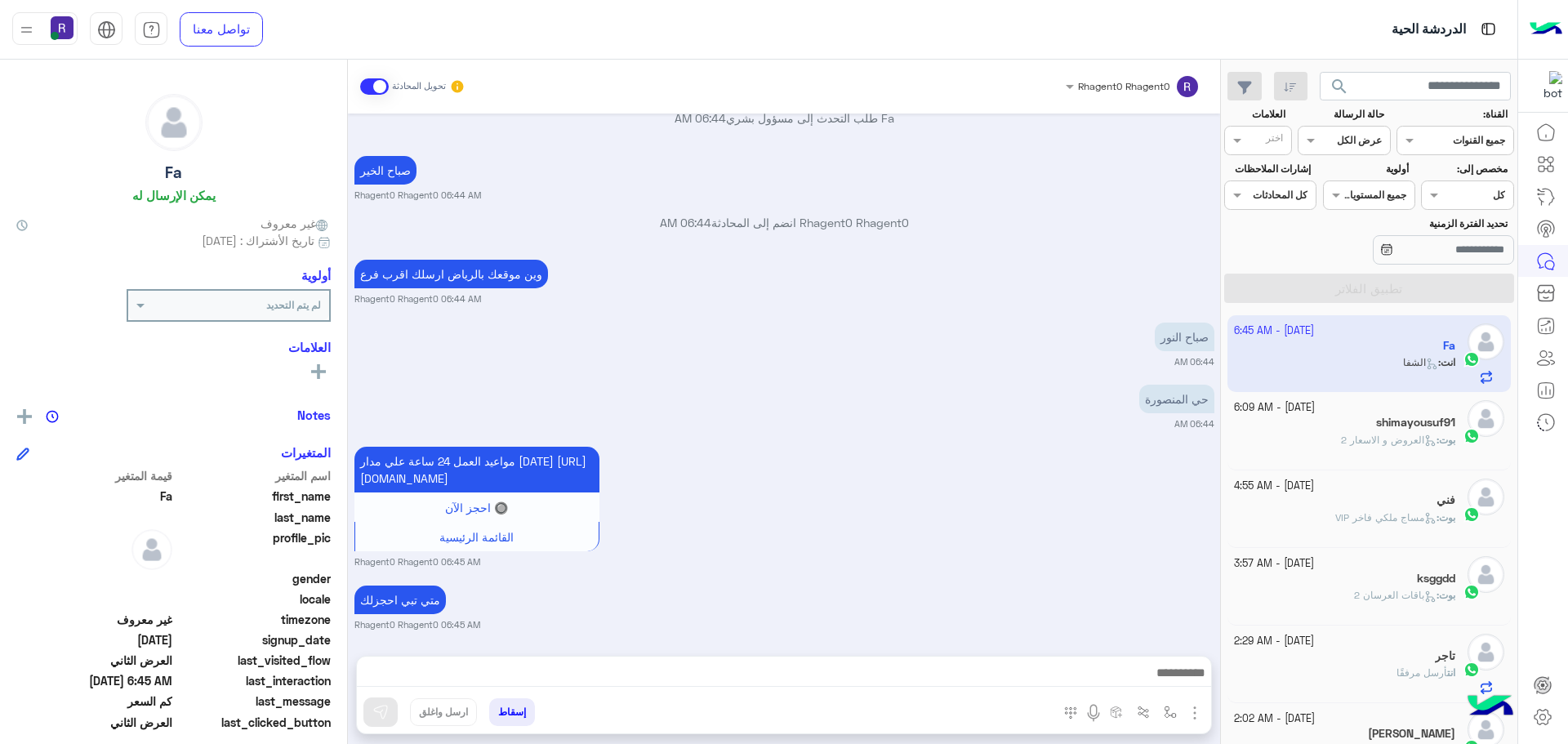
scroll to position [914, 0]
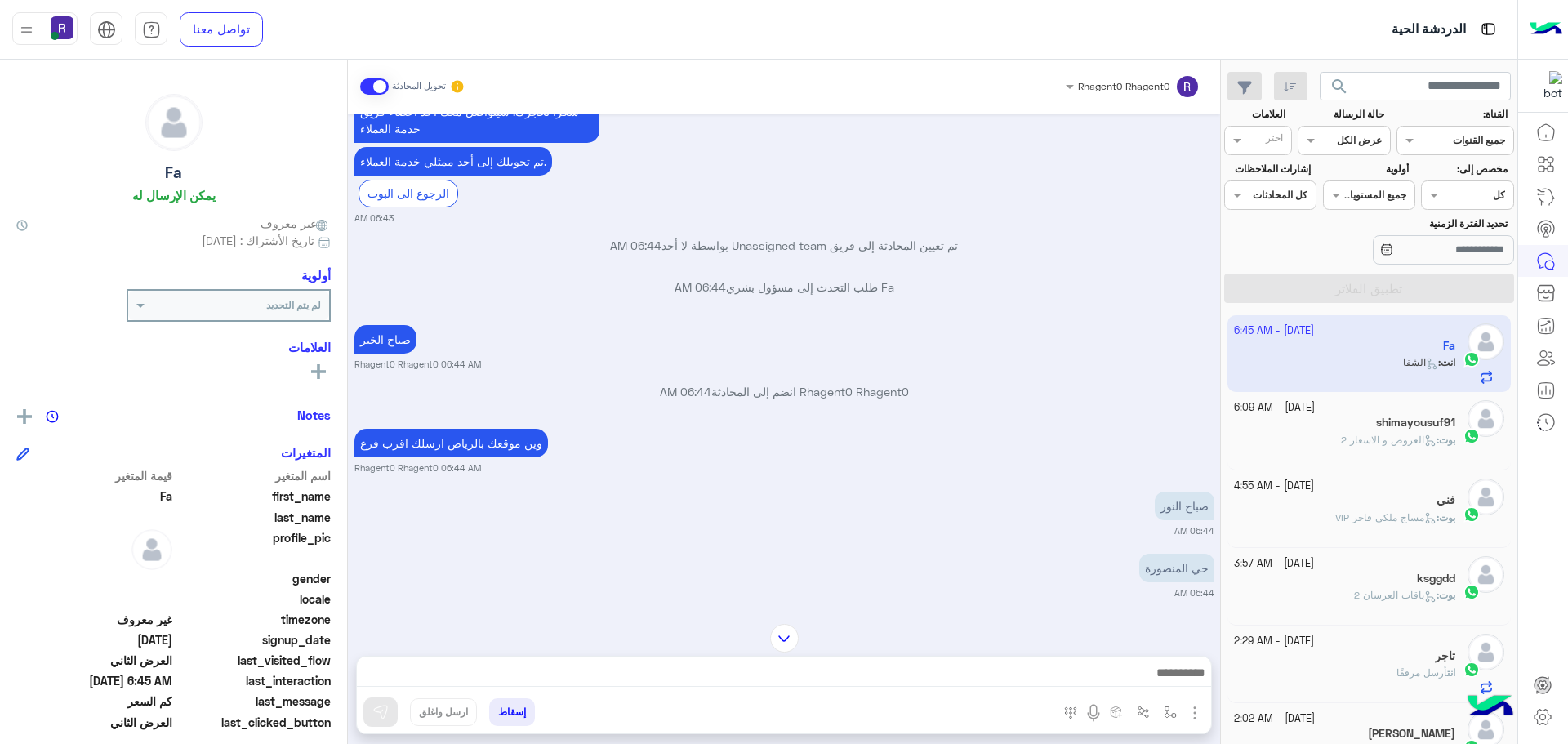
click at [1289, 447] on div "بوت : العروض و الاسعار 2" at bounding box center [1345, 448] width 222 height 29
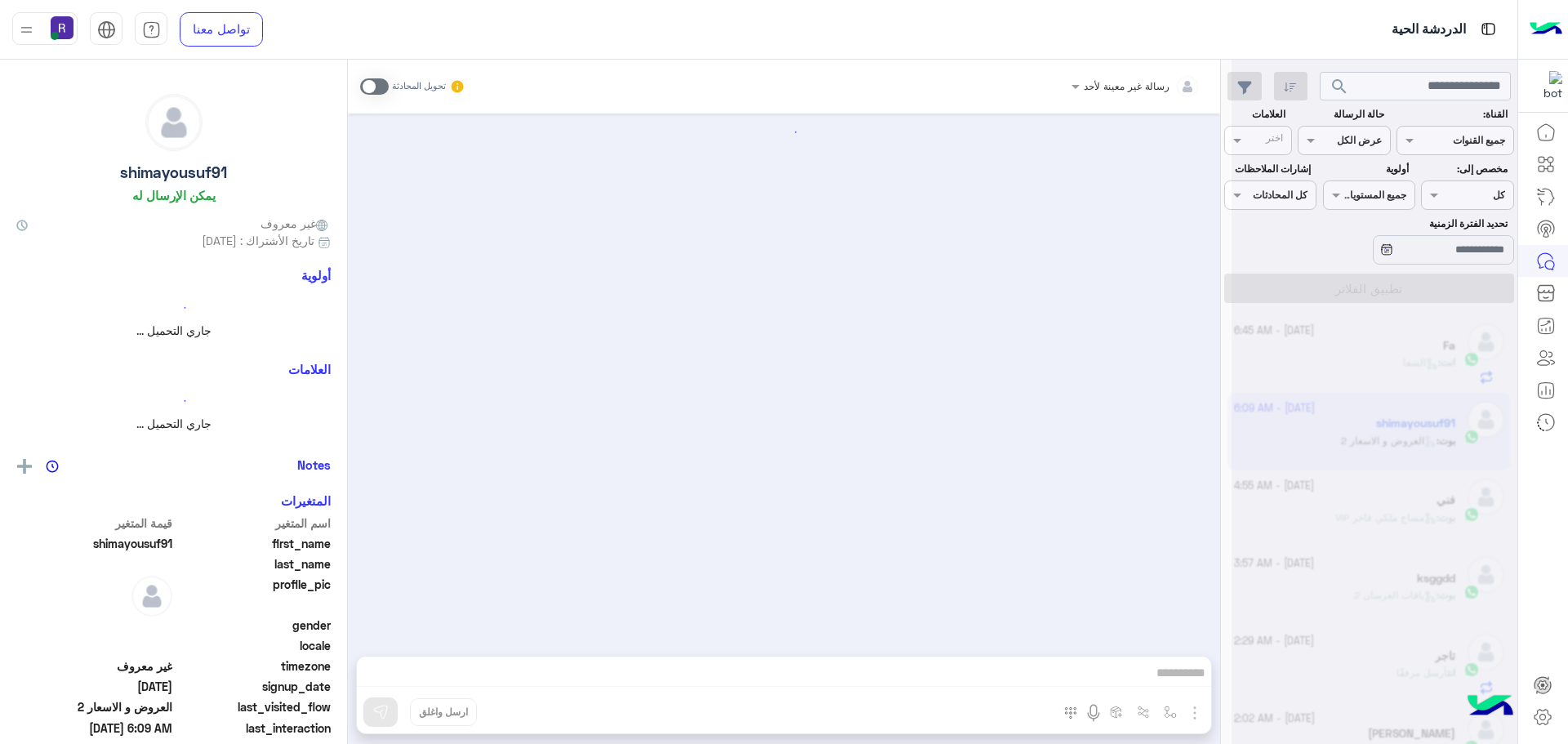
click at [1291, 487] on div at bounding box center [1374, 378] width 286 height 744
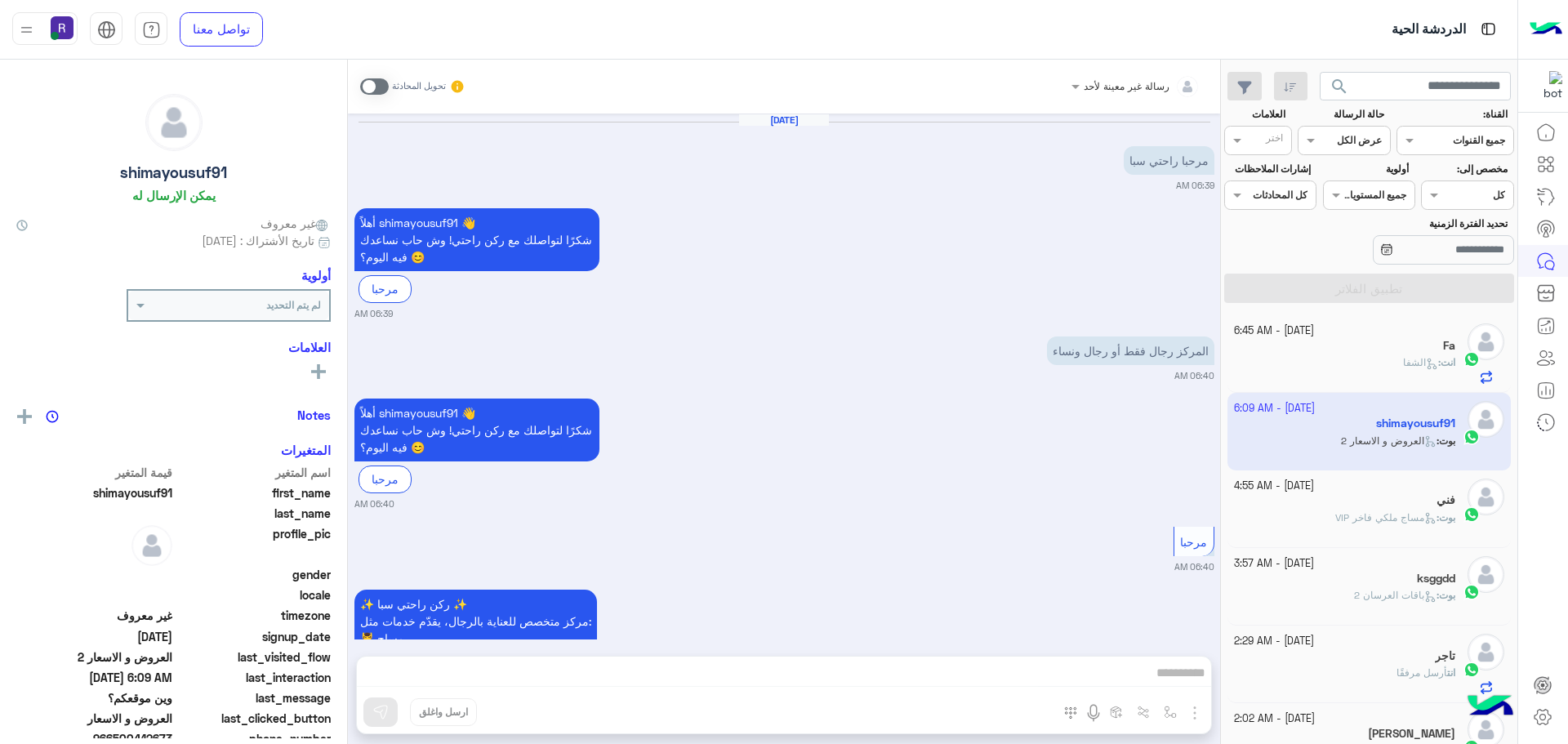
scroll to position [2440, 0]
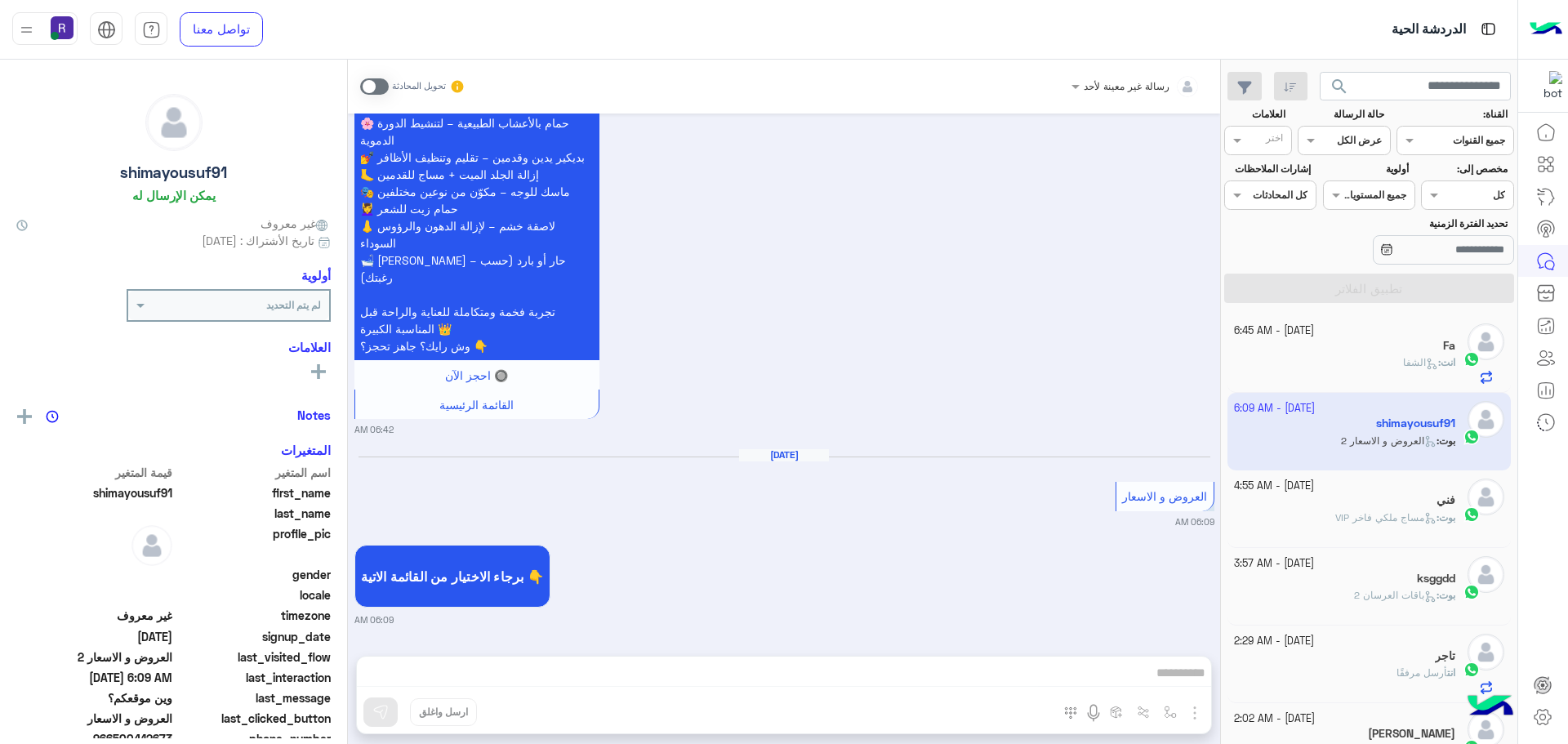
click at [1292, 498] on div "فني" at bounding box center [1345, 502] width 222 height 17
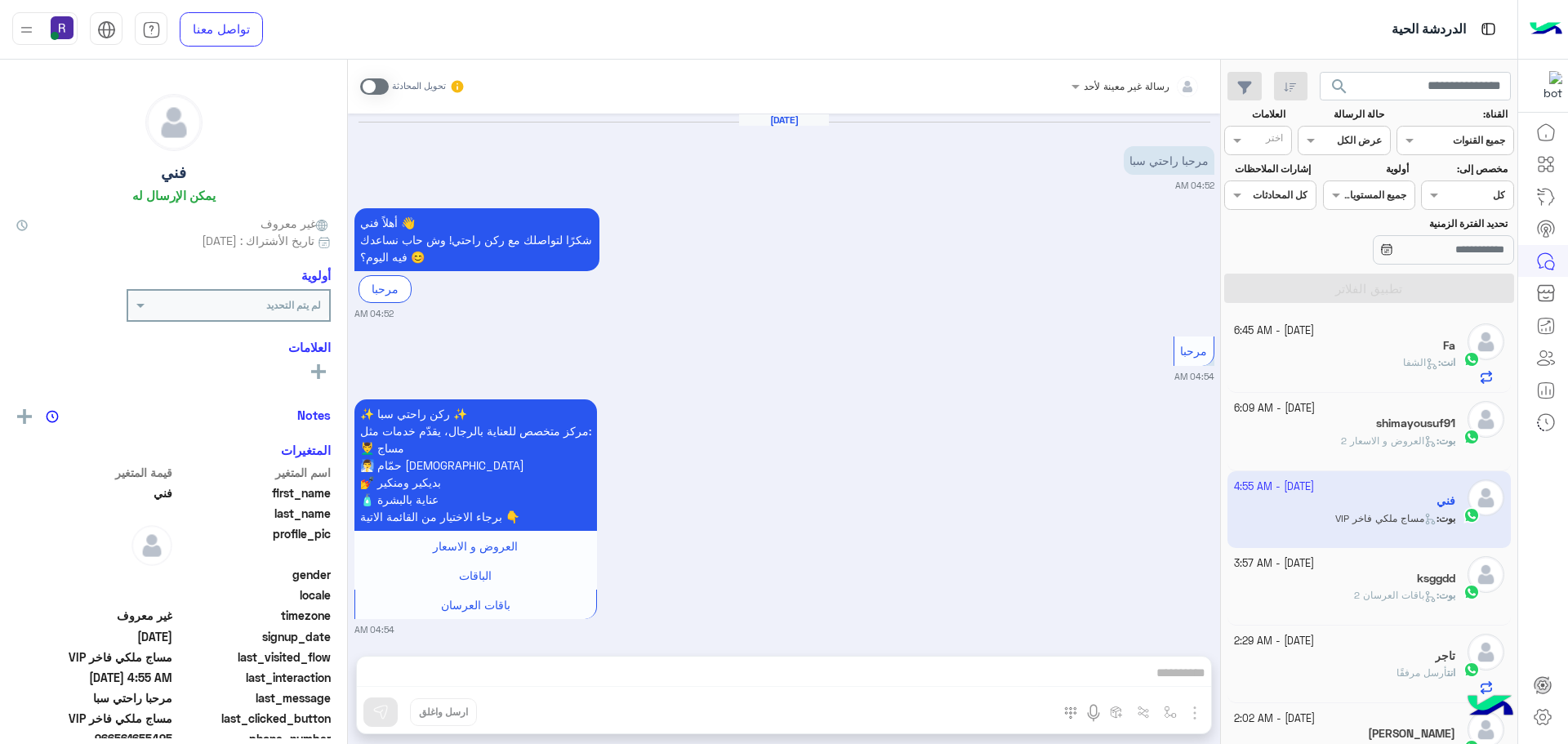
scroll to position [1656, 0]
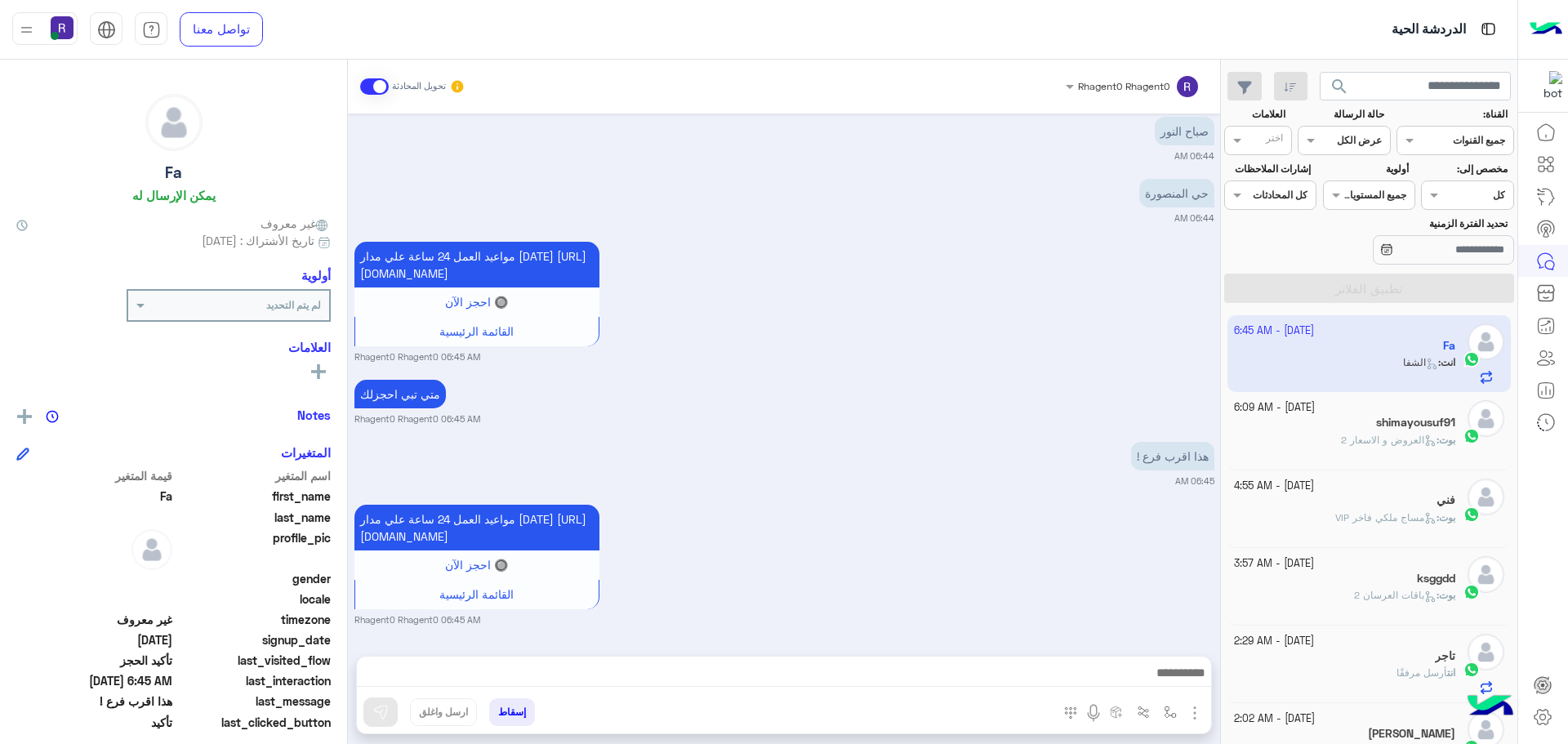
scroll to position [616, 0]
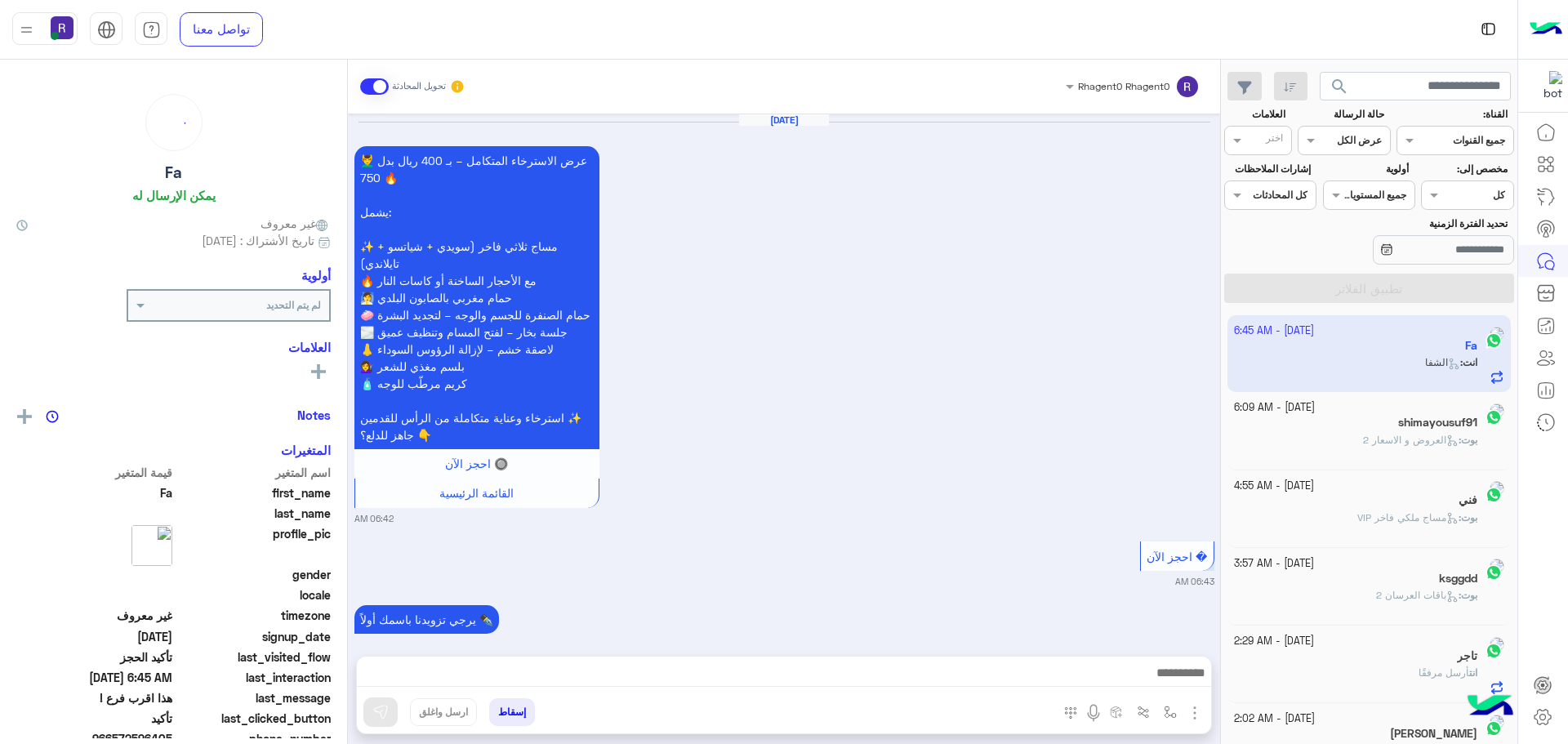
scroll to position [1323, 0]
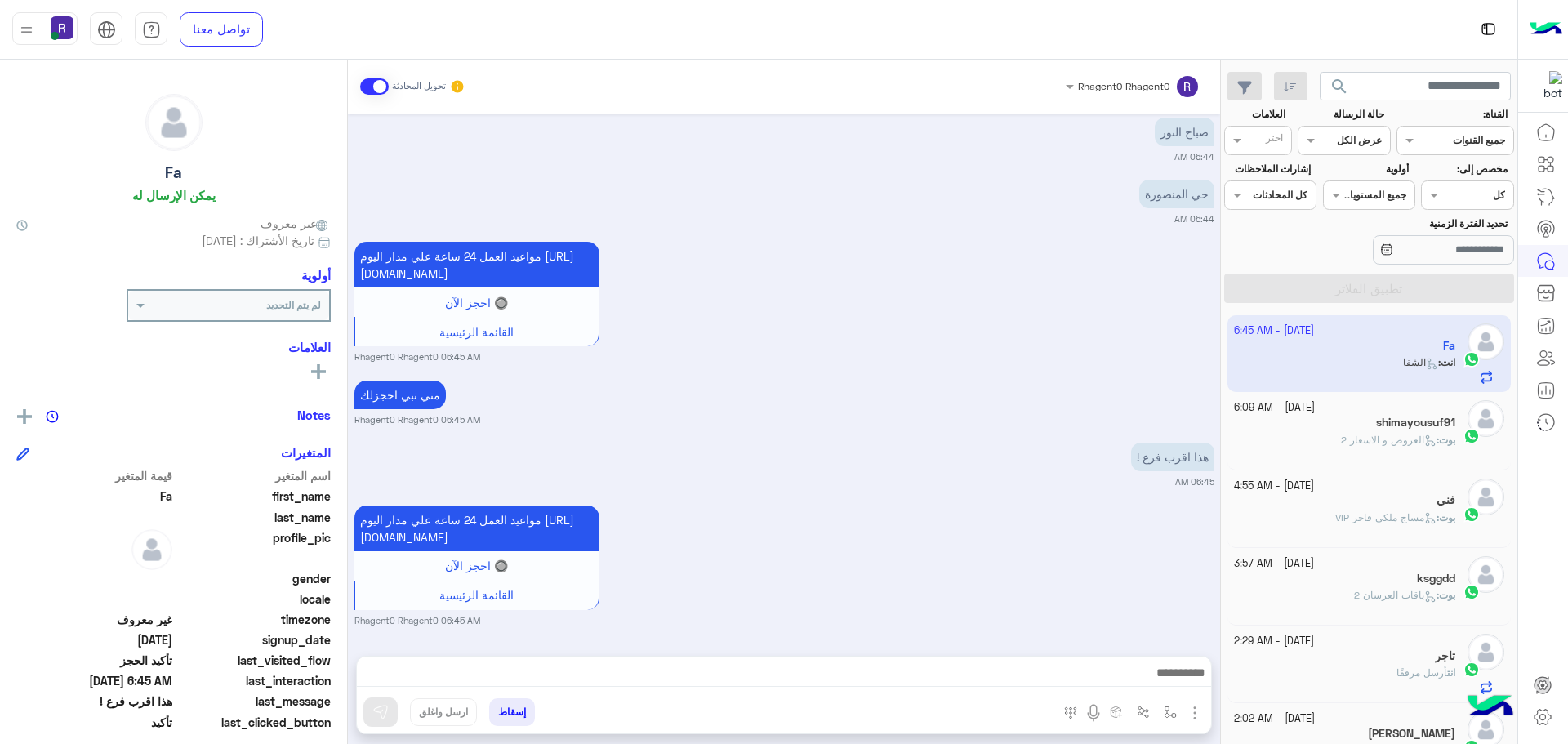
click at [1319, 448] on div "بوت : العروض و الاسعار 2" at bounding box center [1345, 448] width 222 height 29
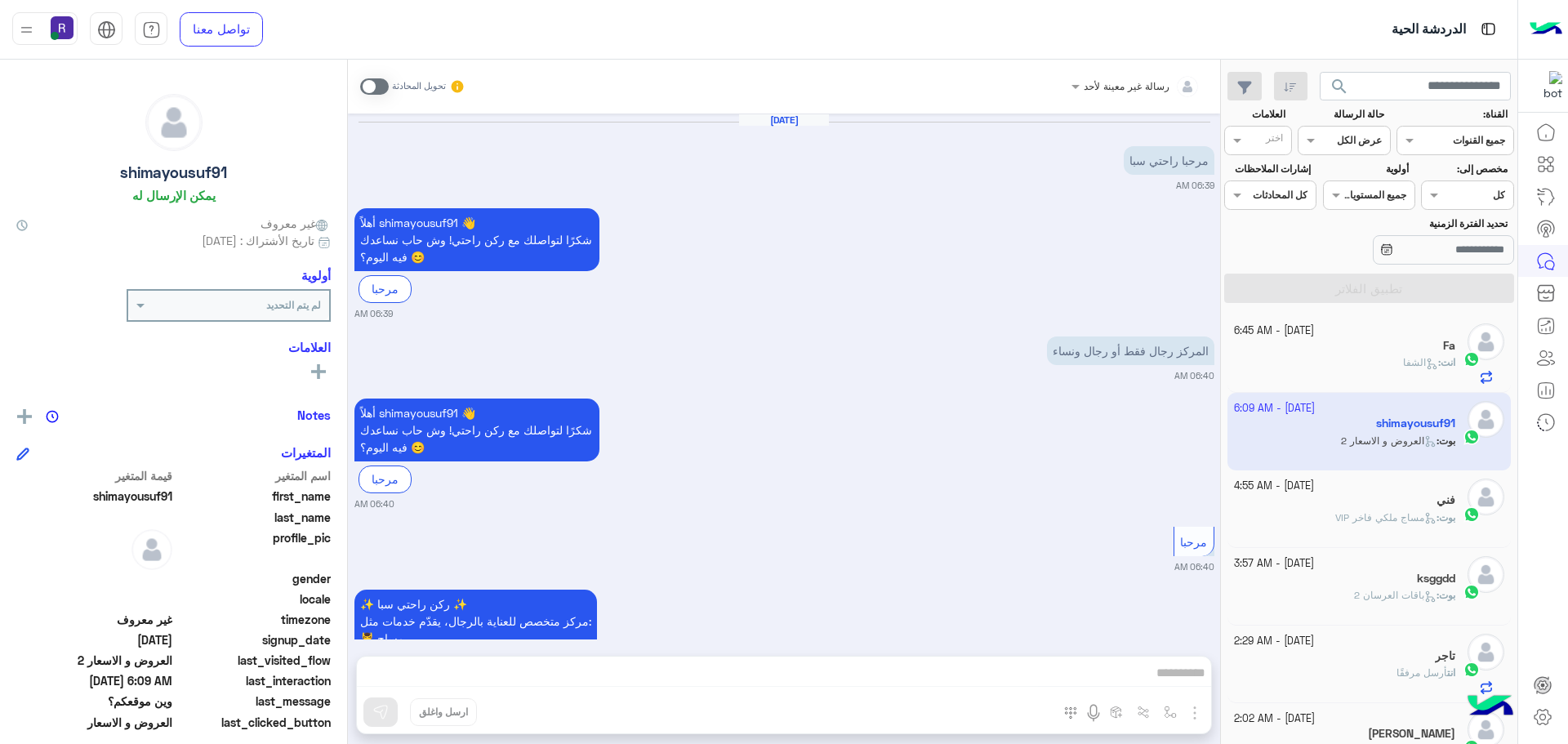
scroll to position [2440, 0]
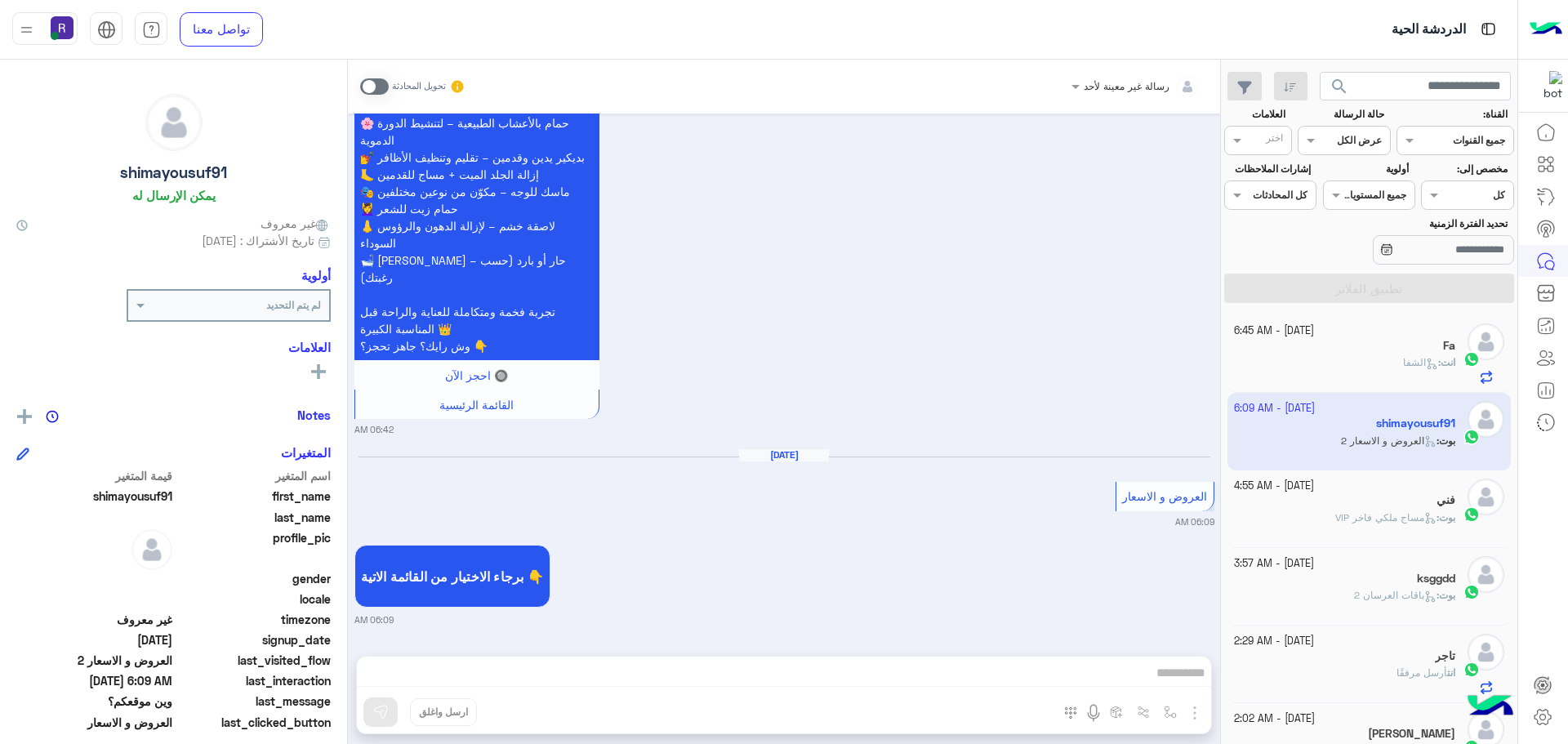
click at [1329, 373] on div "انت : الشفا" at bounding box center [1345, 370] width 222 height 29
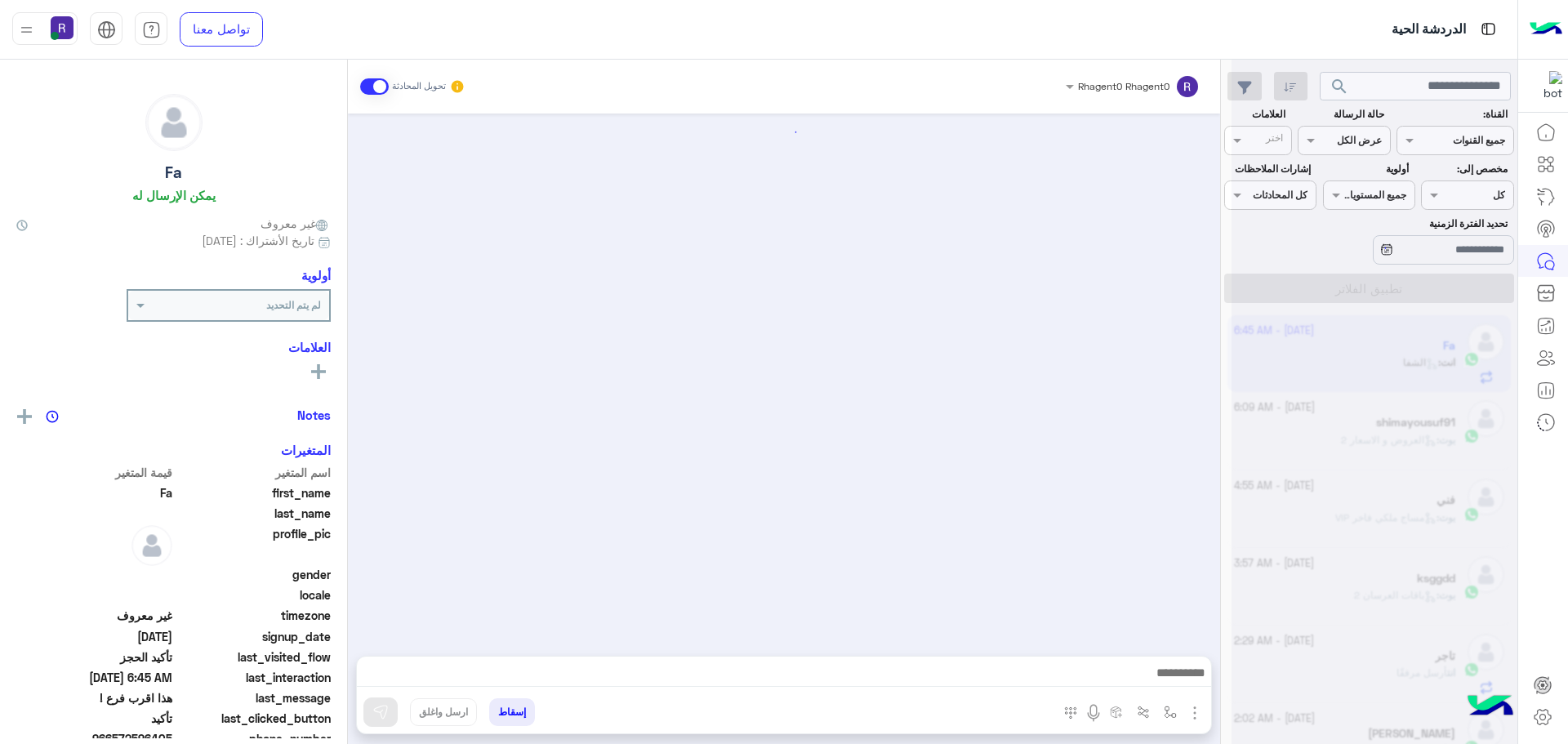
scroll to position [1323, 0]
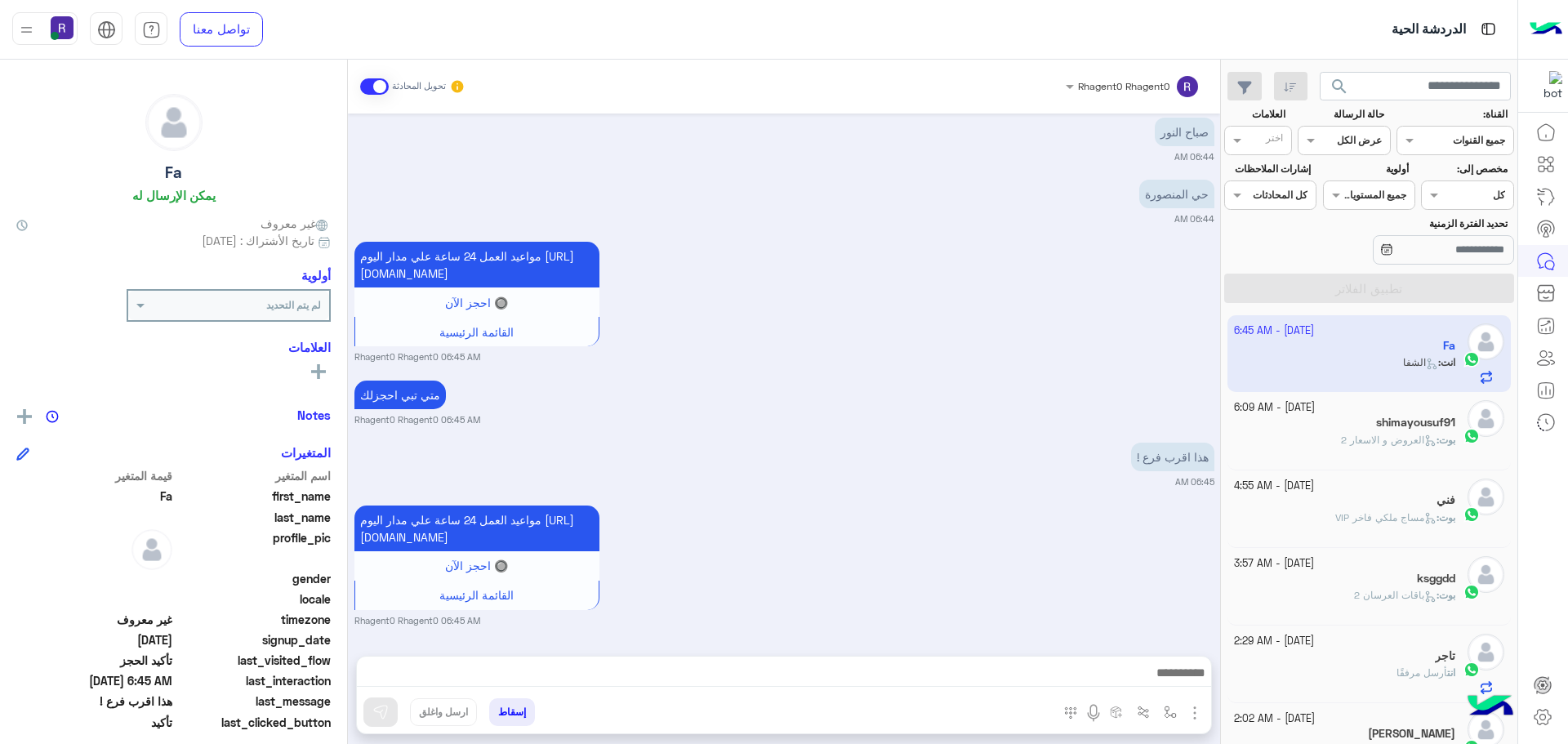
click at [1378, 532] on div "بوت : مساج ملكي فاخر VIP" at bounding box center [1345, 525] width 222 height 29
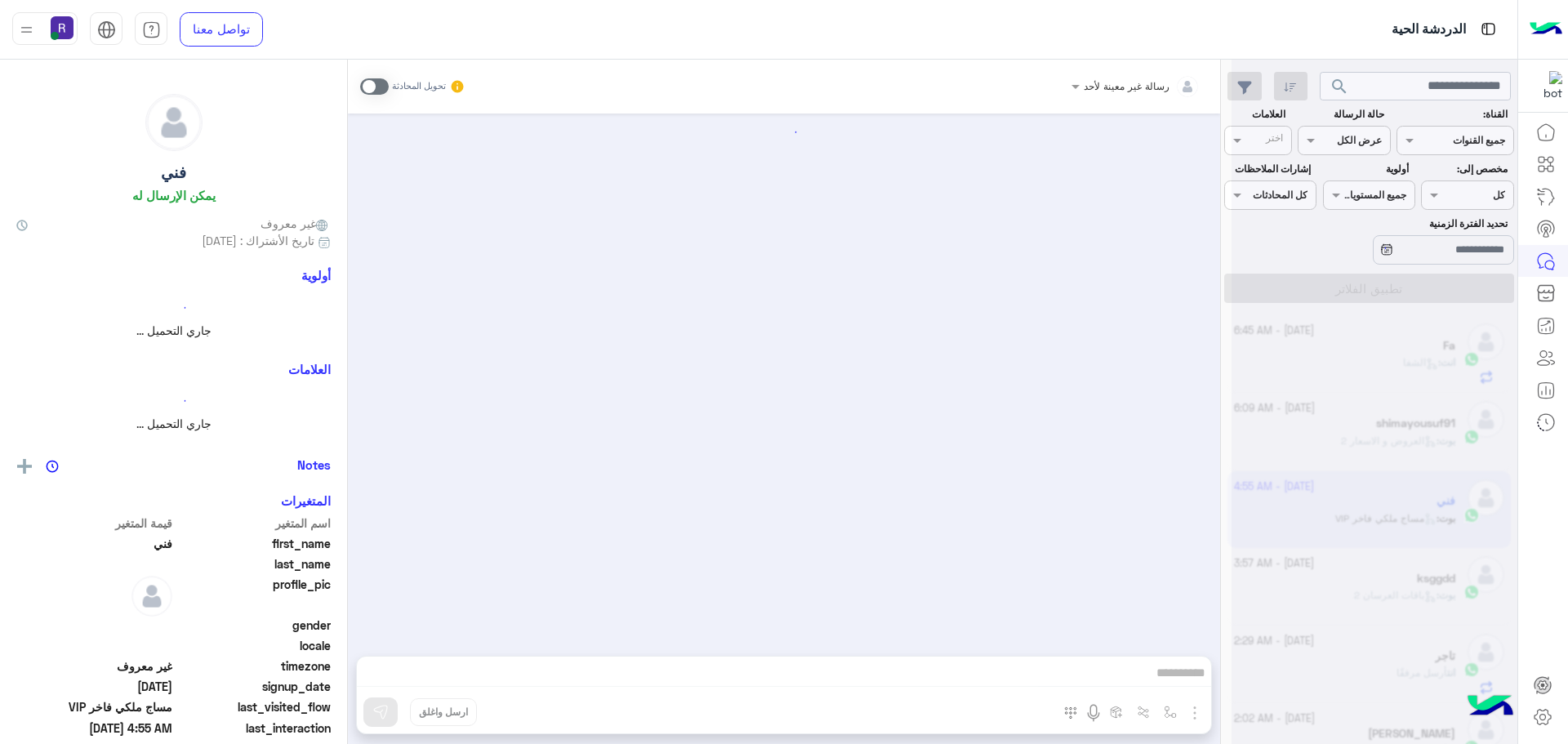
scroll to position [1656, 0]
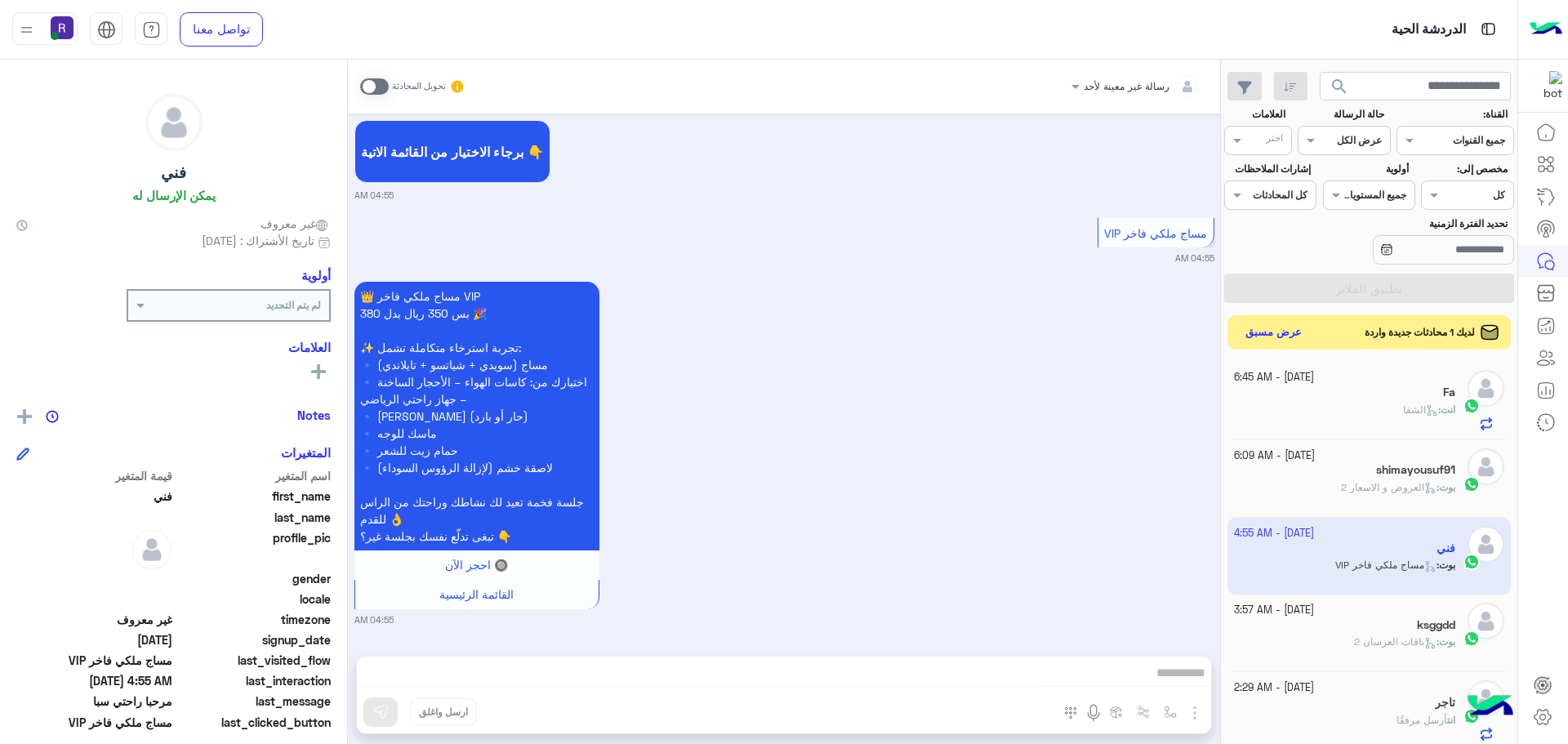
click at [1267, 325] on button "عرض مسبق" at bounding box center [1274, 333] width 68 height 22
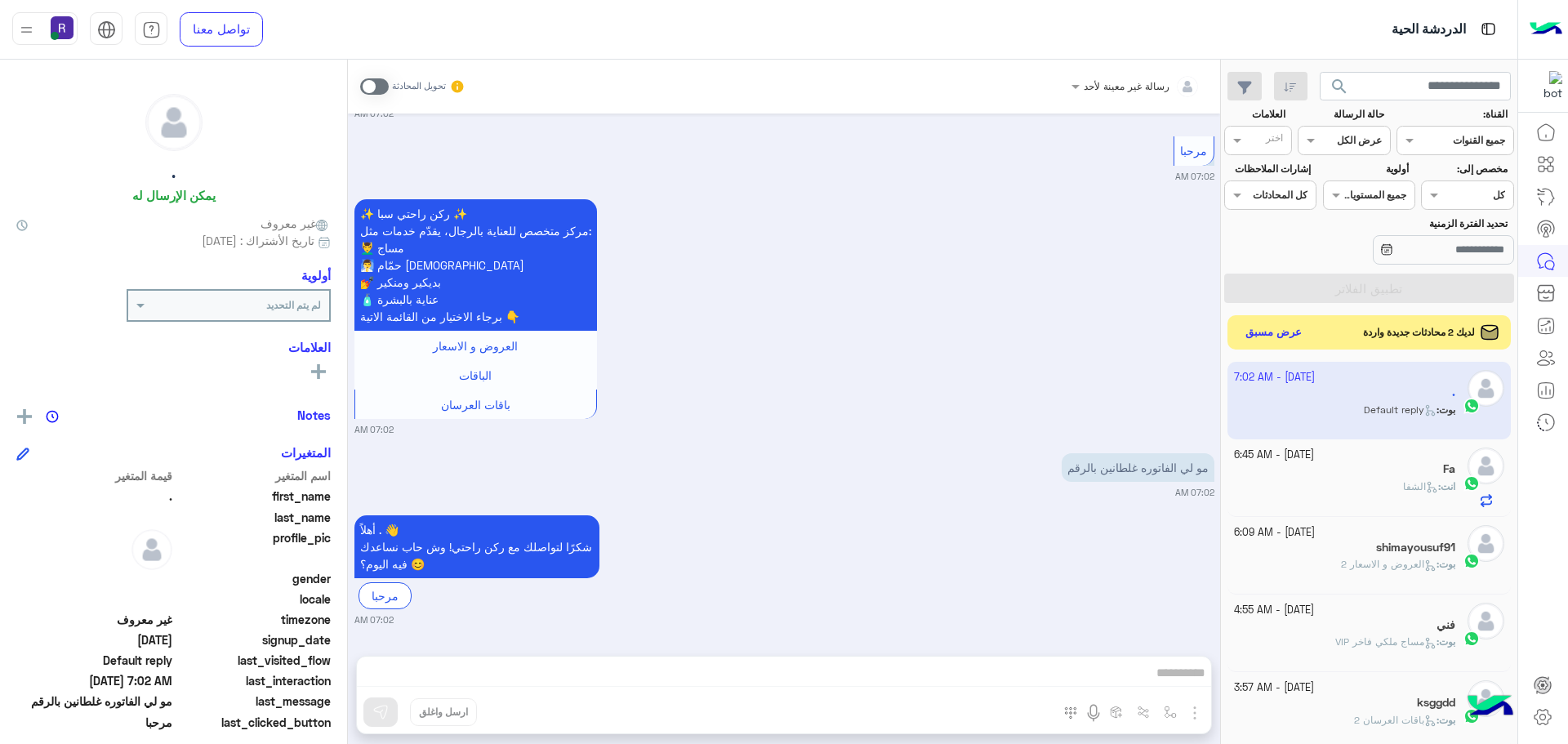
click at [1280, 335] on button "عرض مسبق" at bounding box center [1274, 333] width 68 height 22
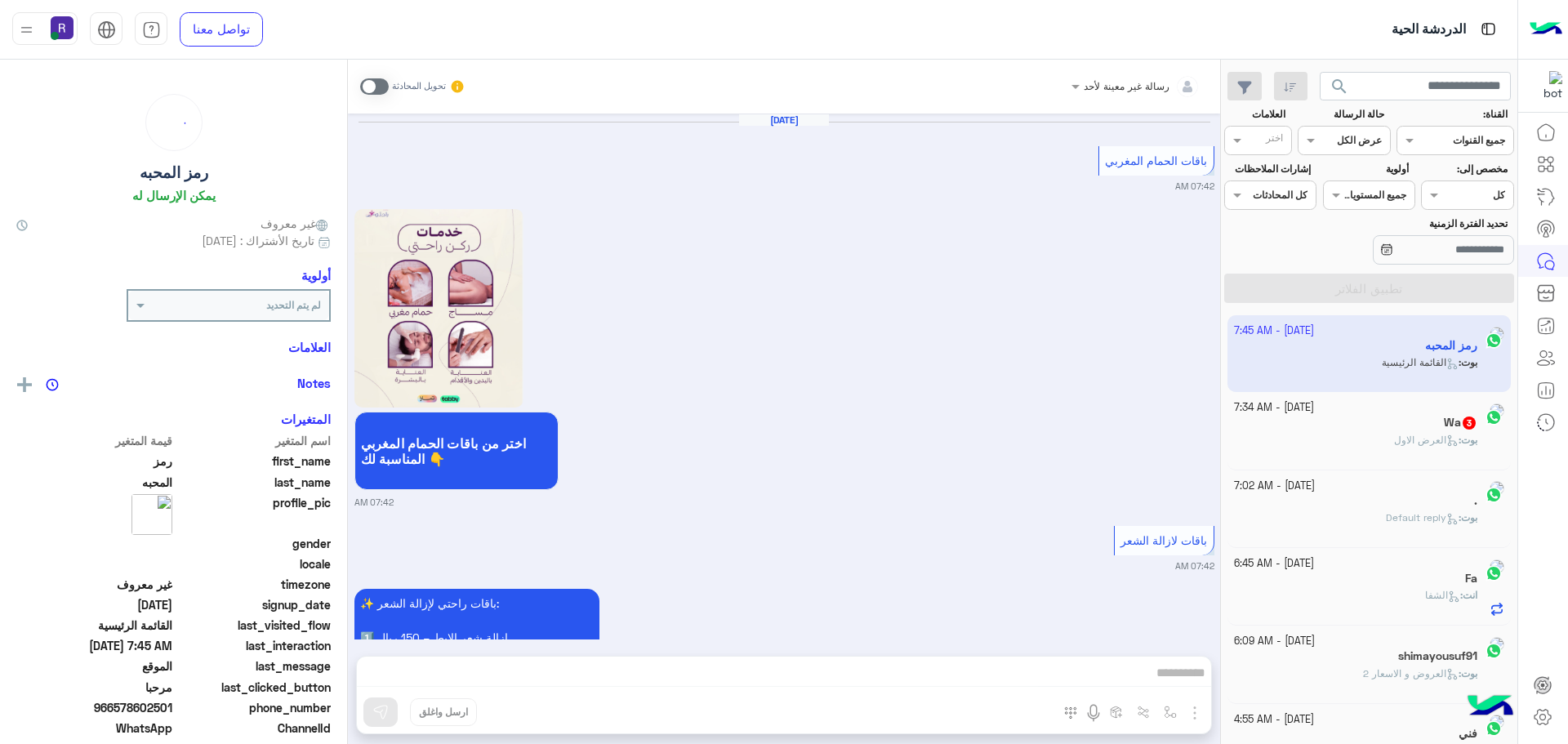
scroll to position [3368, 0]
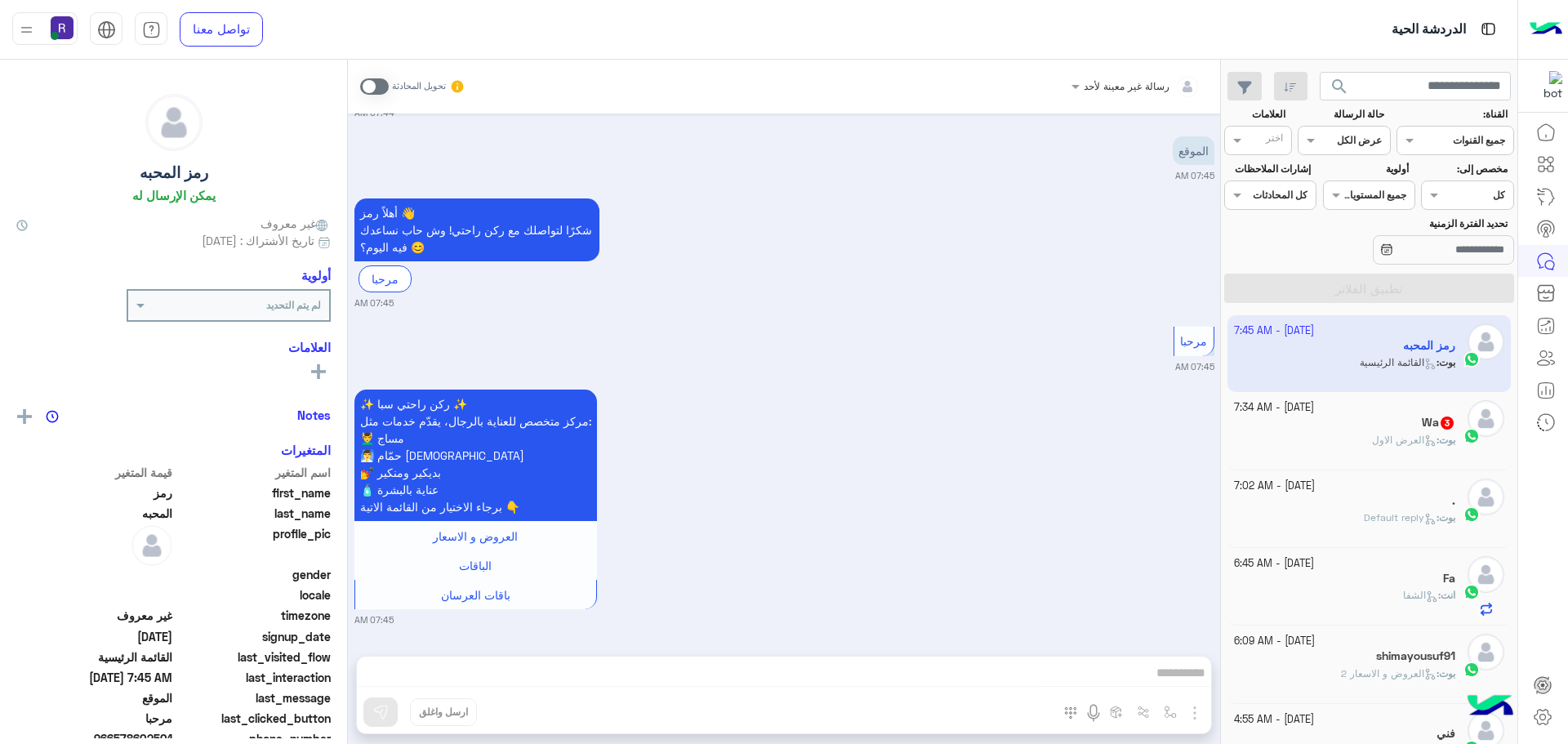
click at [1344, 438] on div "بوت : العرض الاول" at bounding box center [1345, 448] width 222 height 29
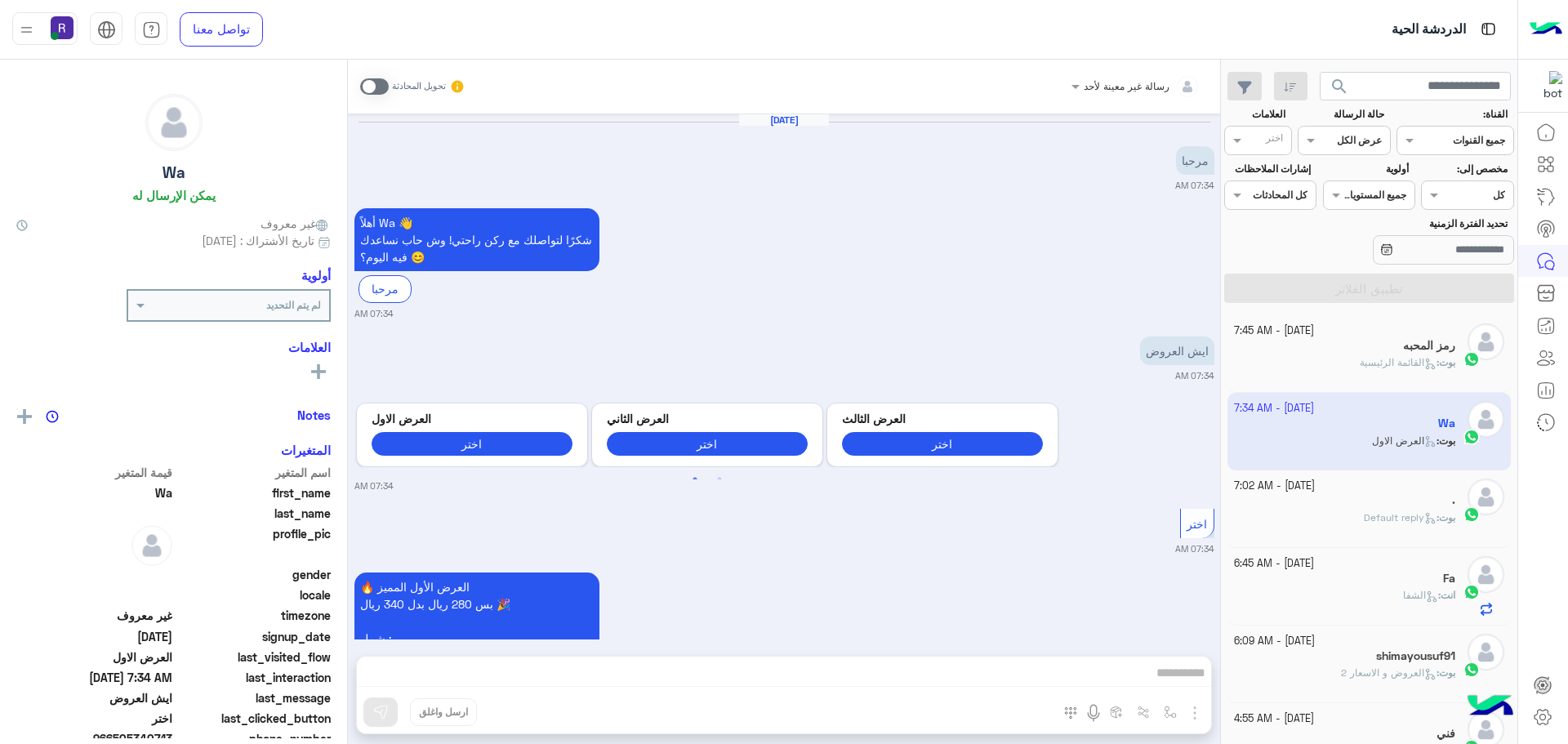
scroll to position [257, 0]
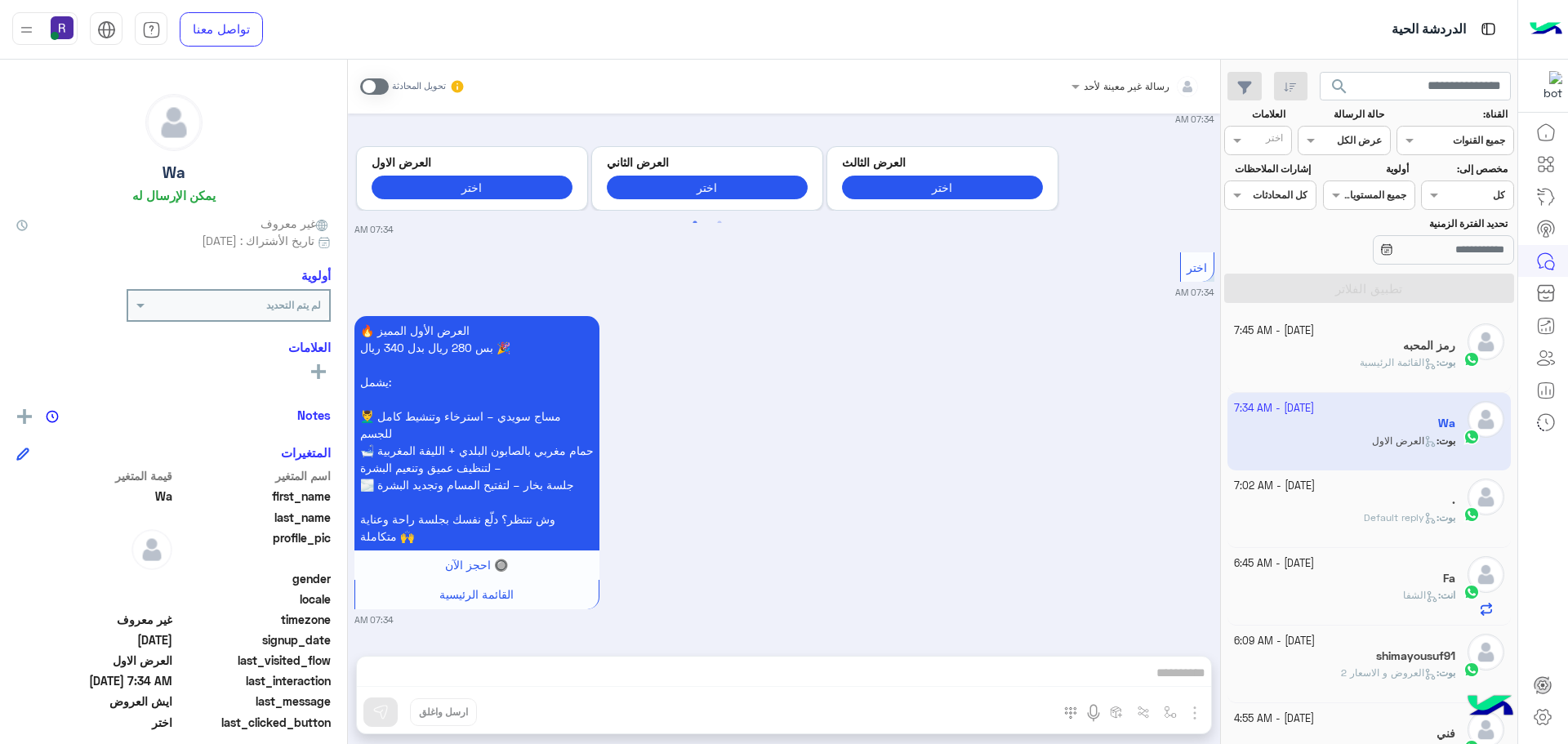
click at [1310, 353] on div "رمز المحبه" at bounding box center [1345, 348] width 222 height 17
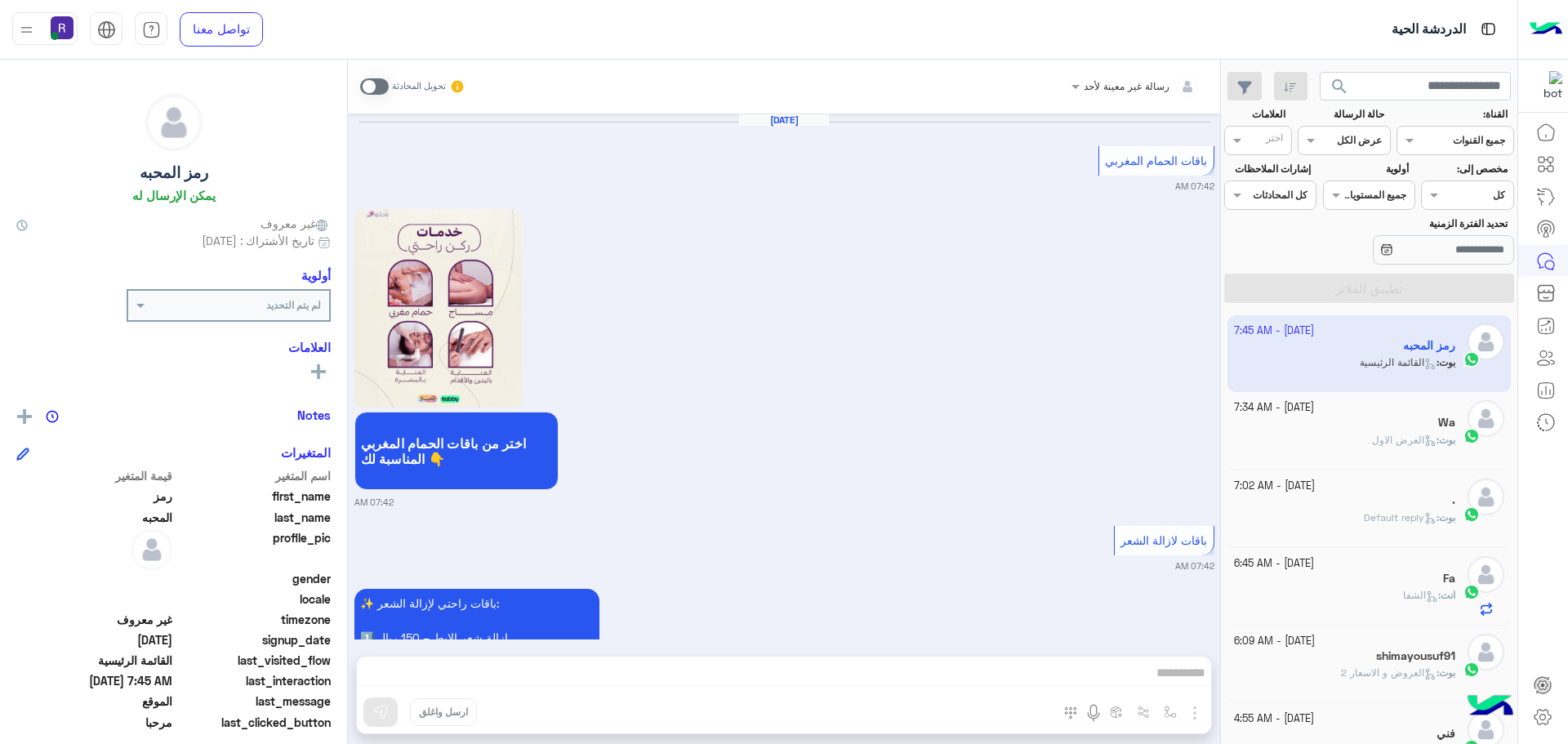
scroll to position [3368, 0]
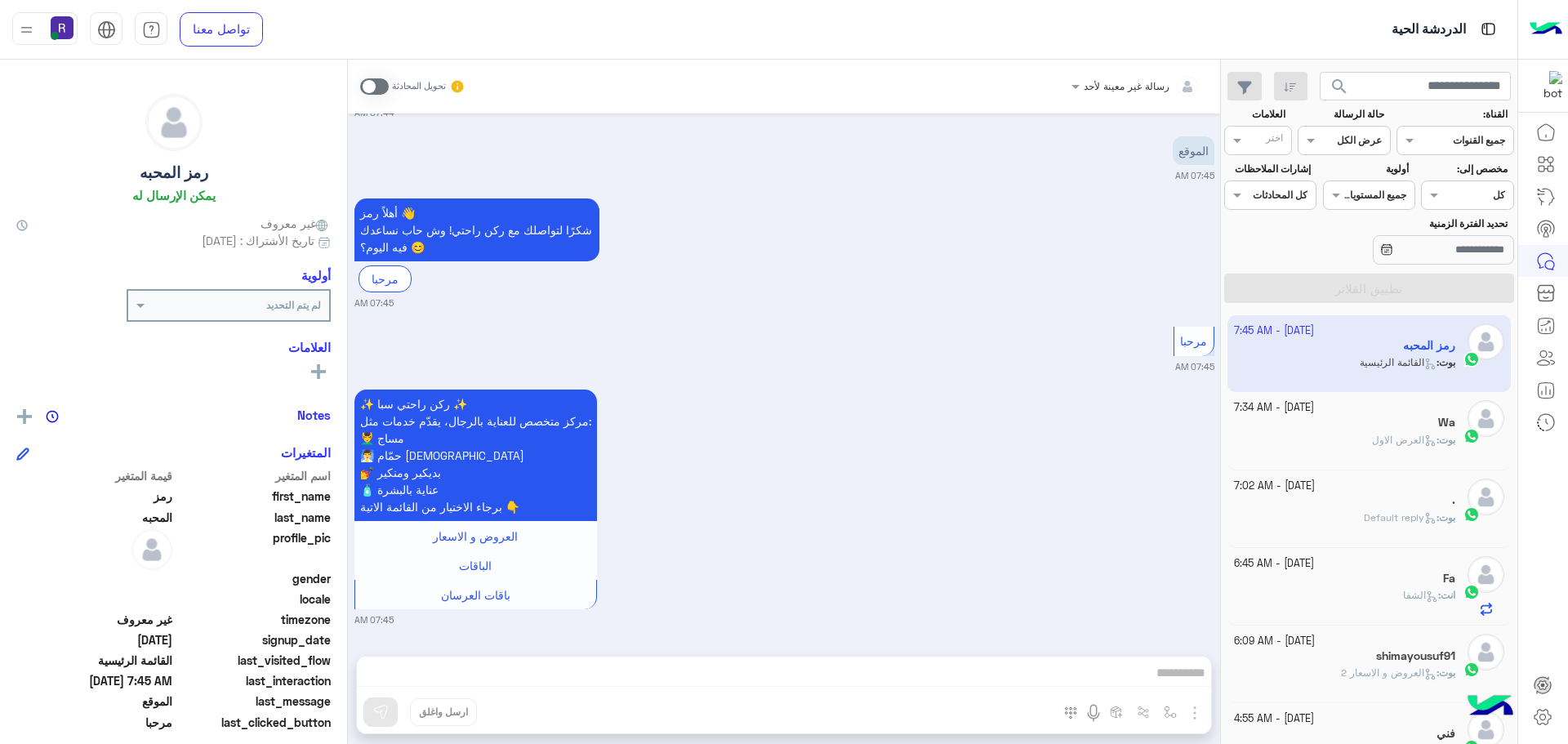
click at [1381, 408] on div "[DATE] - 7:34 AM" at bounding box center [1345, 408] width 222 height 15
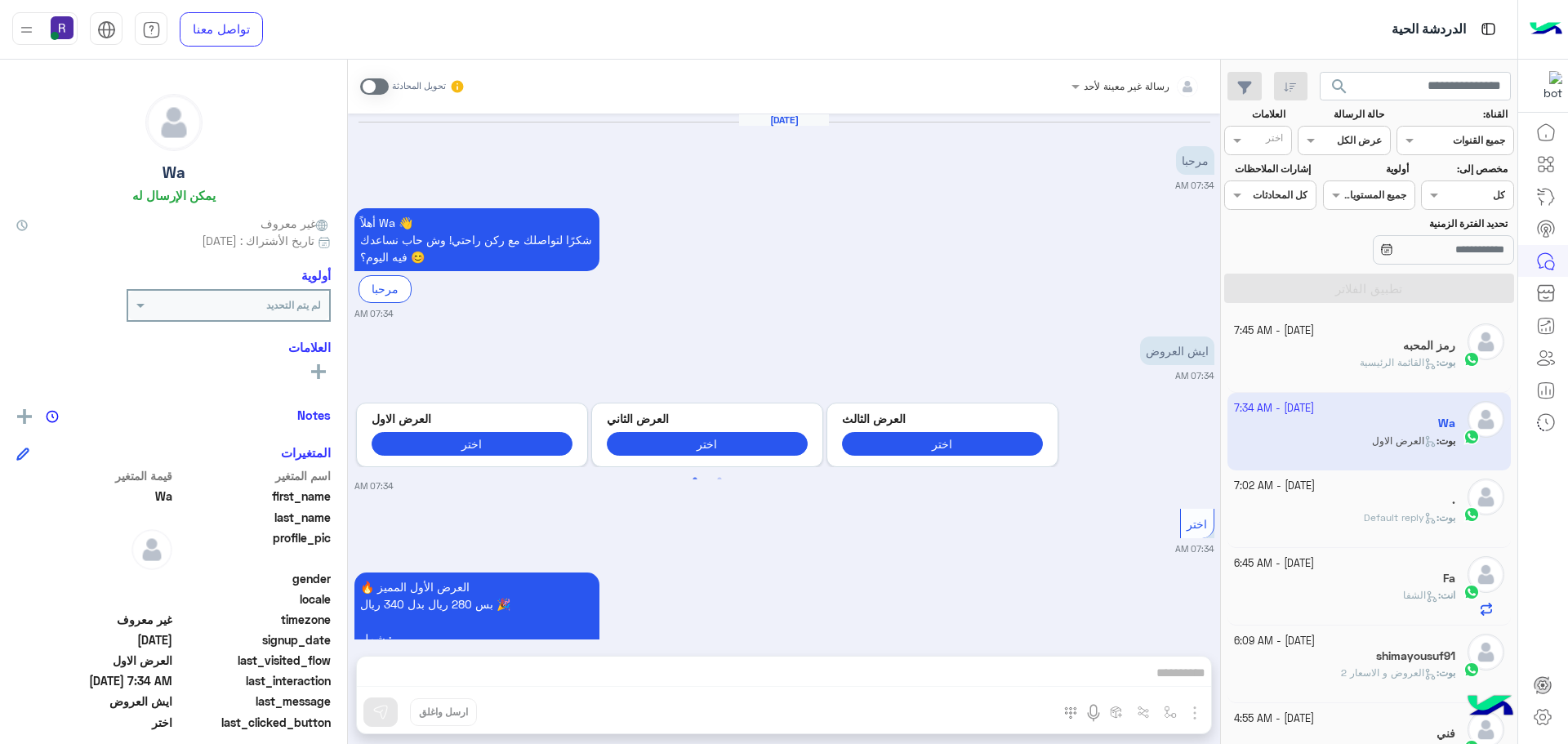
scroll to position [257, 0]
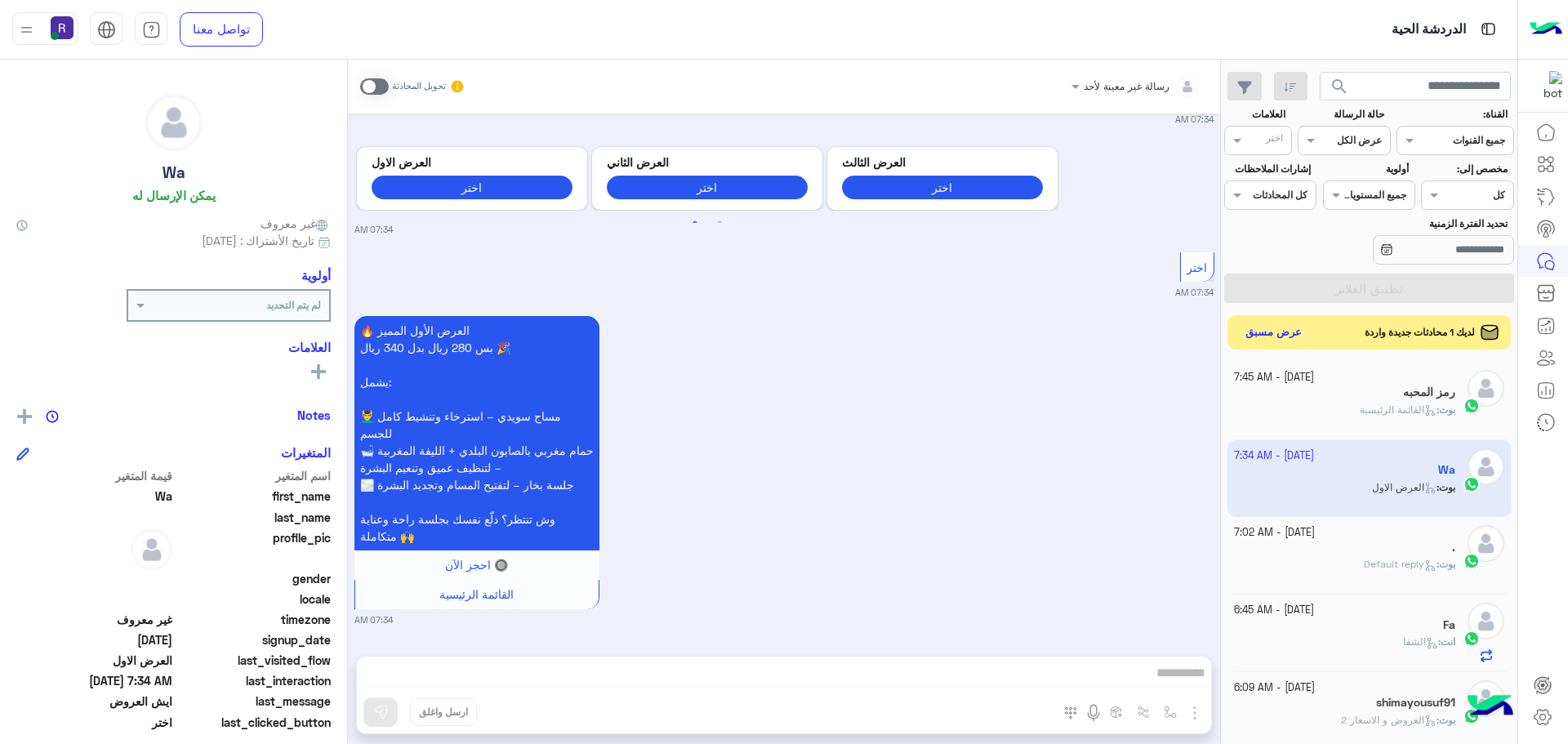
click at [1269, 331] on button "عرض مسبق" at bounding box center [1274, 333] width 68 height 22
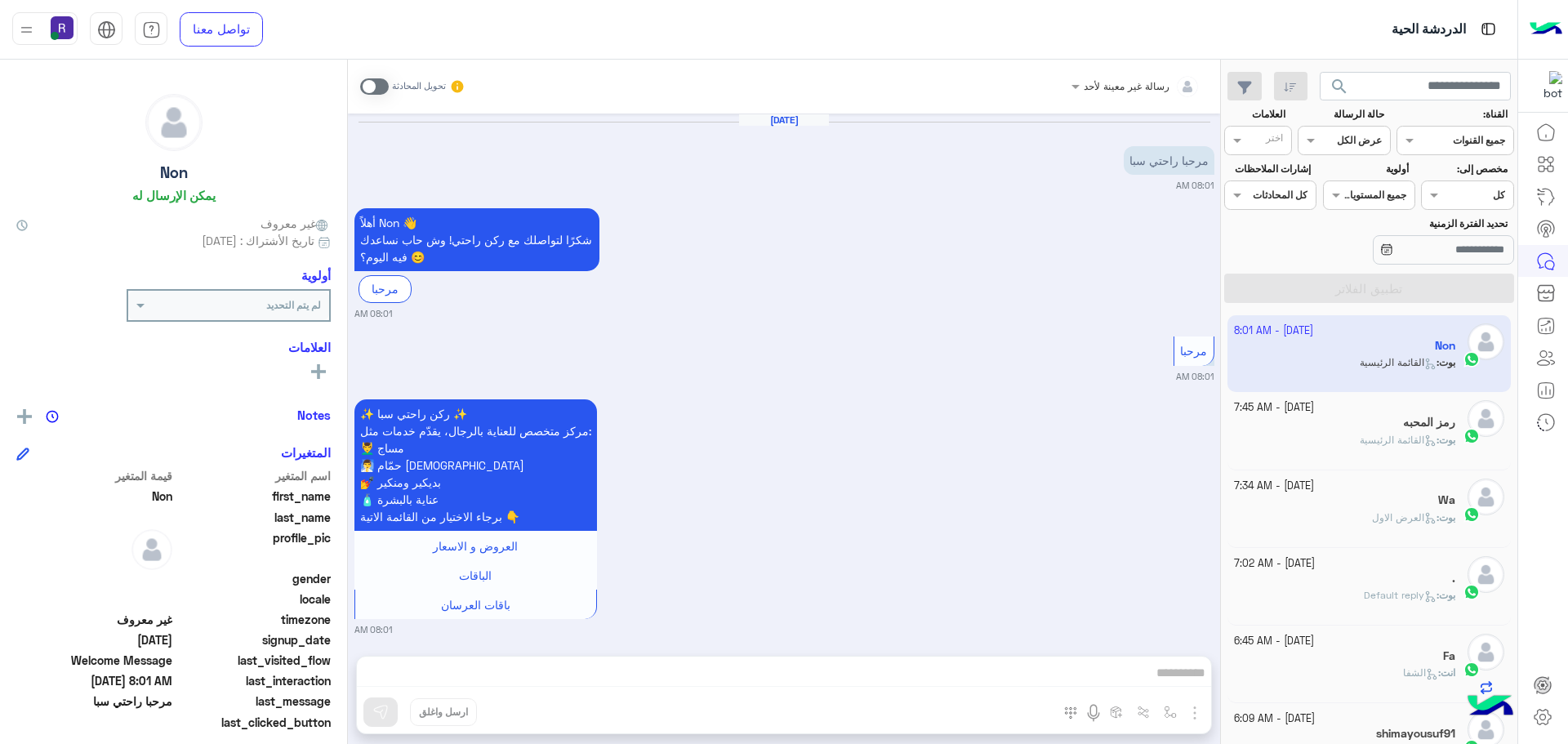
scroll to position [10, 0]
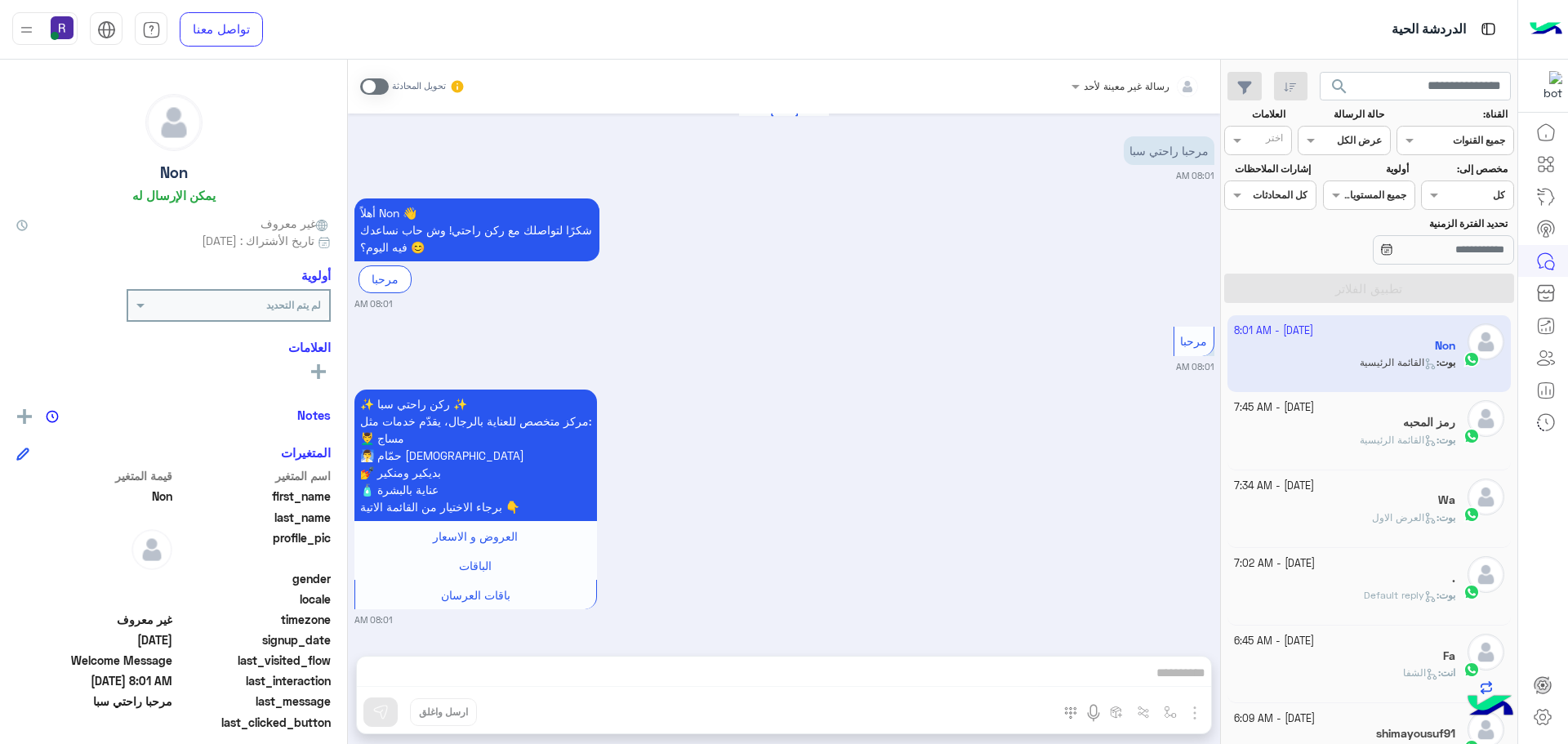
click at [1360, 436] on span "القائمة الرئيسية" at bounding box center [1398, 440] width 77 height 12
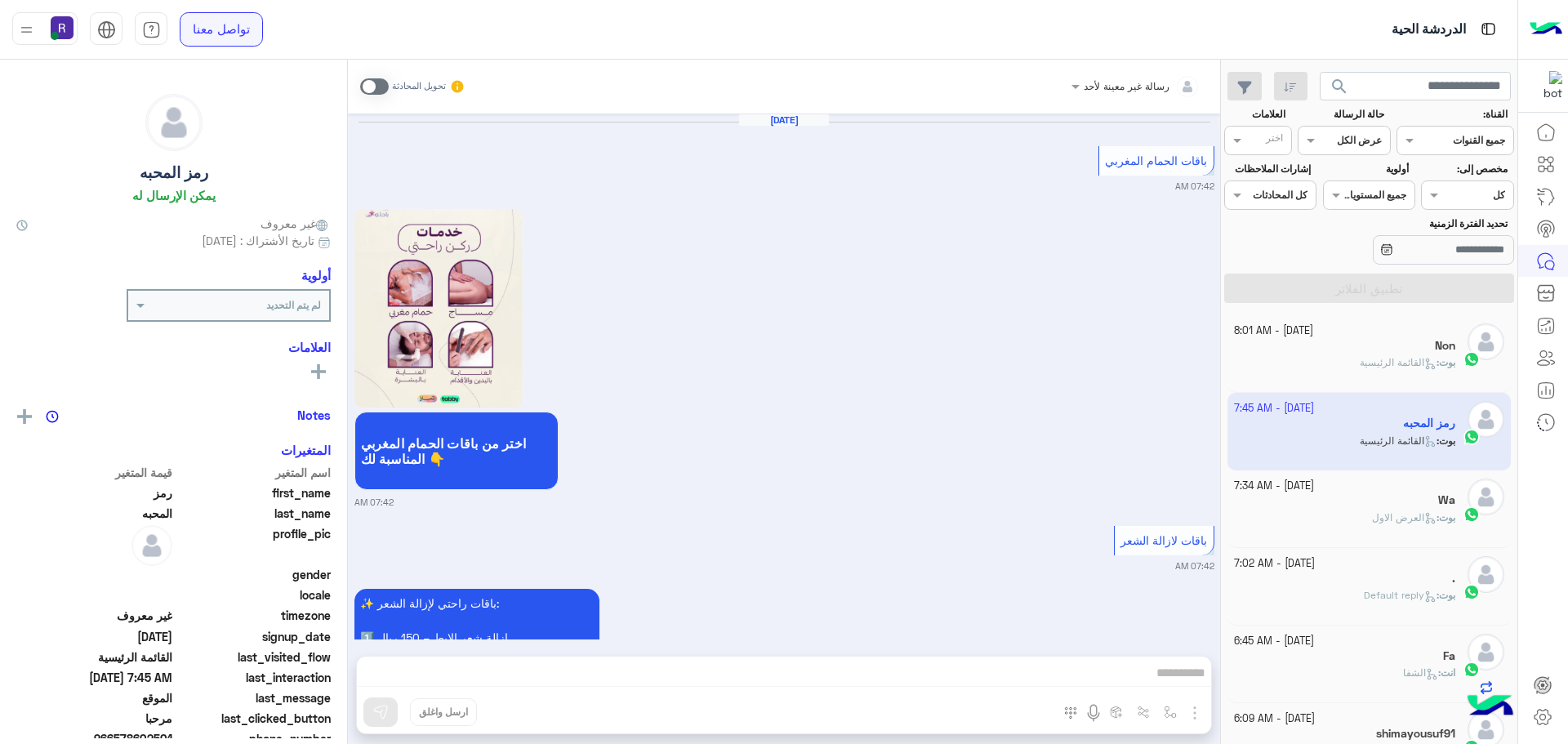
scroll to position [3368, 0]
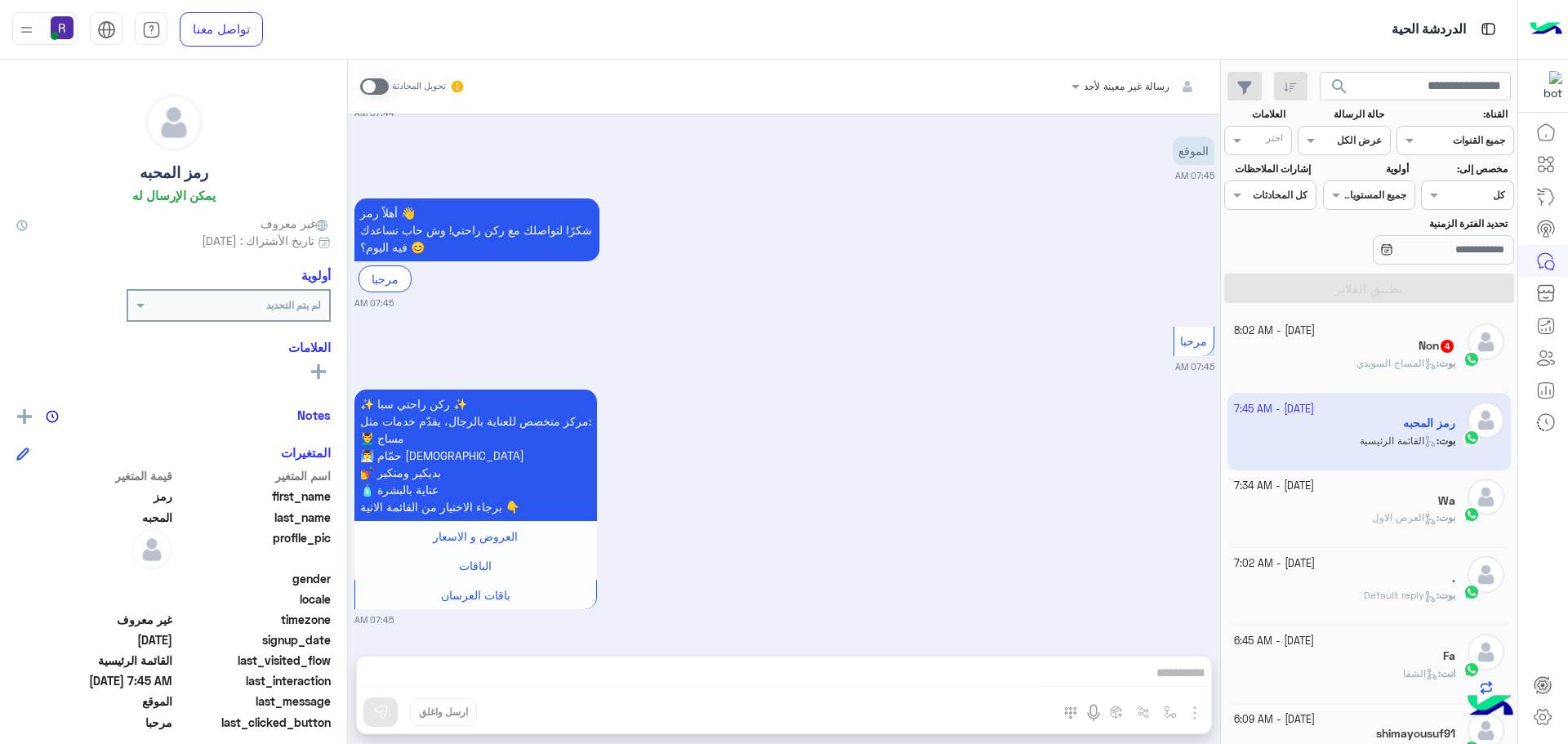
click at [1400, 352] on div "Non 4" at bounding box center [1345, 348] width 222 height 17
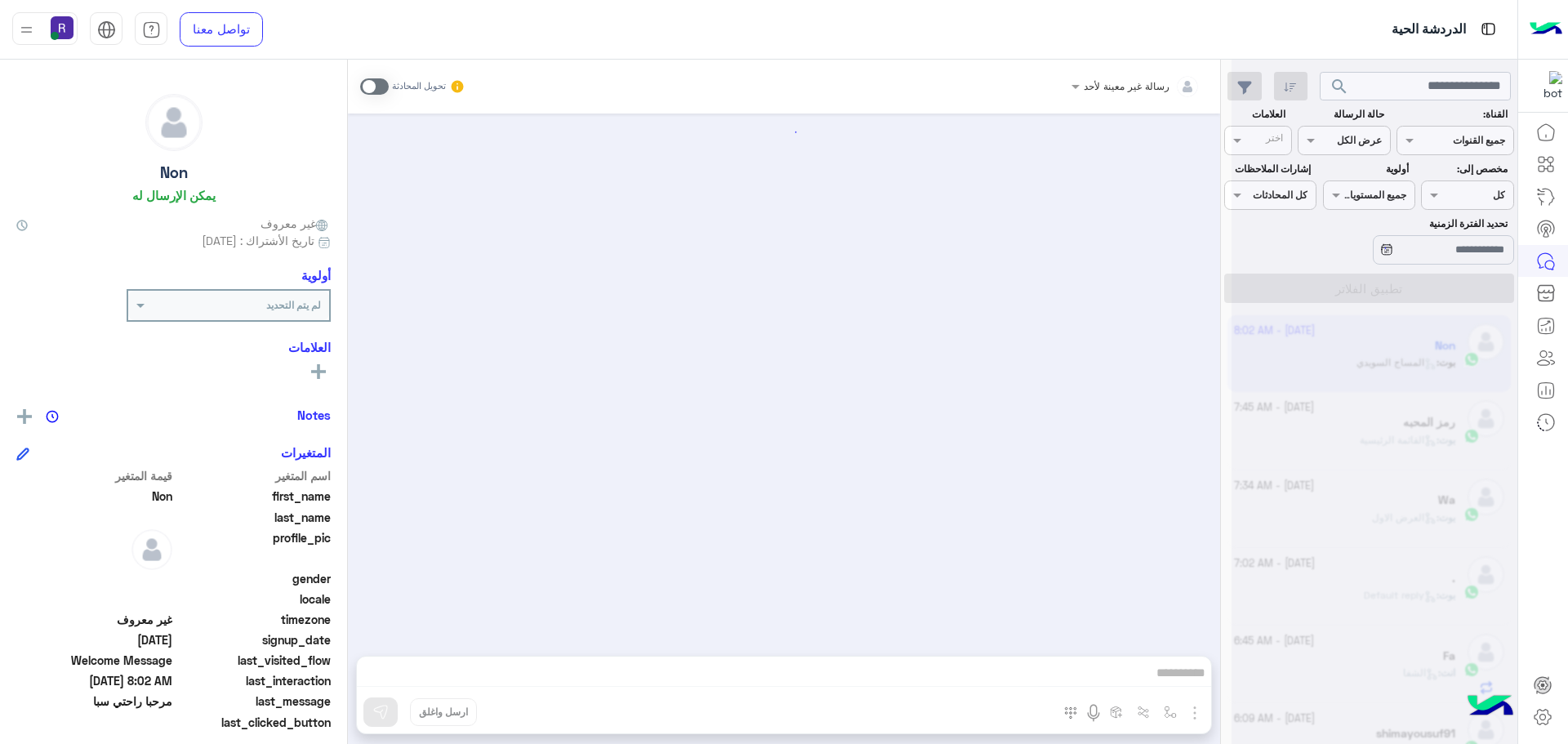
scroll to position [1324, 0]
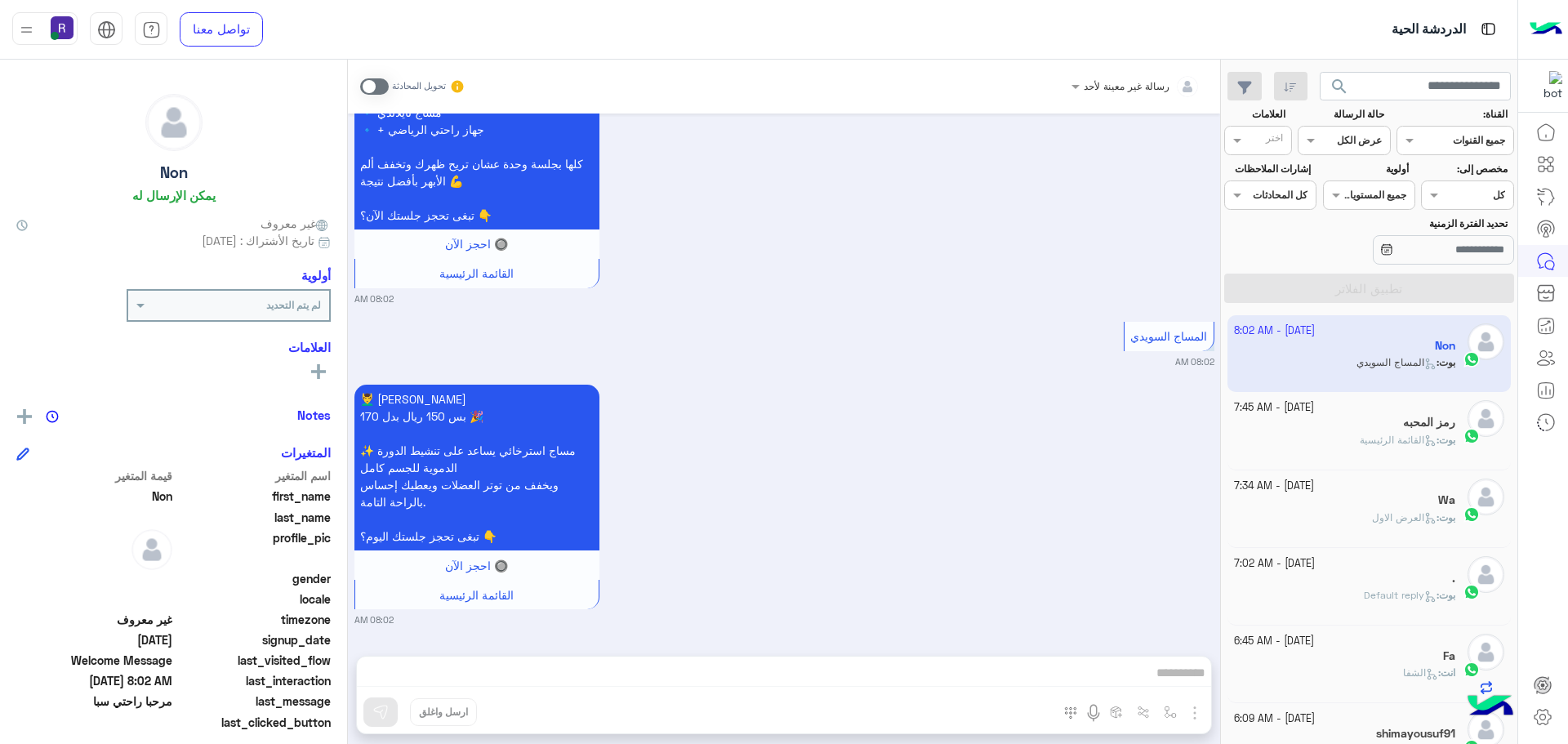
click at [1398, 434] on span "القائمة الرئيسية" at bounding box center [1398, 440] width 77 height 12
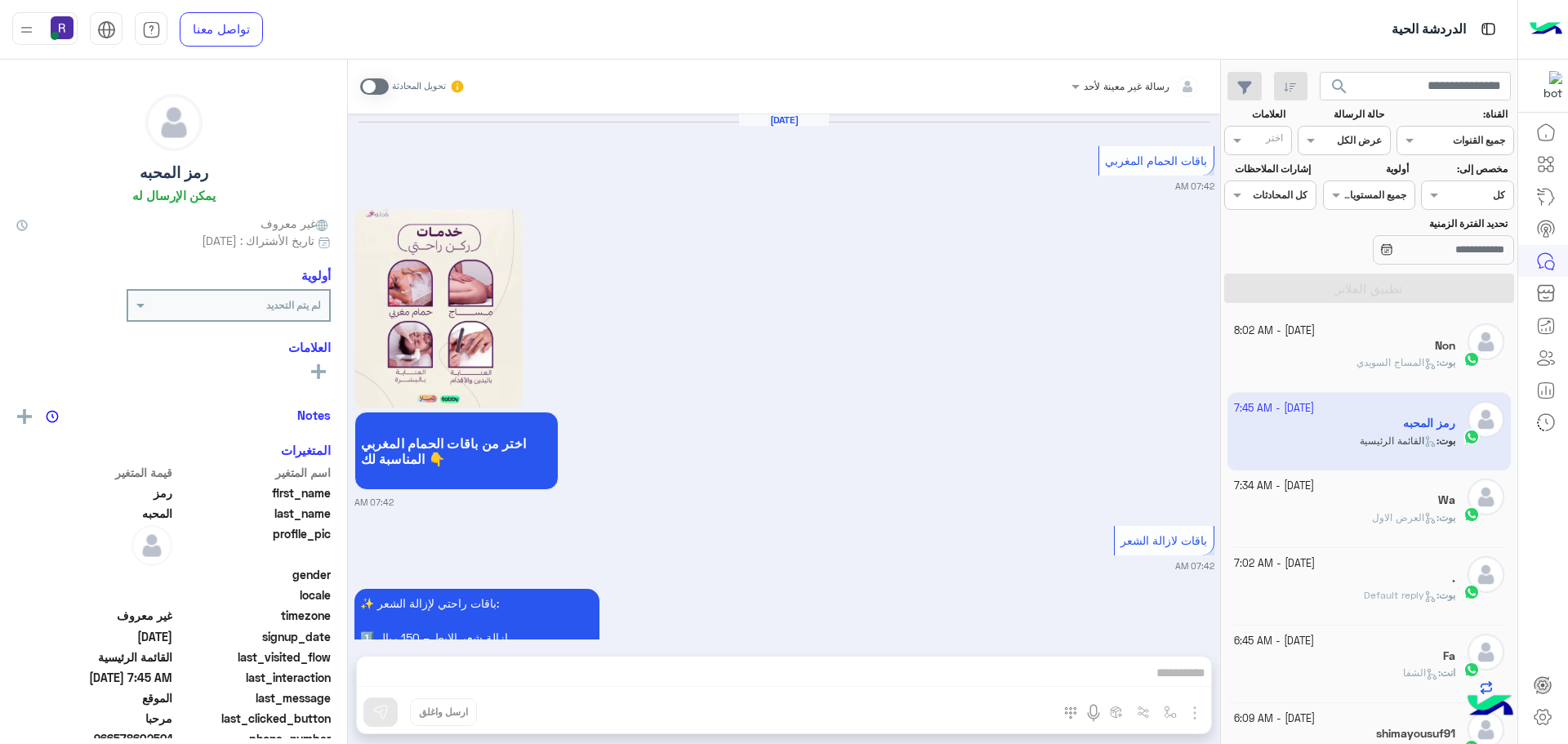
scroll to position [3368, 0]
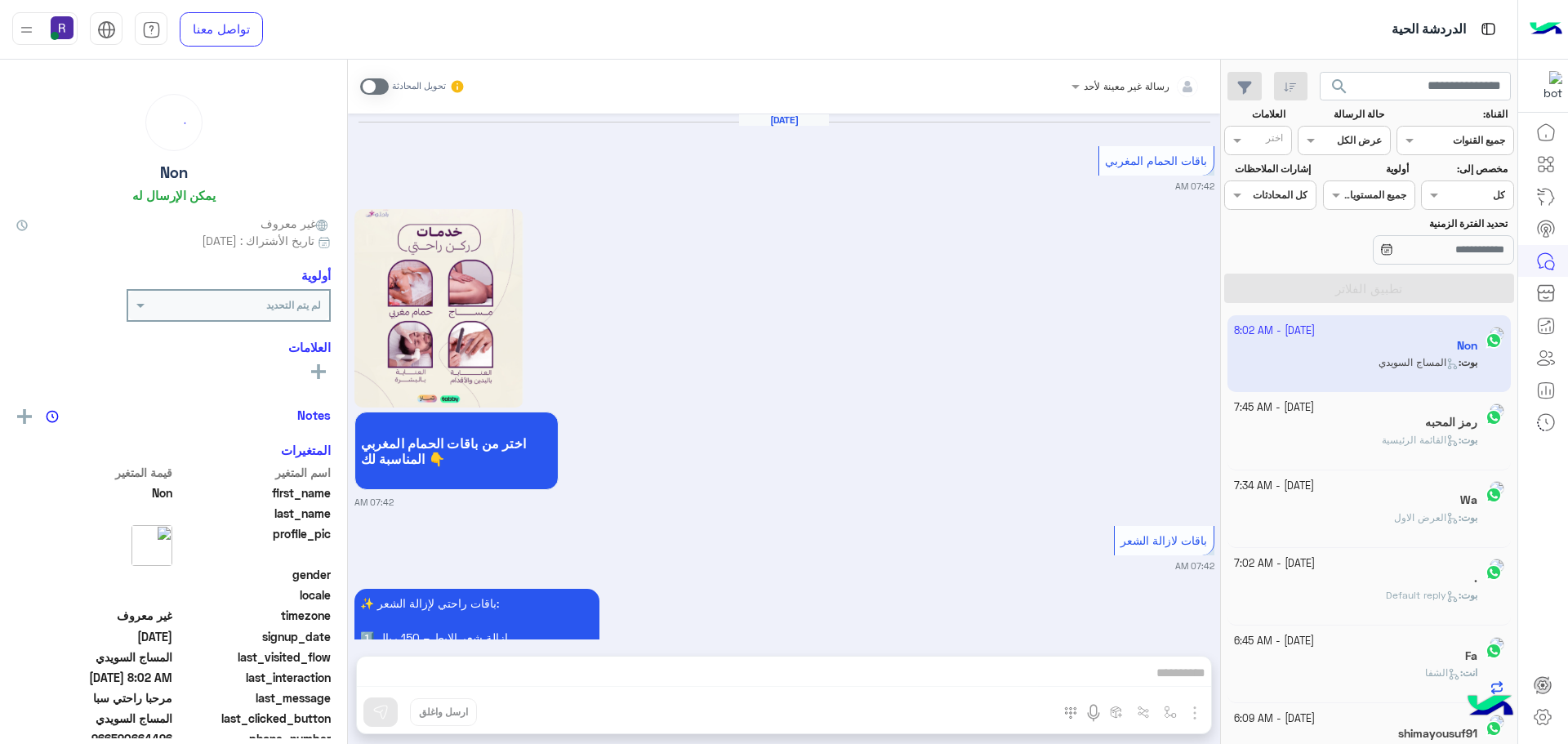
scroll to position [5190, 0]
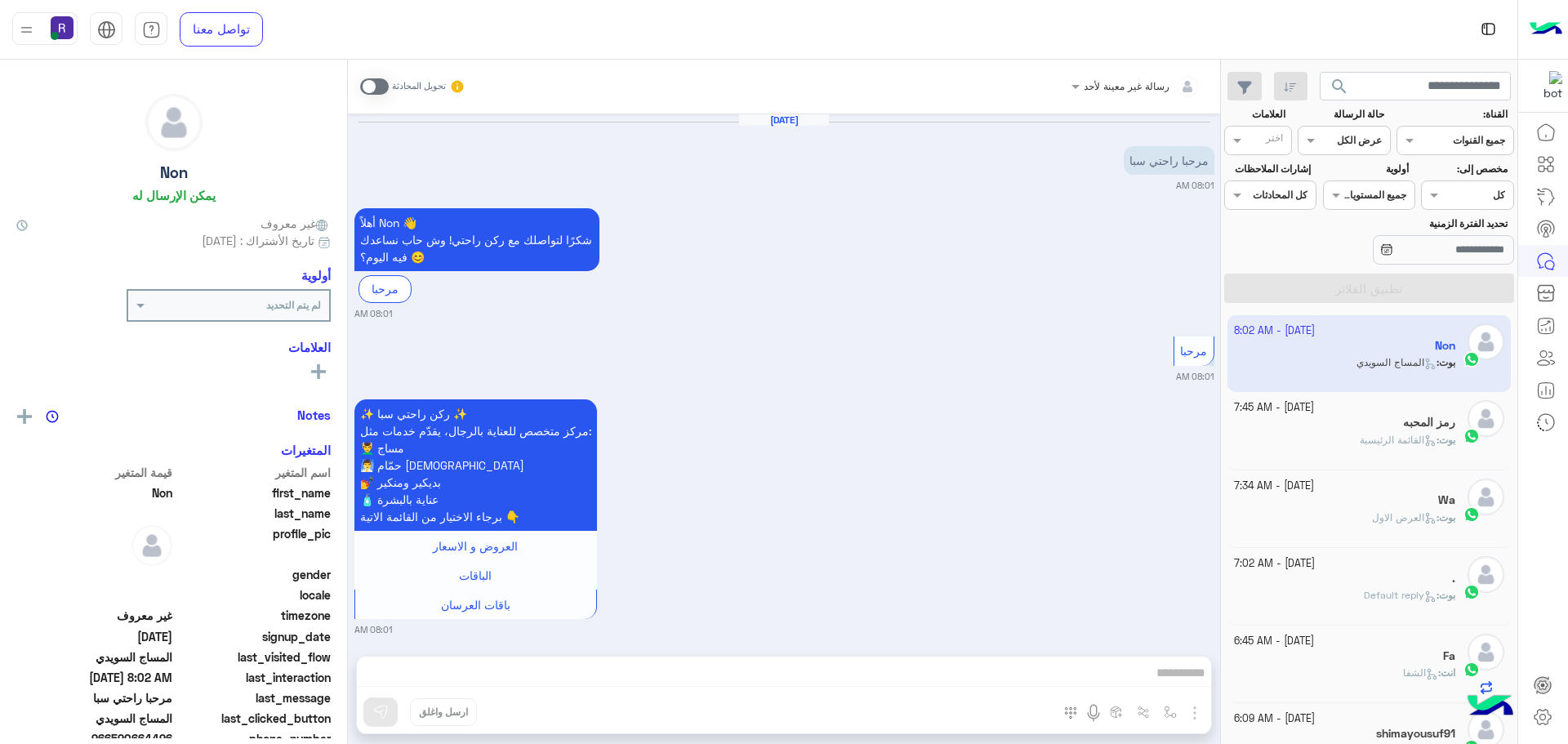
scroll to position [1324, 0]
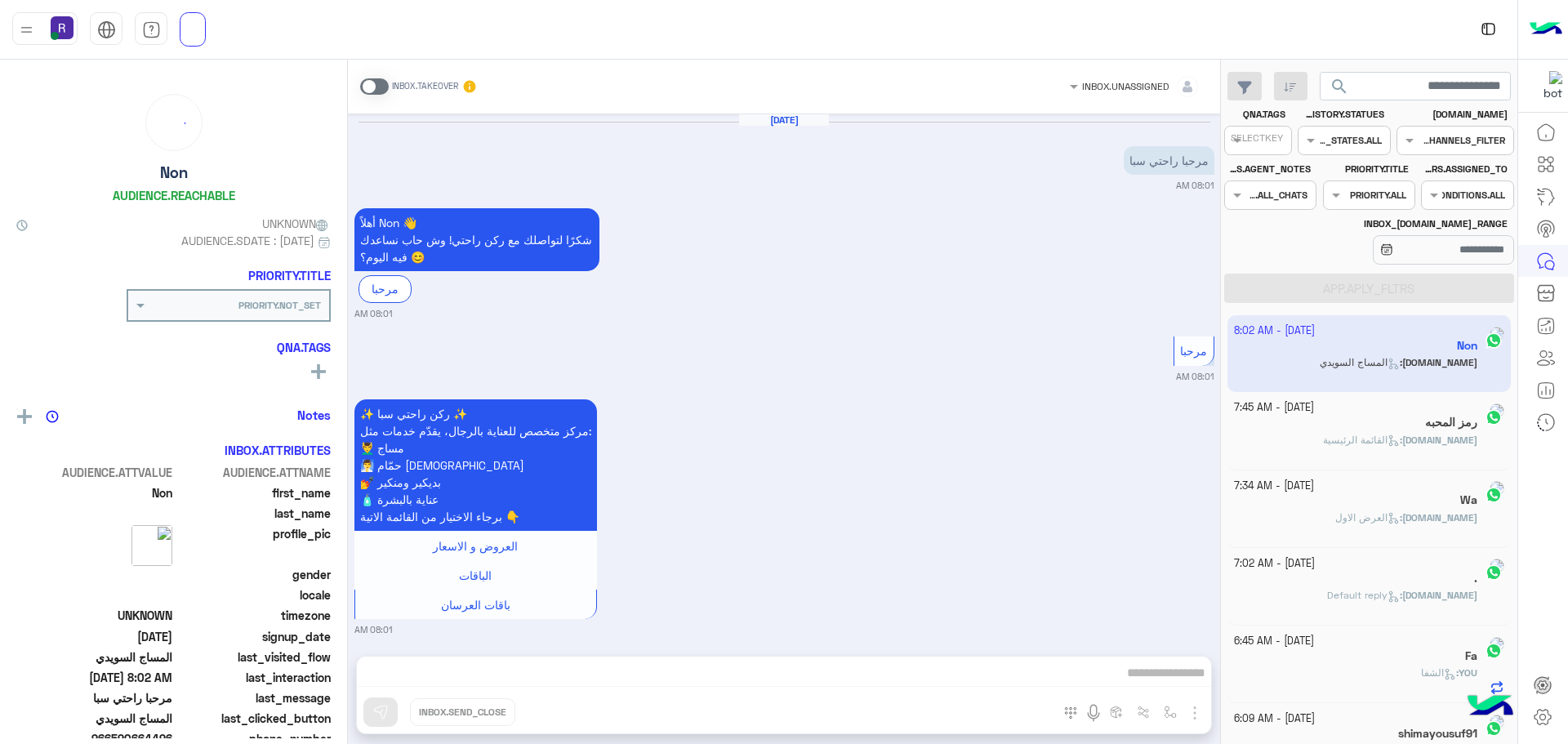
scroll to position [1324, 0]
